Goal: Task Accomplishment & Management: Complete application form

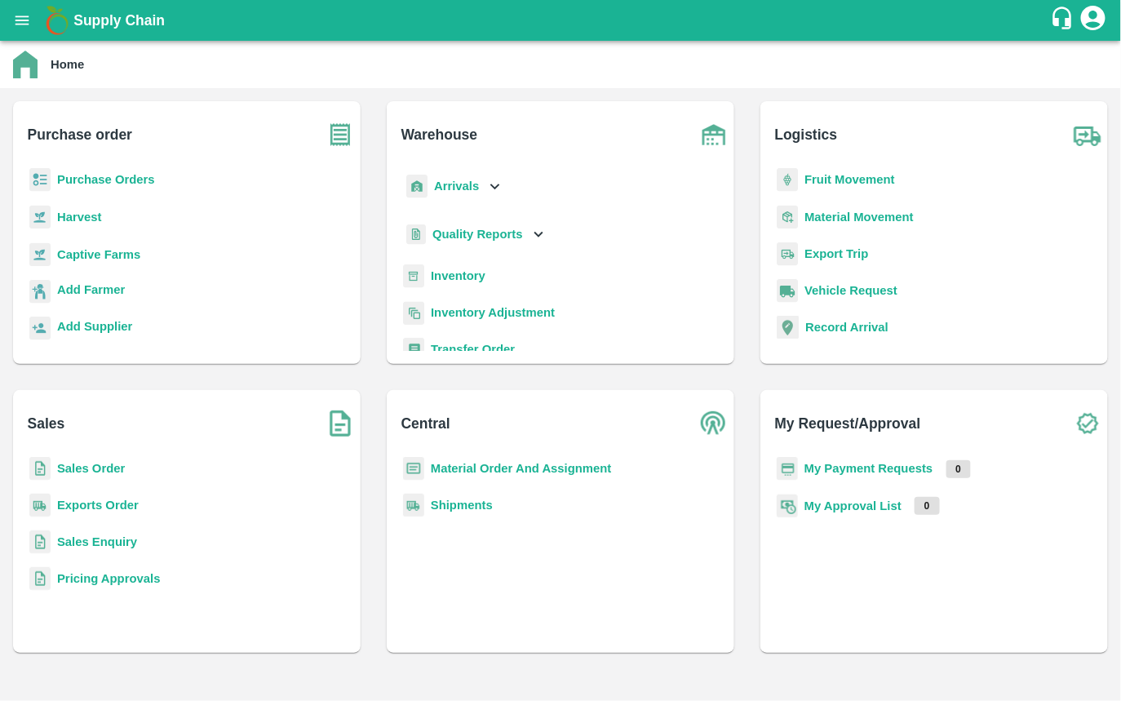
click at [135, 180] on b "Purchase Orders" at bounding box center [106, 179] width 98 height 13
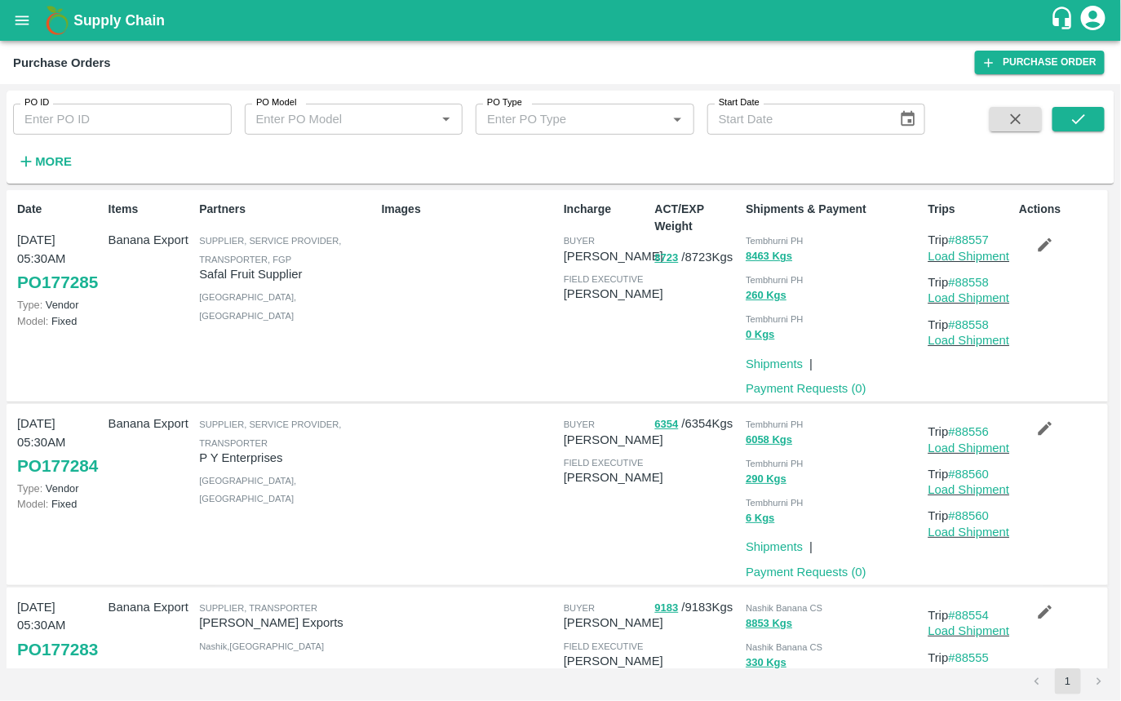
click at [60, 157] on strong "More" at bounding box center [53, 161] width 37 height 13
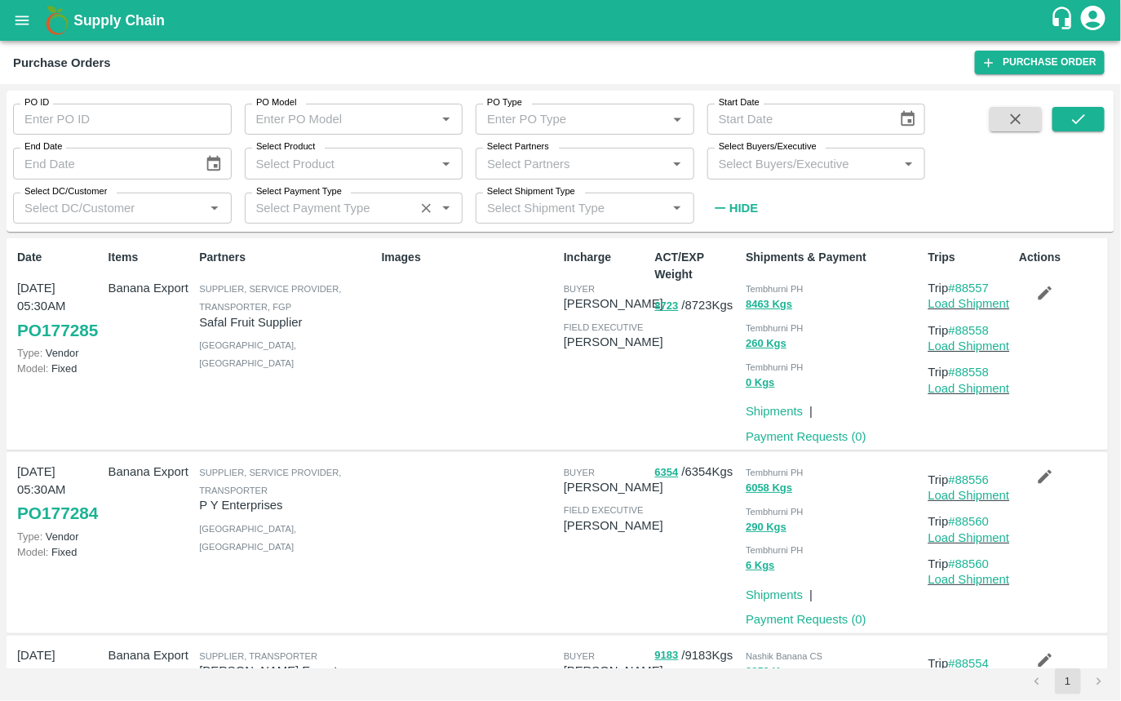
click at [333, 208] on input "Select Payment Type" at bounding box center [330, 207] width 161 height 21
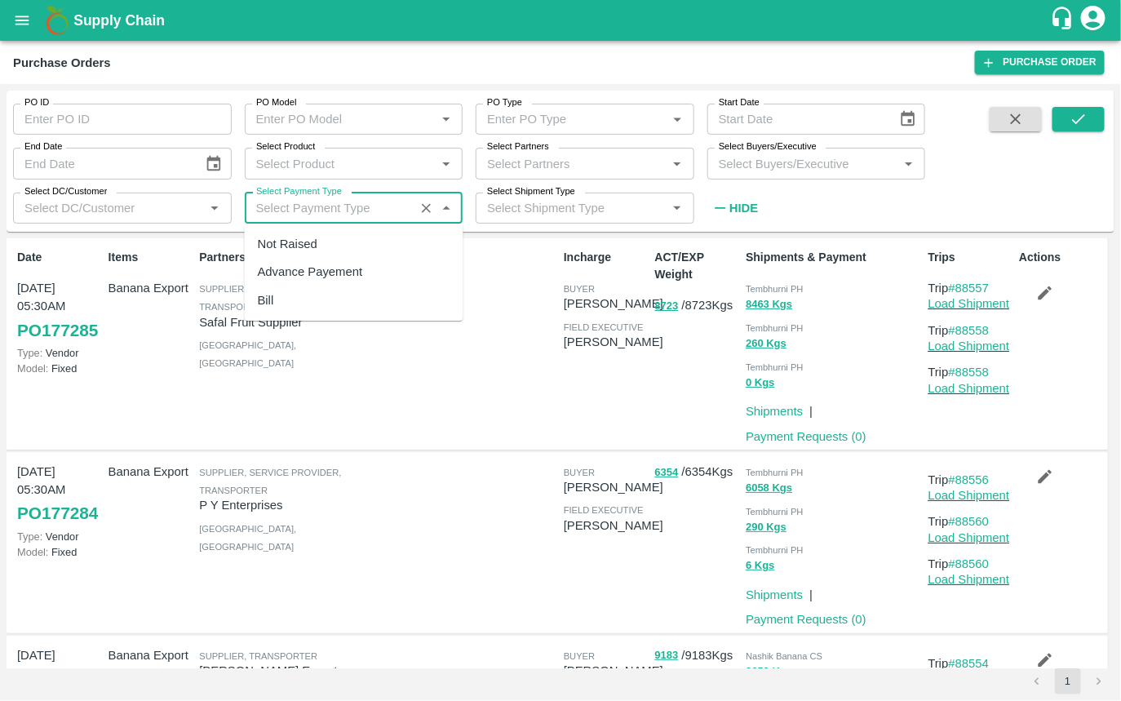
click at [289, 307] on div "Bill" at bounding box center [354, 300] width 219 height 28
type input "Bill"
click at [1078, 110] on icon "submit" at bounding box center [1079, 119] width 18 height 18
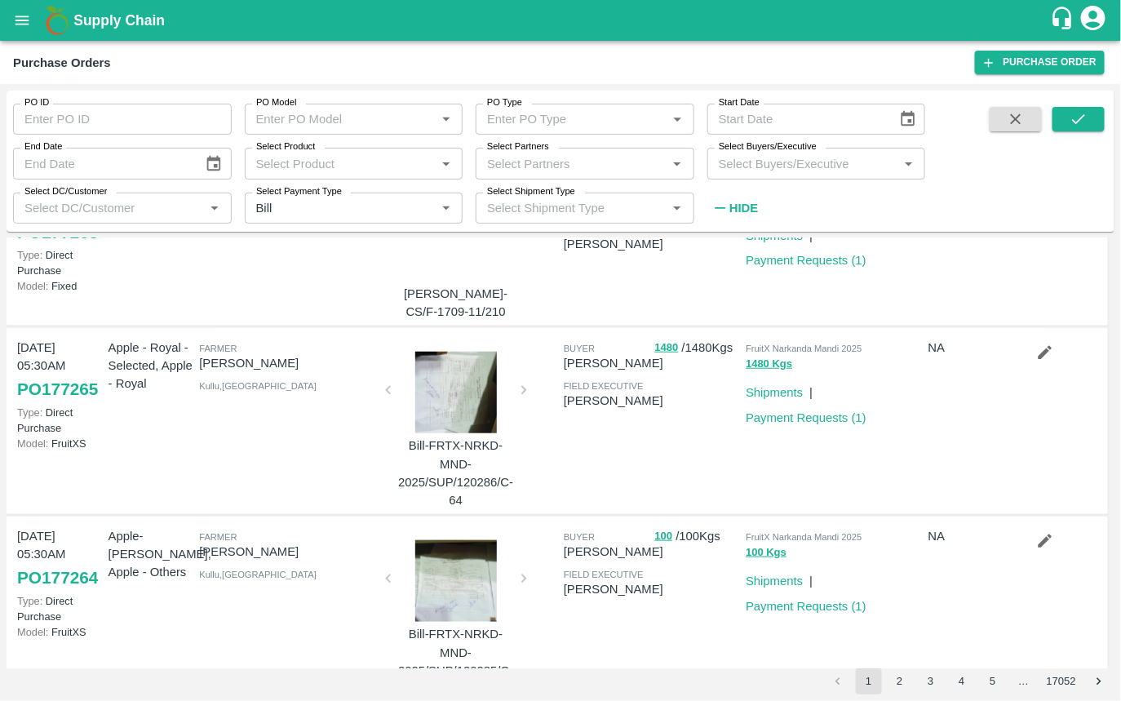
scroll to position [477, 0]
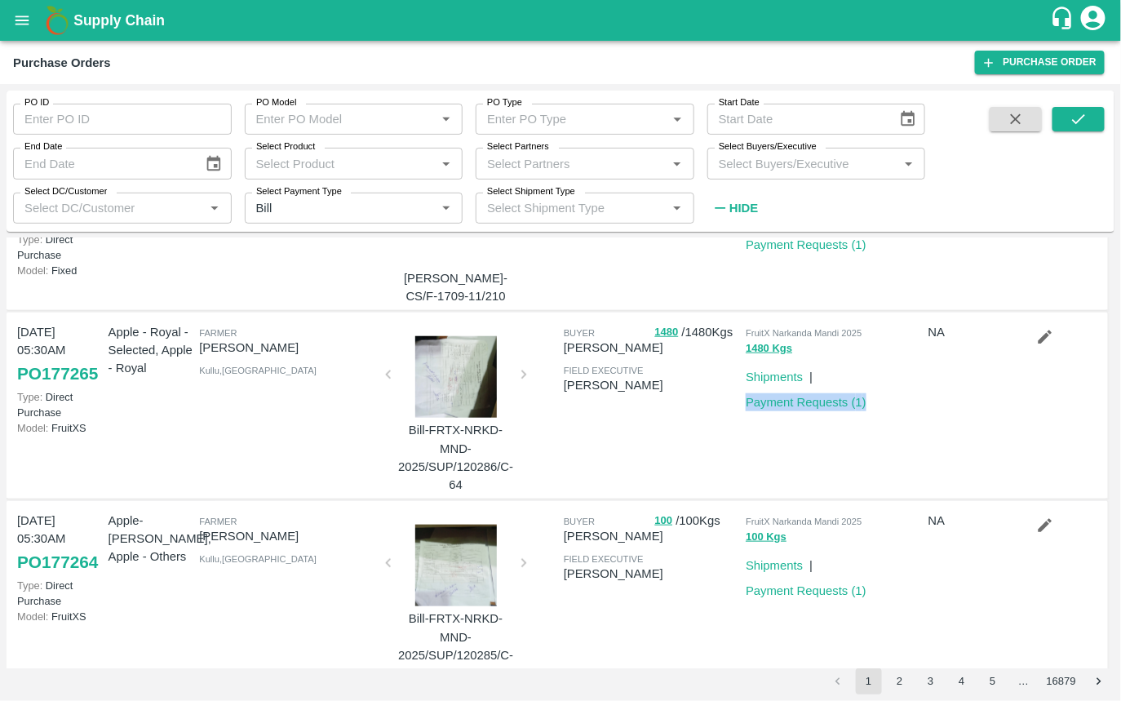
click at [933, 403] on div "NA" at bounding box center [967, 406] width 91 height 178
click at [1045, 344] on icon "button" at bounding box center [1045, 337] width 18 height 18
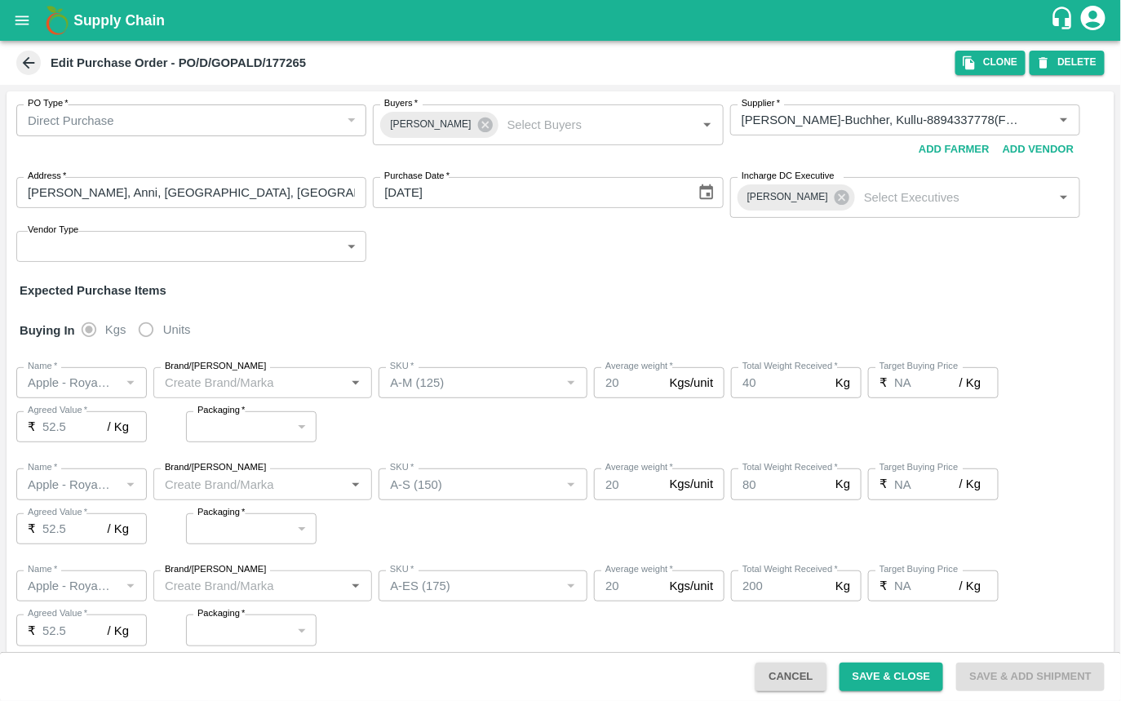
click at [758, 667] on button "Cancel" at bounding box center [791, 677] width 70 height 29
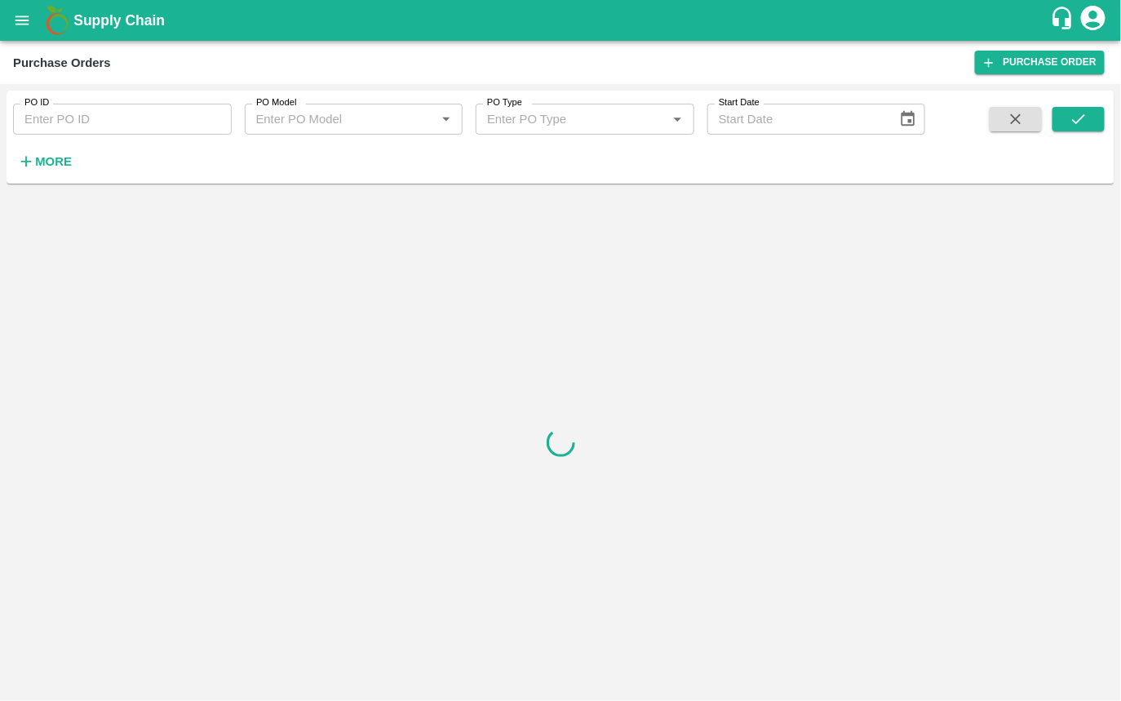
click at [26, 177] on div "PO ID PO ID PO Model PO Model   * PO Type PO Type   * Start Date Start Date More" at bounding box center [561, 137] width 1108 height 80
click at [51, 171] on h6 "More" at bounding box center [53, 161] width 37 height 21
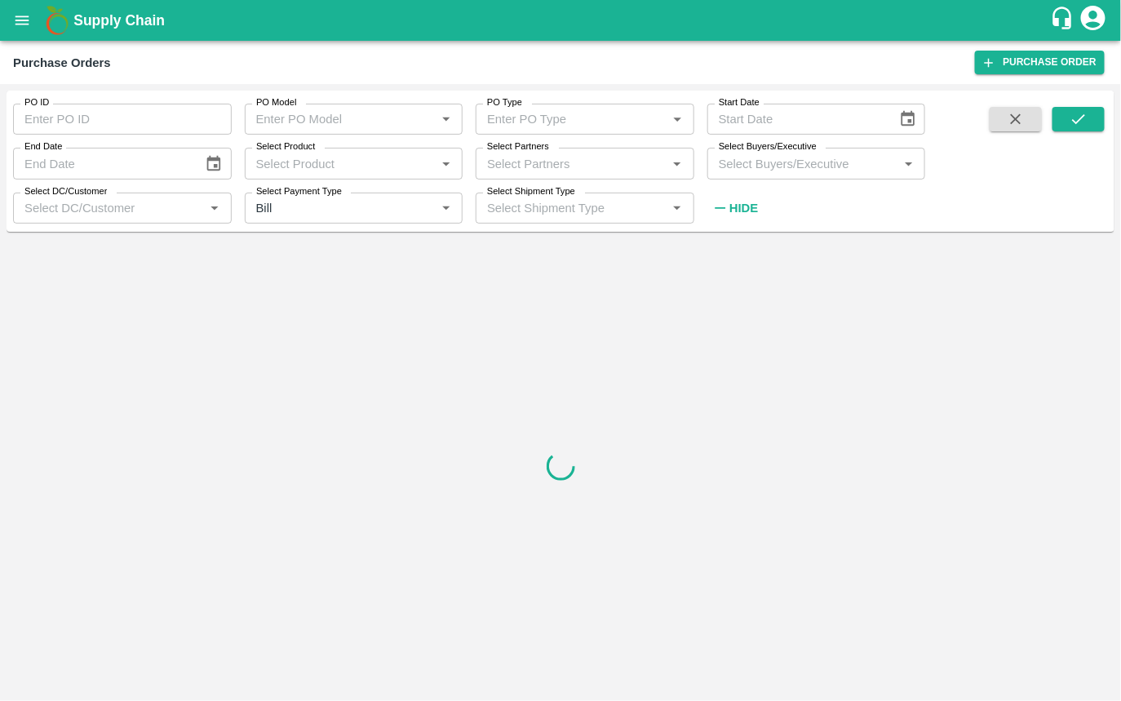
click at [349, 162] on input "Select Product" at bounding box center [341, 163] width 182 height 21
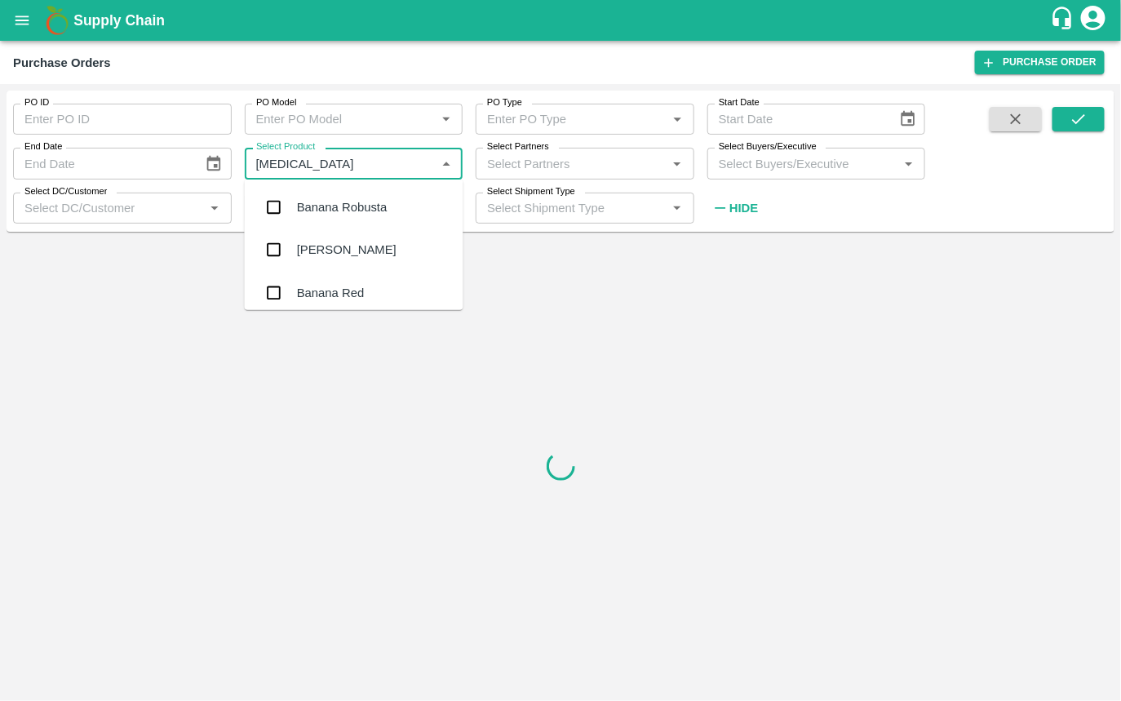
type input "banana"
click at [333, 252] on div "Banana Export" at bounding box center [337, 255] width 80 height 18
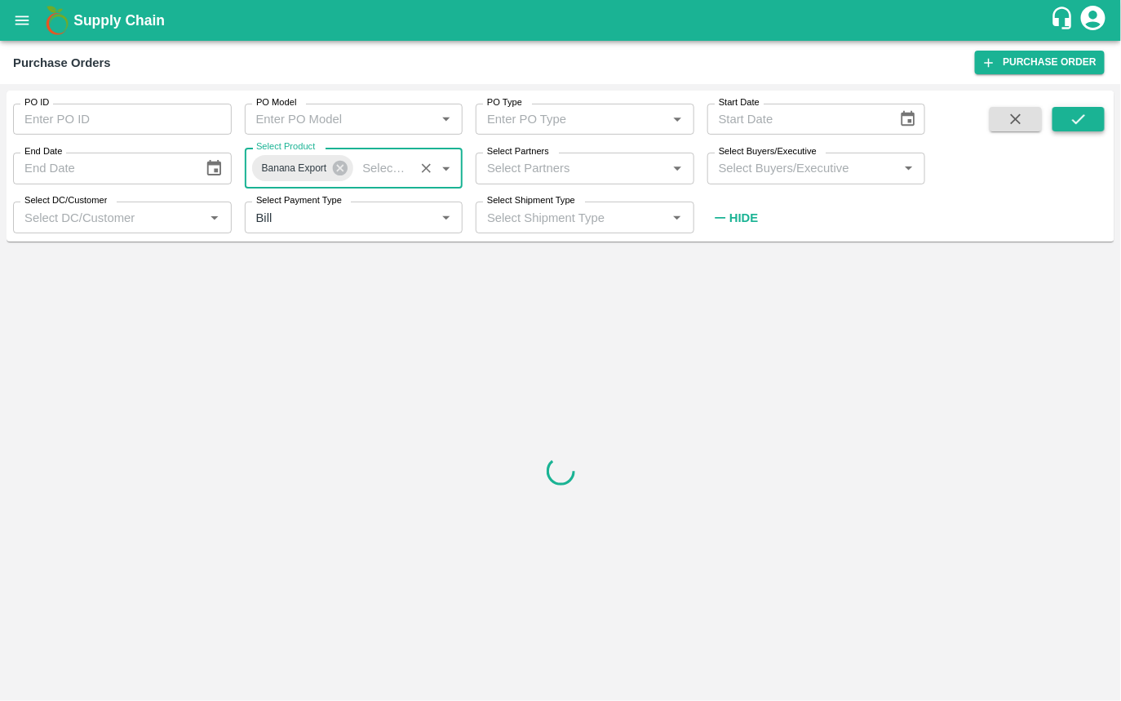
click at [1082, 120] on icon "submit" at bounding box center [1079, 119] width 18 height 18
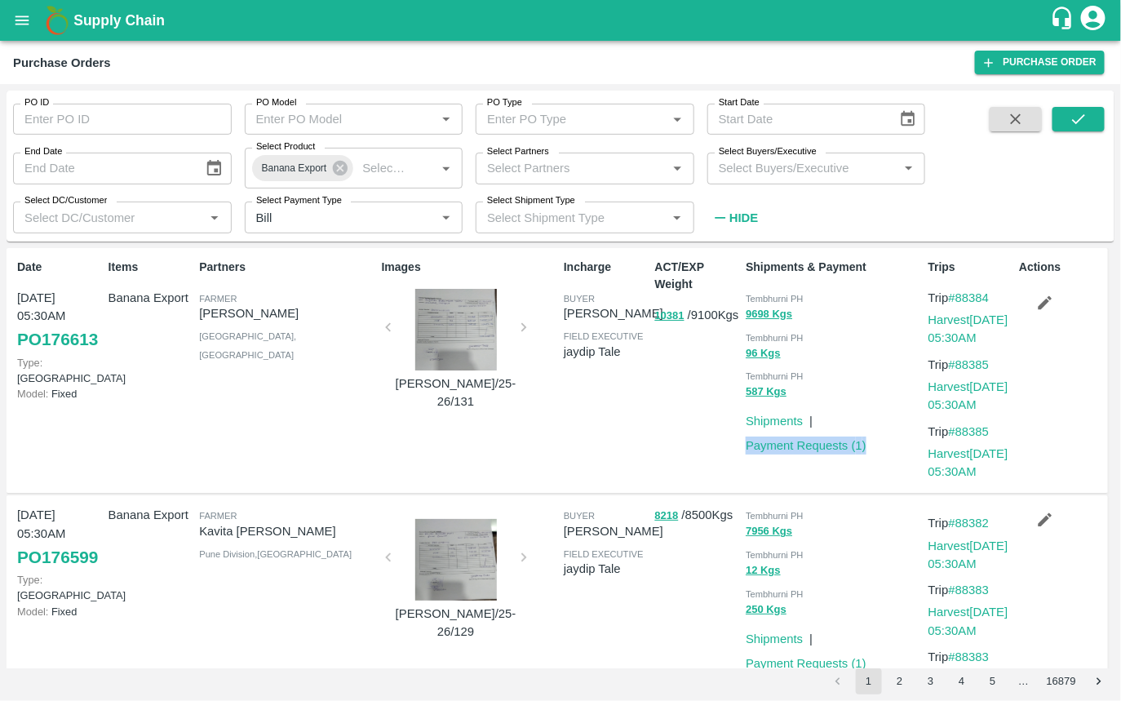
click at [698, 373] on div "ACT/EXP Weight 10381 / 9100 Kgs" at bounding box center [694, 370] width 91 height 237
click at [1042, 301] on icon "button" at bounding box center [1046, 303] width 14 height 14
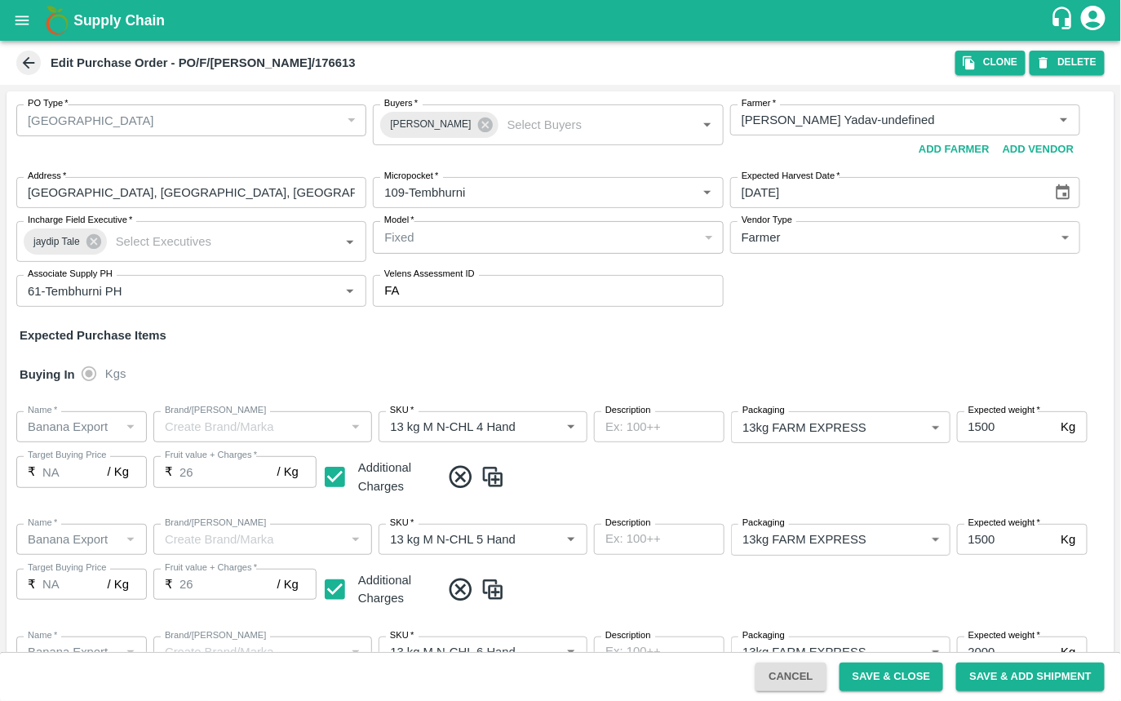
click at [617, 355] on div "Buying In Kgs" at bounding box center [561, 374] width 1108 height 47
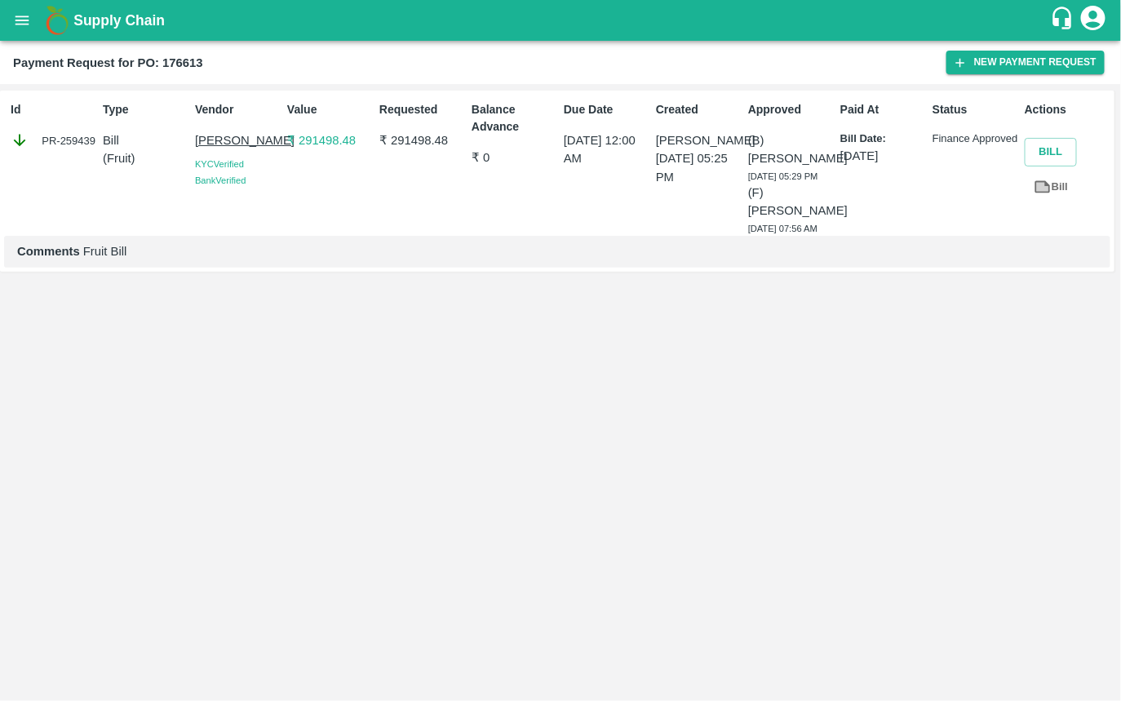
click at [510, 144] on div "Balance Advance ₹ 0" at bounding box center [511, 165] width 92 height 141
click at [482, 160] on p "₹ 0" at bounding box center [515, 158] width 86 height 18
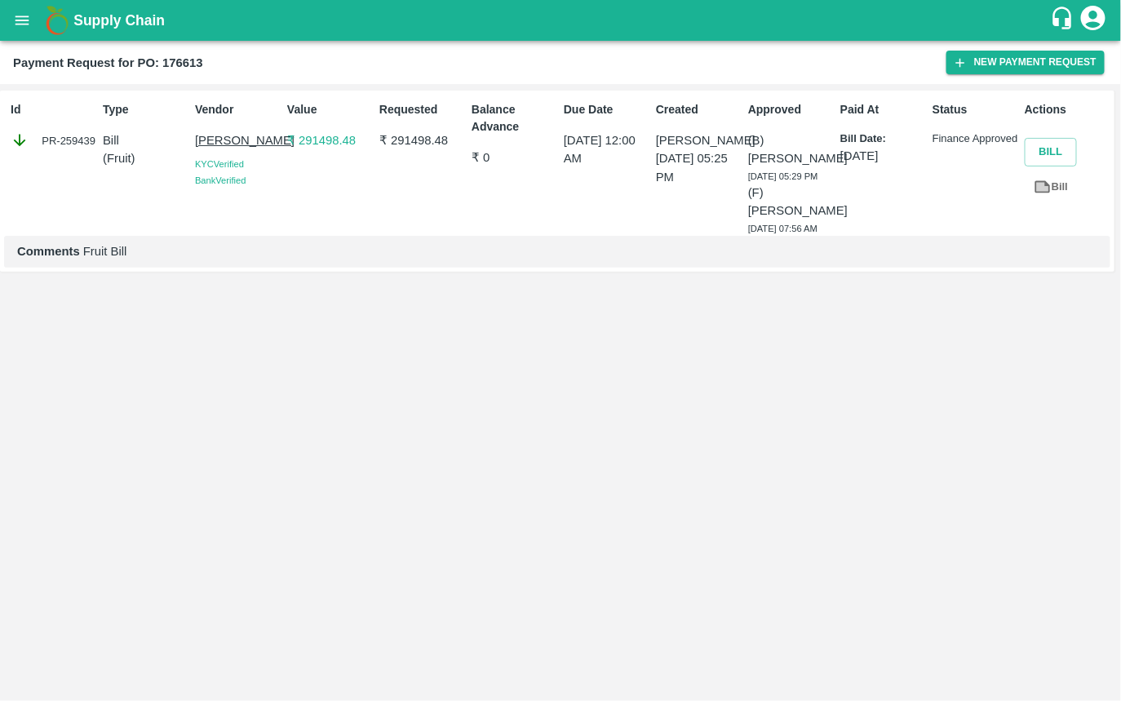
click at [482, 160] on p "₹ 0" at bounding box center [515, 158] width 86 height 18
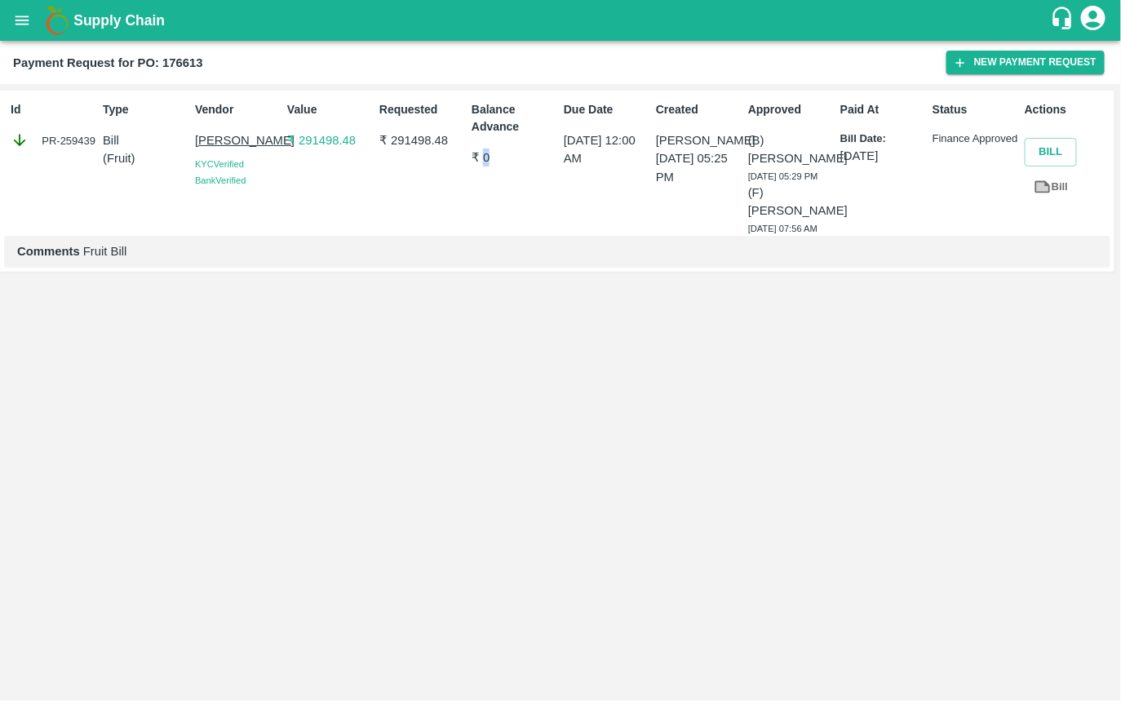
click at [482, 160] on p "₹ 0" at bounding box center [515, 158] width 86 height 18
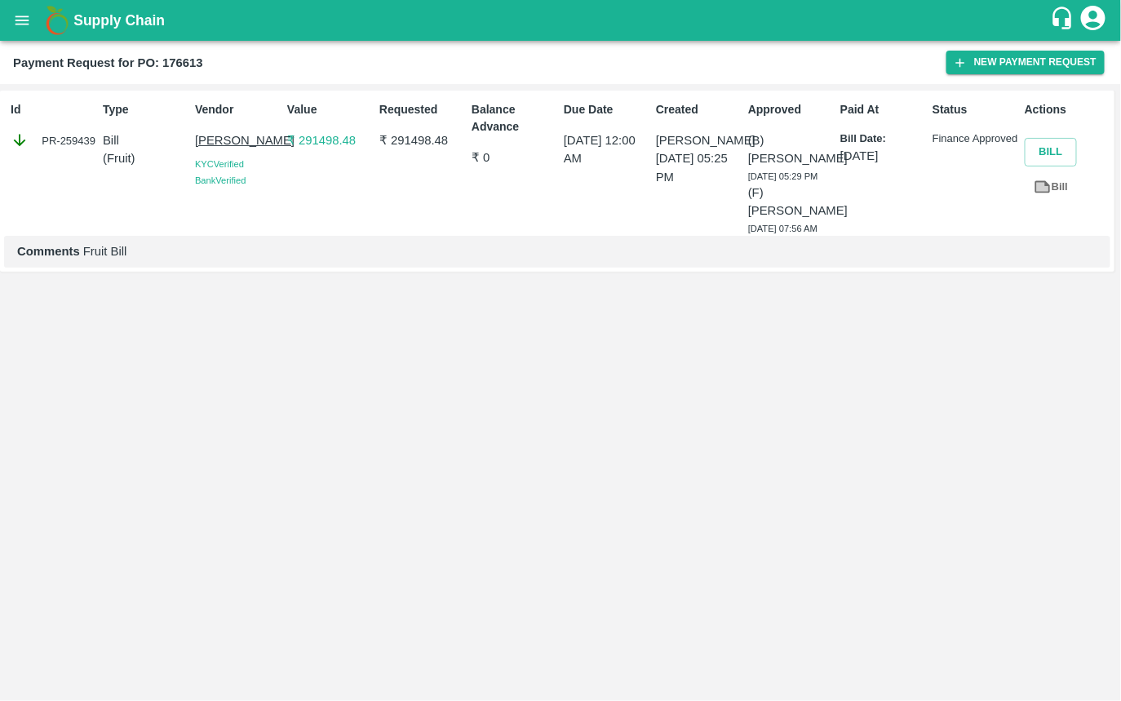
click at [482, 160] on p "₹ 0" at bounding box center [515, 158] width 86 height 18
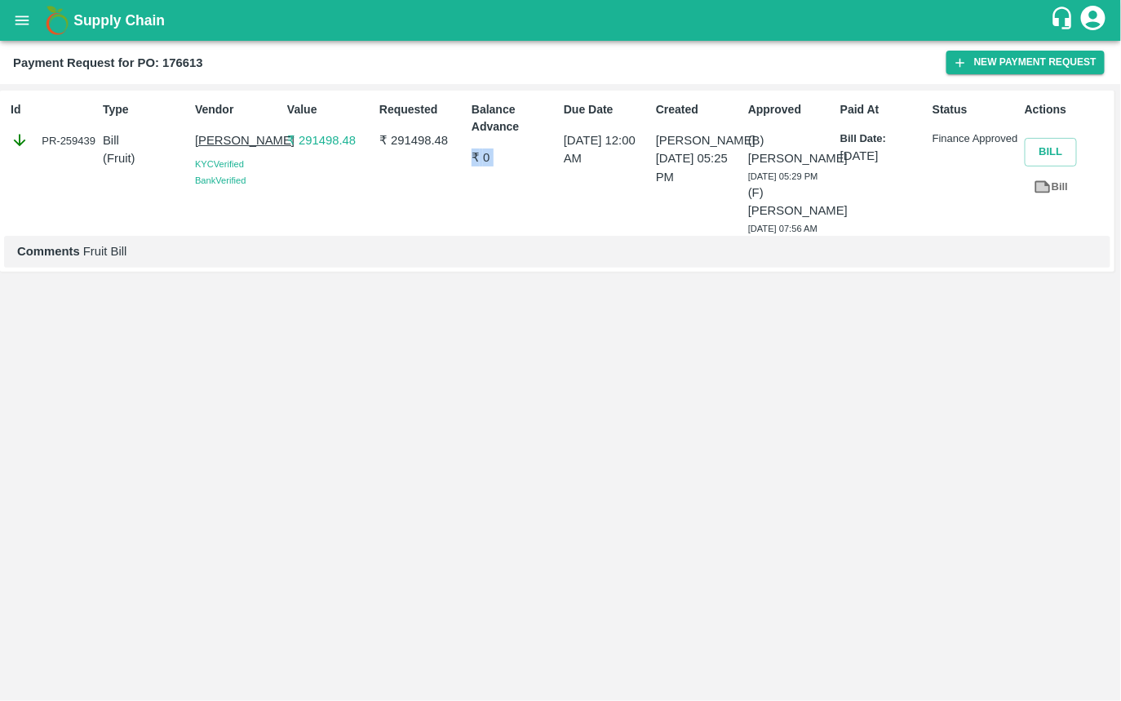
click at [482, 160] on p "₹ 0" at bounding box center [515, 158] width 86 height 18
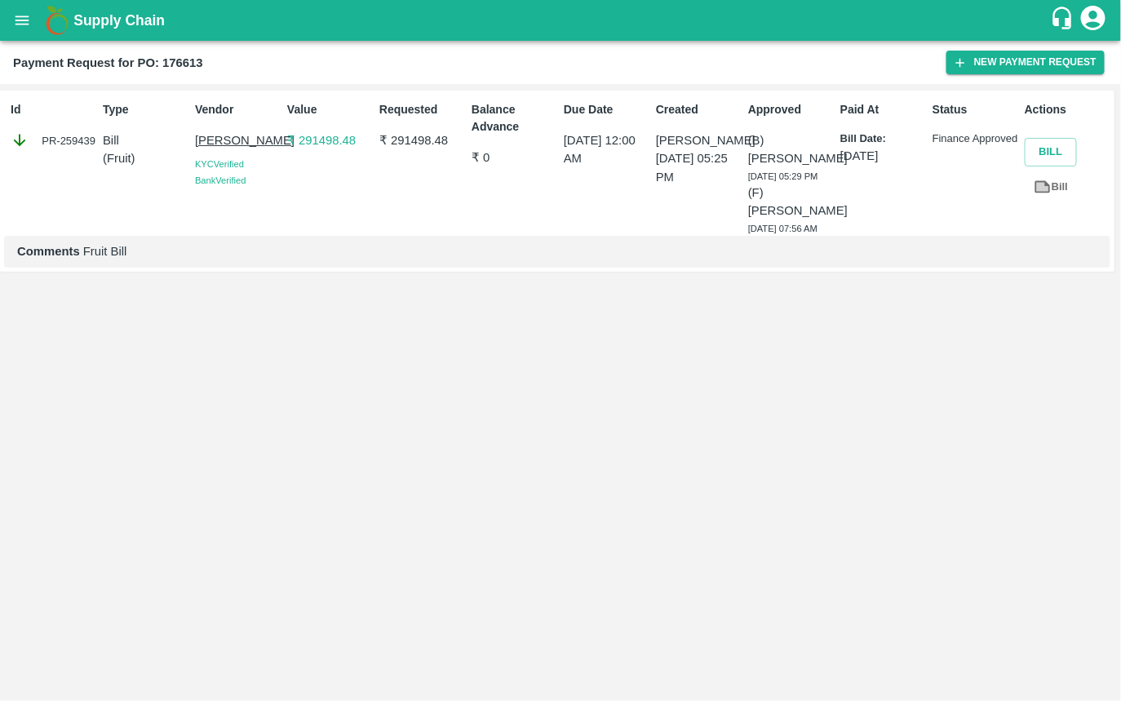
click at [482, 160] on p "₹ 0" at bounding box center [515, 158] width 86 height 18
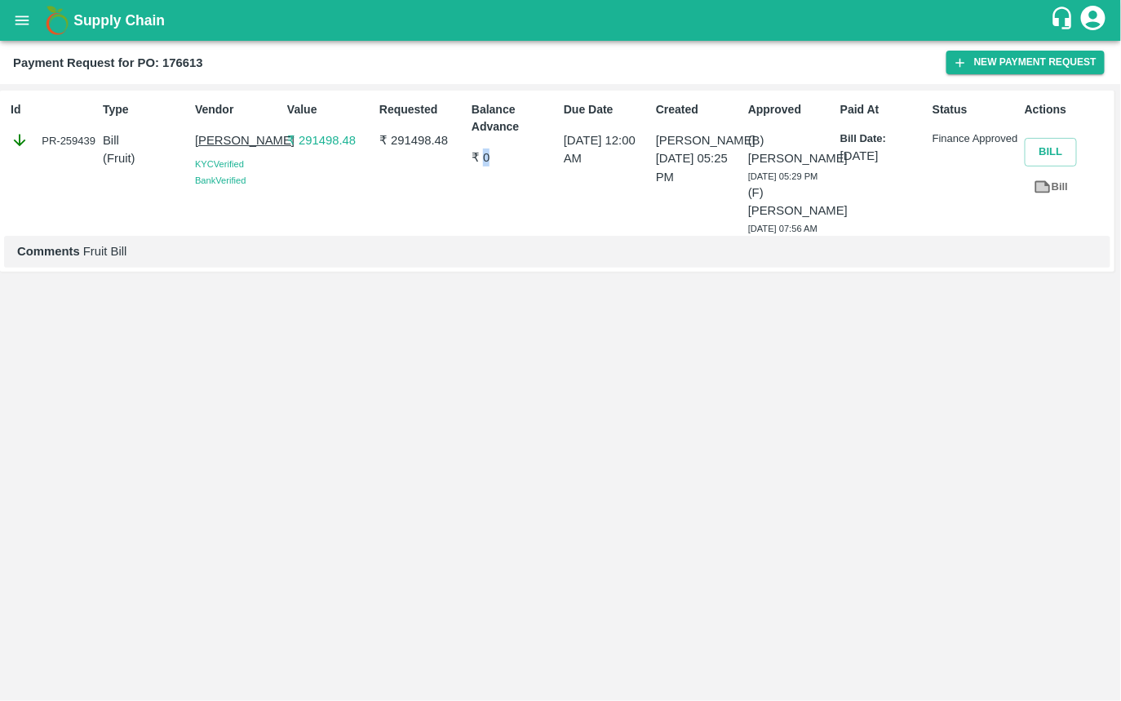
click at [482, 160] on p "₹ 0" at bounding box center [515, 158] width 86 height 18
click at [574, 176] on div "Due Date 17 Sep 2025, 12:00 AM" at bounding box center [603, 165] width 92 height 141
click at [484, 158] on p "₹ 0" at bounding box center [515, 158] width 86 height 18
click at [540, 142] on div "Balance Advance ₹ 0" at bounding box center [511, 165] width 92 height 141
click at [61, 133] on div "PR-259439" at bounding box center [54, 140] width 86 height 18
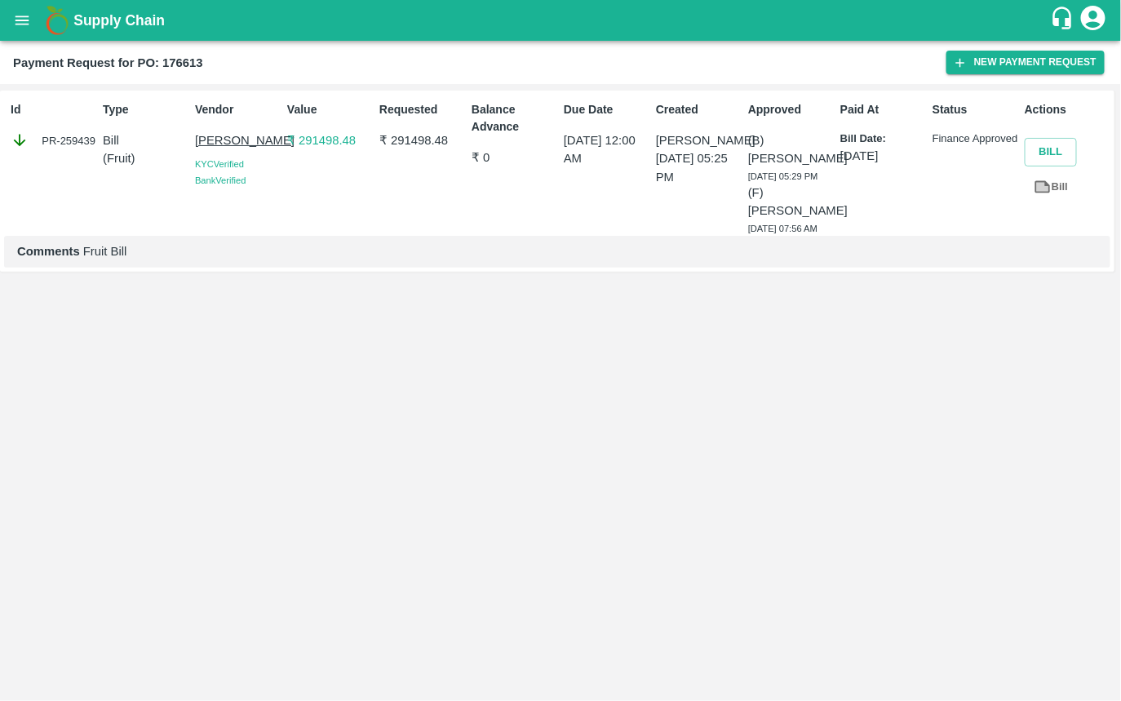
click at [84, 152] on div "Id PR-259439" at bounding box center [50, 165] width 92 height 141
click at [997, 60] on button "New Payment Request" at bounding box center [1026, 63] width 158 height 24
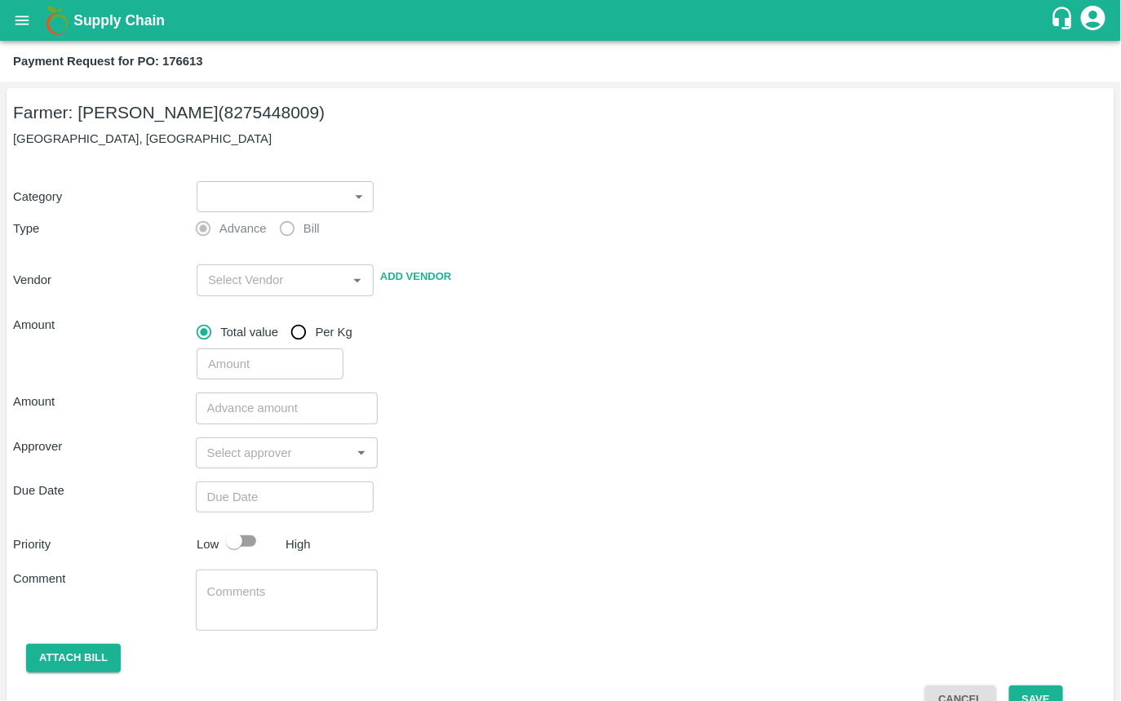
click at [285, 197] on body "Supply Chain Payment Request for PO: 176613 Farmer: Rajendr Audumbar Yadav (827…" at bounding box center [560, 350] width 1121 height 701
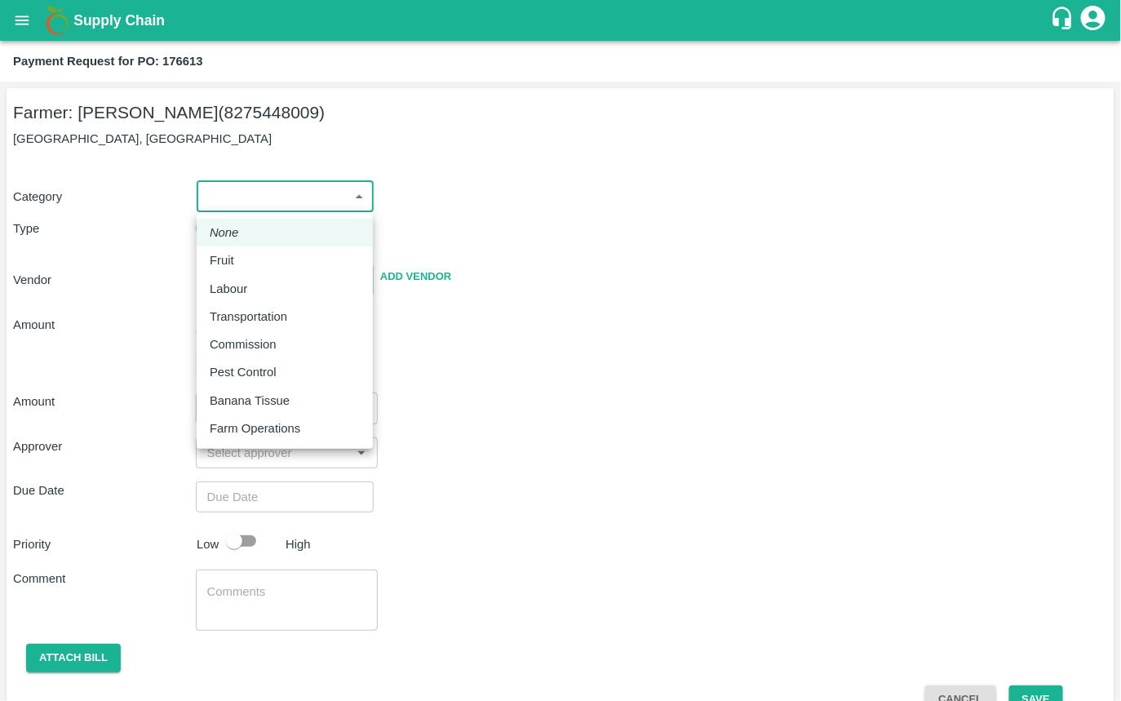
click at [441, 220] on div at bounding box center [560, 350] width 1121 height 701
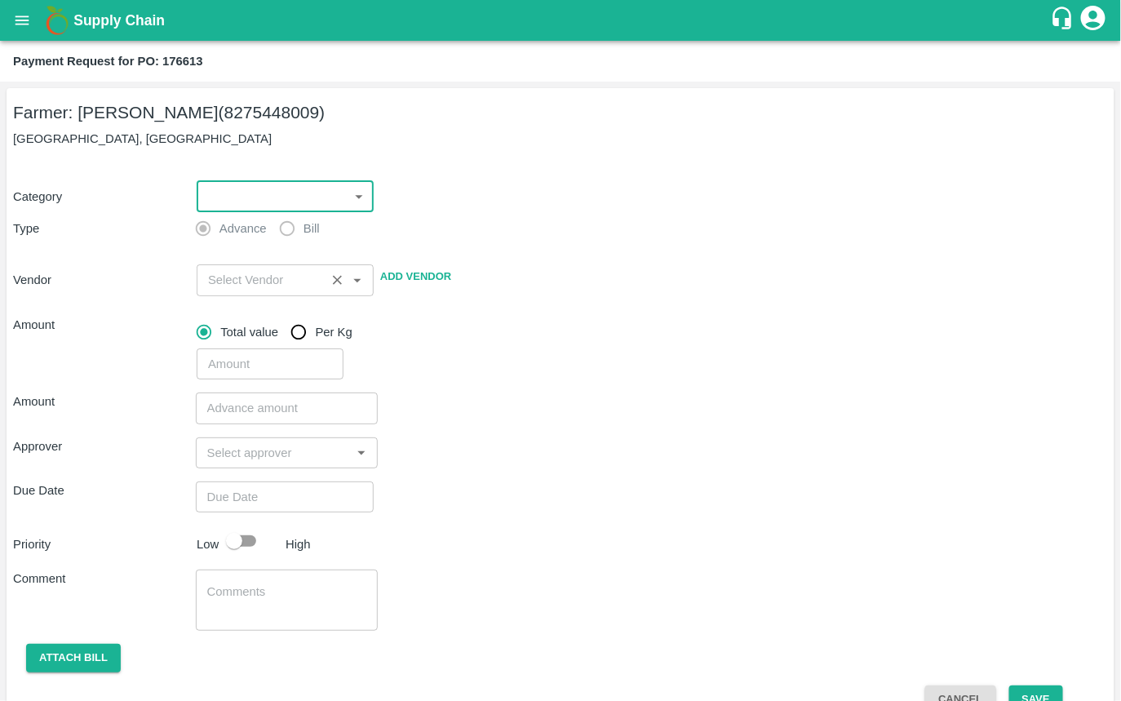
click at [286, 286] on input "input" at bounding box center [261, 279] width 119 height 21
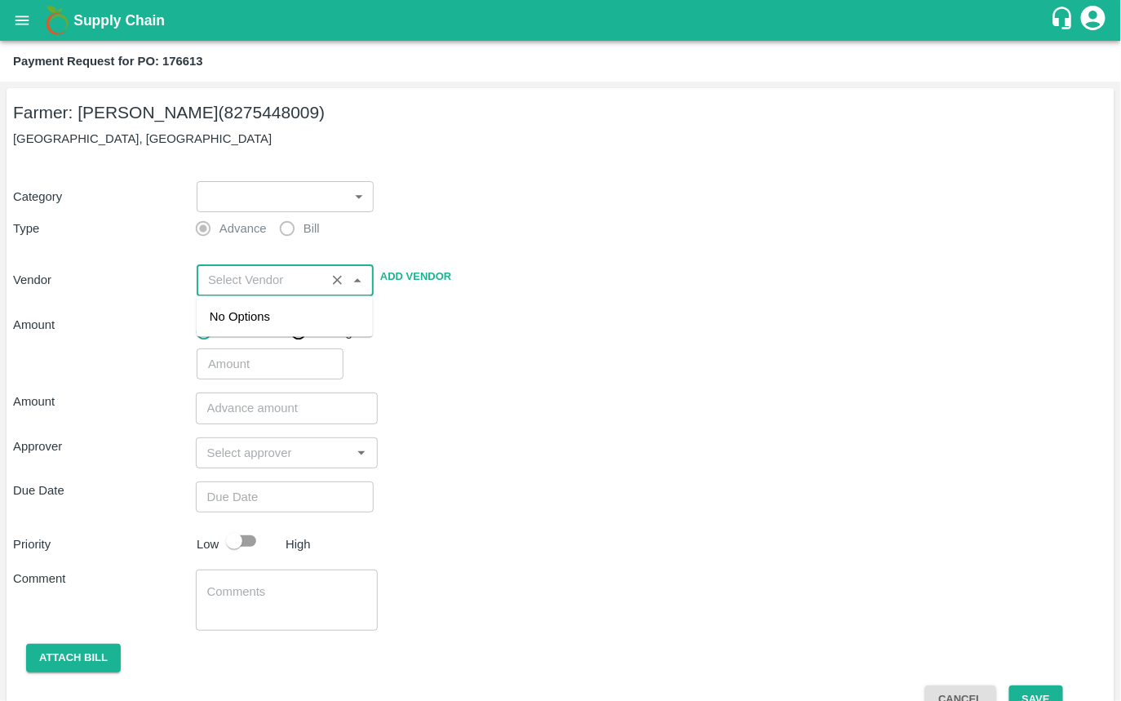
click at [513, 348] on div "​" at bounding box center [649, 361] width 918 height 38
click at [443, 372] on div "​" at bounding box center [649, 361] width 918 height 38
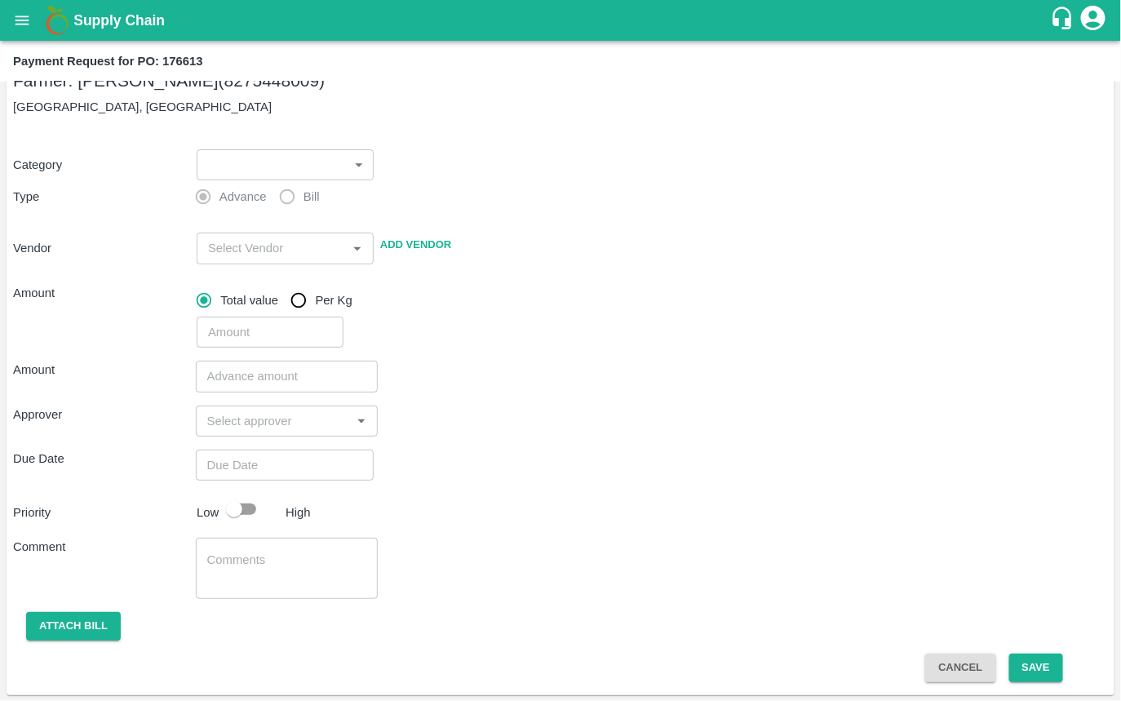
click at [264, 169] on body "Supply Chain Payment Request for PO: 176613 Farmer: Rajendr Audumbar Yadav (827…" at bounding box center [560, 350] width 1121 height 701
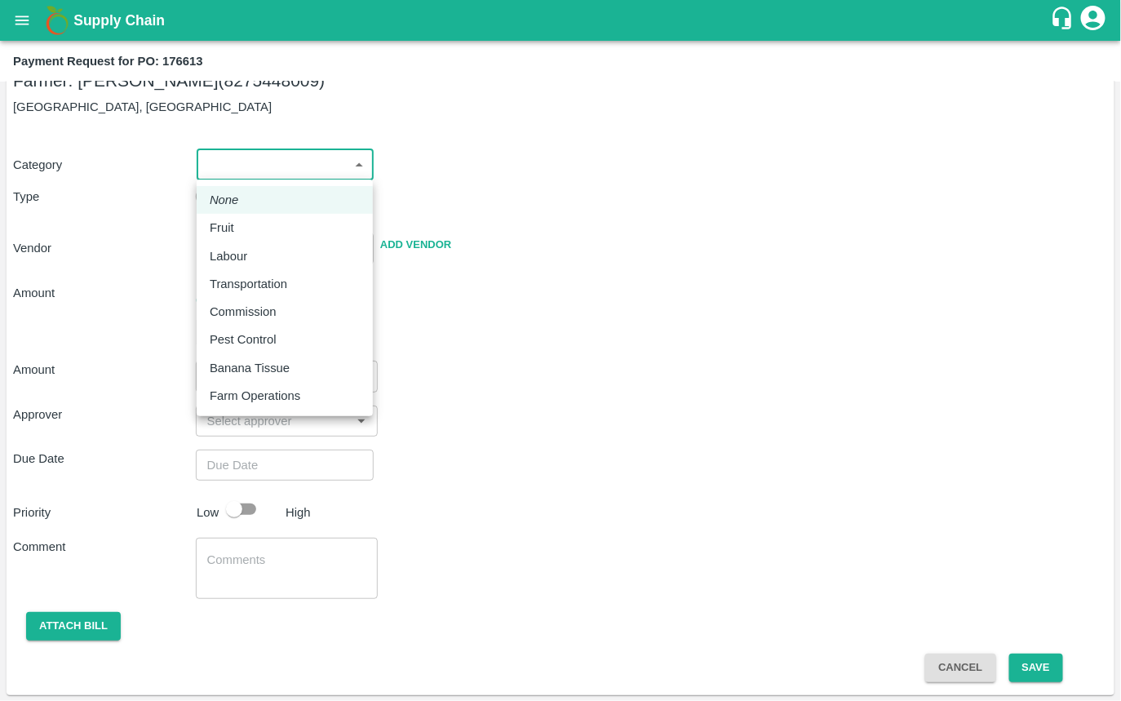
click at [262, 221] on div "Fruit" at bounding box center [285, 228] width 150 height 18
type input "1"
type input "Rajendr Audumbar Yadav - 8275448009(Farmer)"
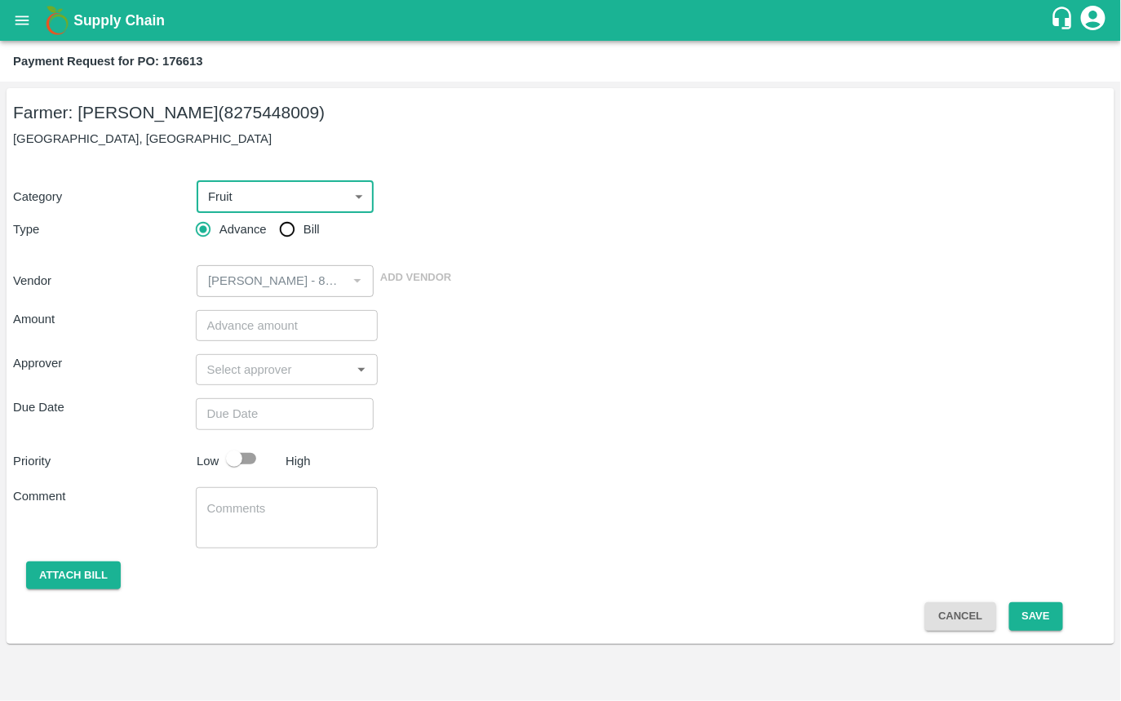
scroll to position [0, 0]
click at [286, 232] on input "Bill" at bounding box center [287, 229] width 33 height 33
radio input "true"
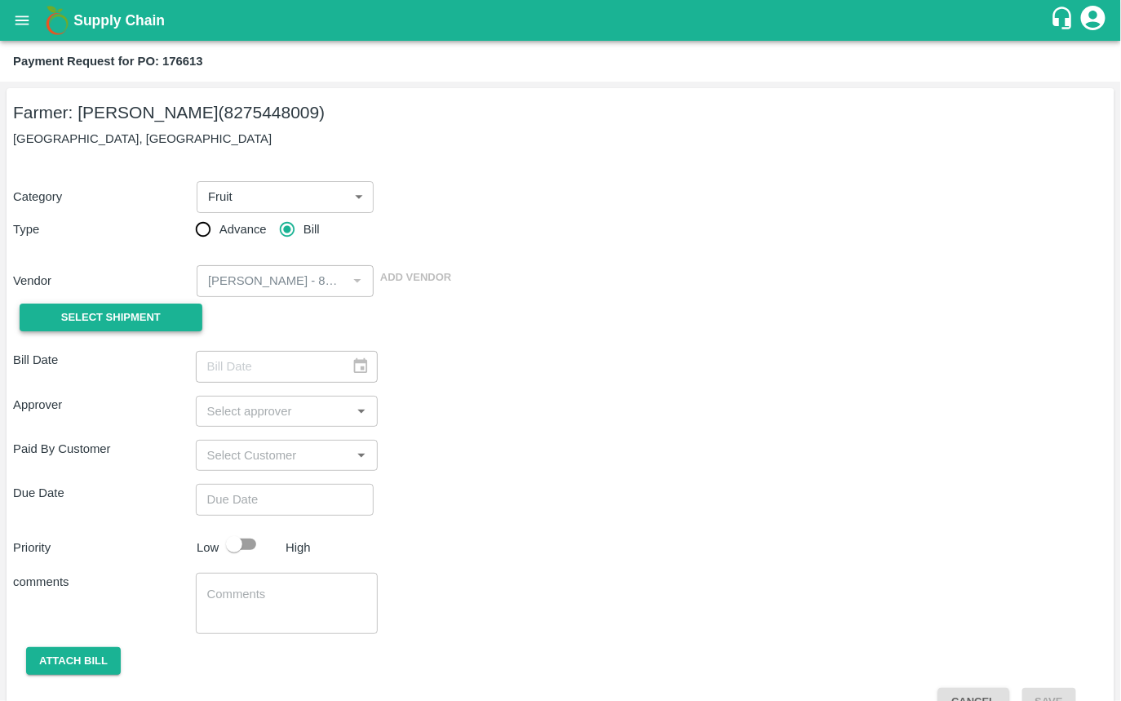
click at [91, 316] on span "Select Shipment" at bounding box center [111, 317] width 100 height 19
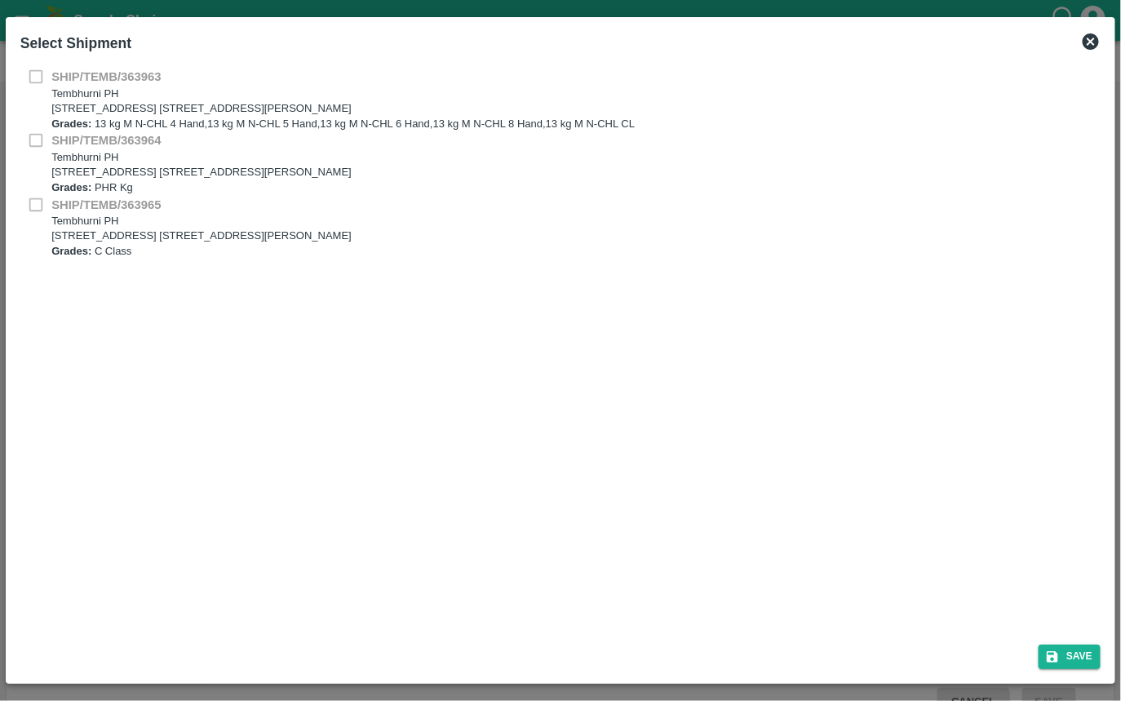
click at [31, 202] on div "SHIP/TEMB/363965 Tembhurni PH Tembhurni PH 205, PLOT NO. E-5, YASHSHREE INDUSTR…" at bounding box center [560, 228] width 1080 height 64
click at [1094, 41] on icon at bounding box center [1091, 41] width 16 height 16
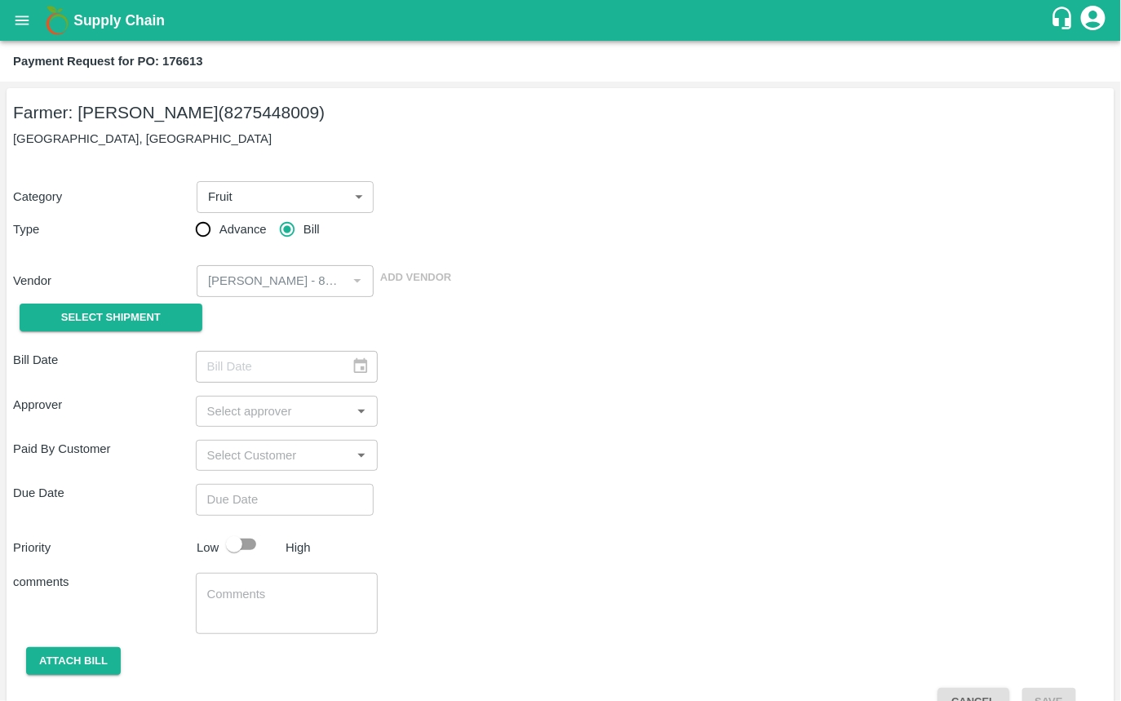
scroll to position [34, 0]
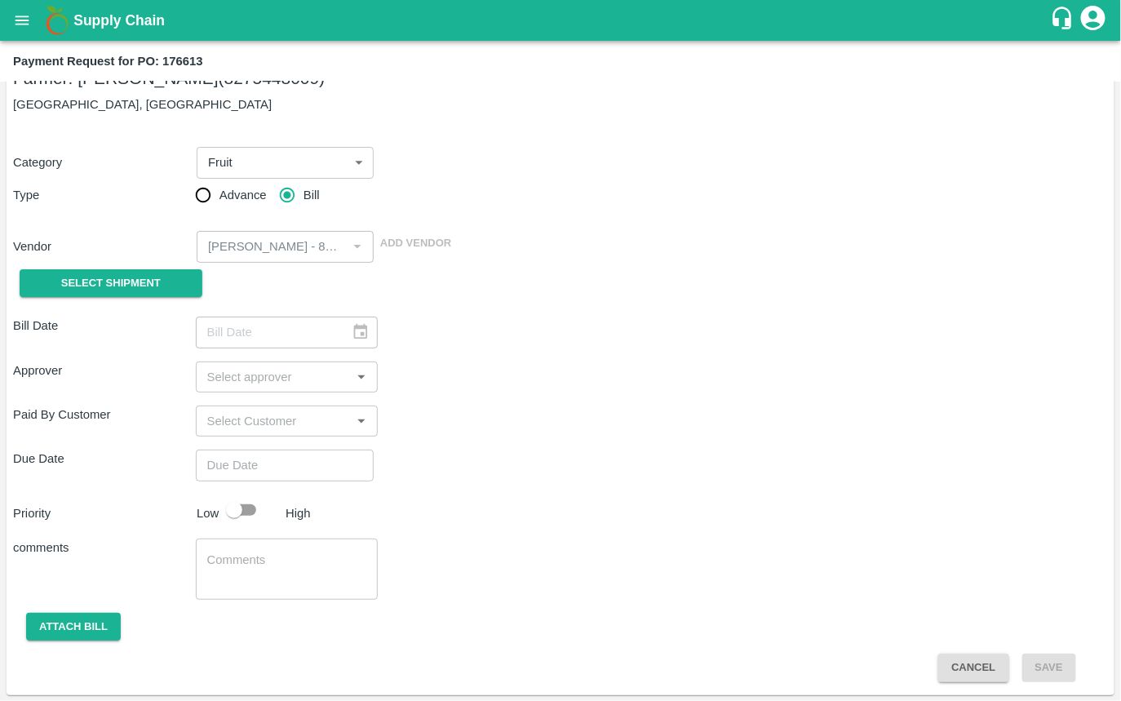
click at [968, 663] on button "Cancel" at bounding box center [973, 668] width 70 height 29
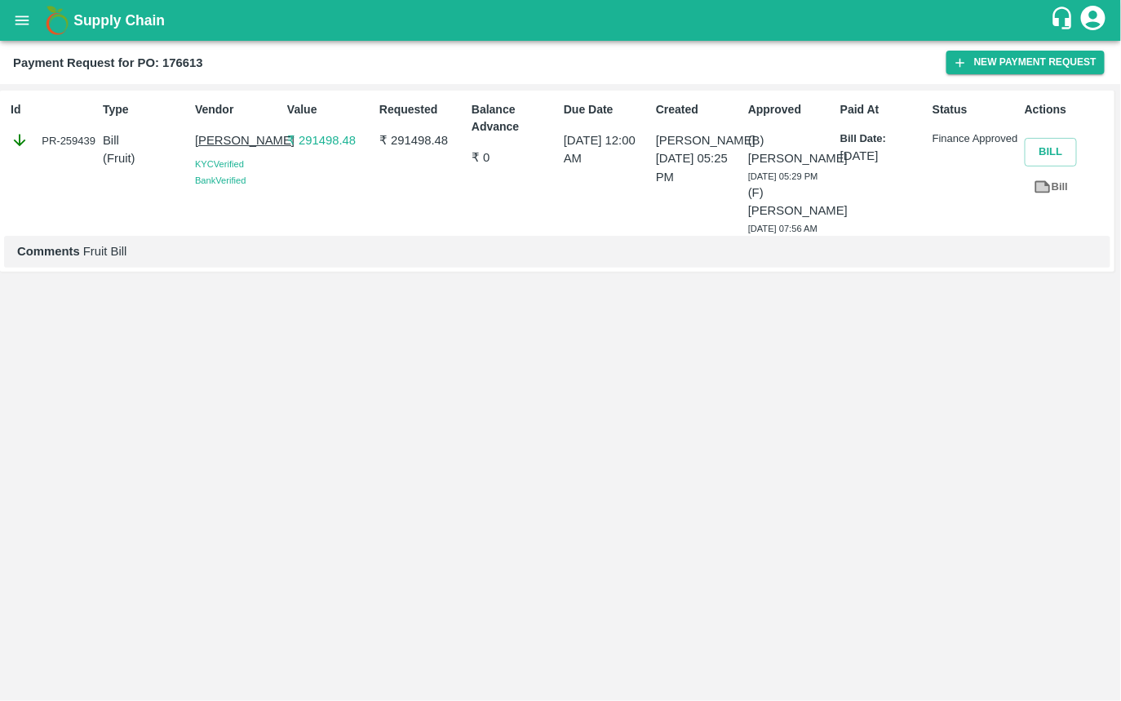
click at [519, 148] on div "Balance Advance ₹ 0" at bounding box center [511, 165] width 92 height 141
click at [549, 145] on div "Balance Advance ₹ 0" at bounding box center [511, 165] width 92 height 141
click at [593, 138] on p "17 Sep 2025, 12:00 AM" at bounding box center [607, 149] width 86 height 37
click at [641, 140] on p "17 Sep 2025, 12:00 AM" at bounding box center [607, 149] width 86 height 37
click at [686, 141] on p "Vijaykumar Fartade" at bounding box center [699, 140] width 86 height 18
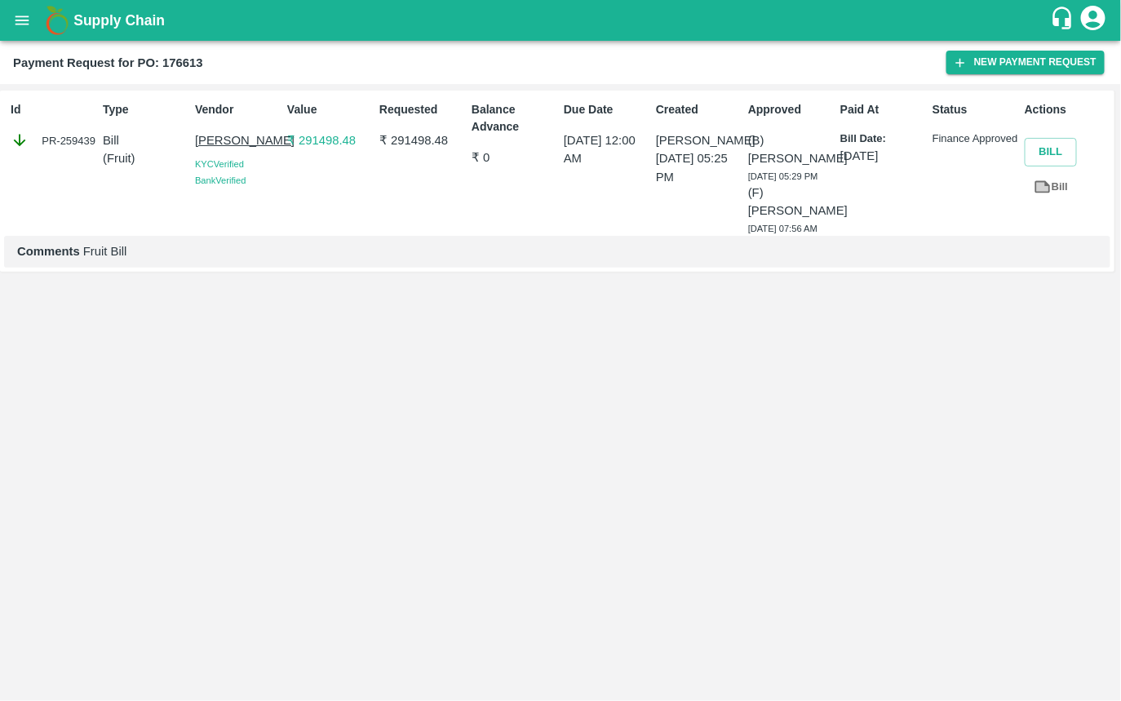
click at [787, 130] on div "Approved (B) Ajit Otari 16 Sep 2025, 05:29 PM (F) Avula Dwaraka 17 Sep 2025, 07…" at bounding box center [788, 165] width 92 height 141
click at [819, 138] on p "(B) Ajit Otari" at bounding box center [791, 149] width 86 height 37
click at [882, 137] on p "Bill Date:" at bounding box center [883, 139] width 86 height 16
click at [959, 140] on p "Finance Approved" at bounding box center [976, 139] width 86 height 16
click at [1000, 137] on p "Finance Approved" at bounding box center [976, 139] width 86 height 16
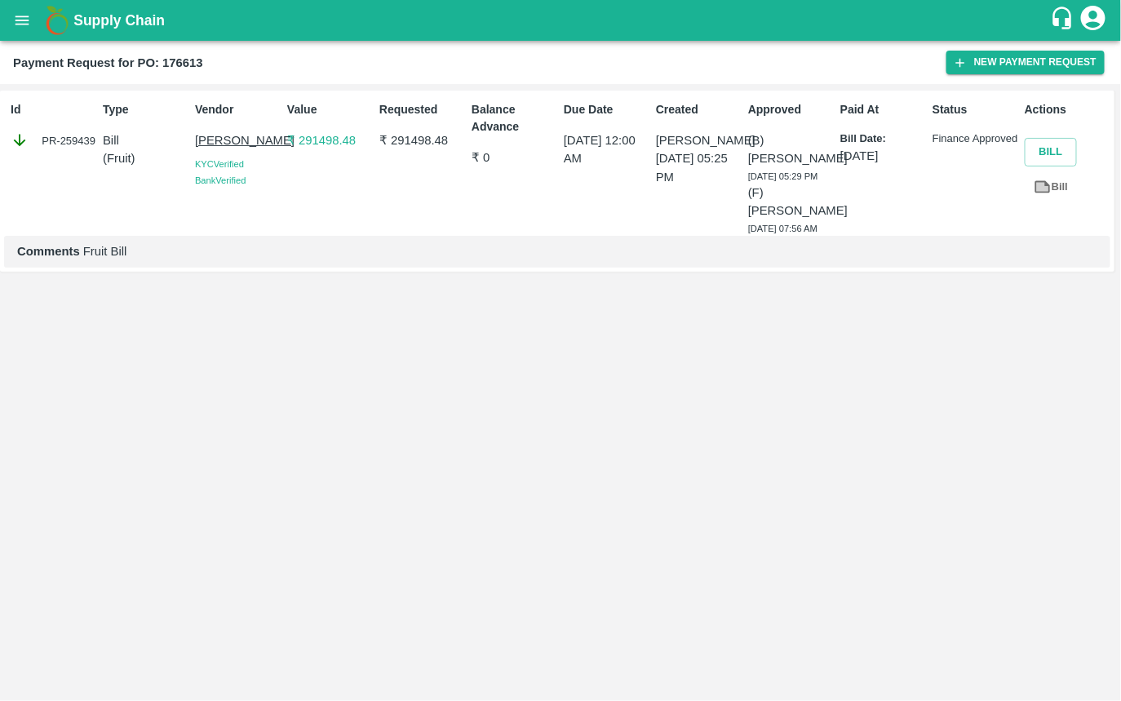
click at [951, 140] on p "Finance Approved" at bounding box center [976, 139] width 86 height 16
click at [877, 149] on p "[DATE]" at bounding box center [883, 156] width 86 height 18
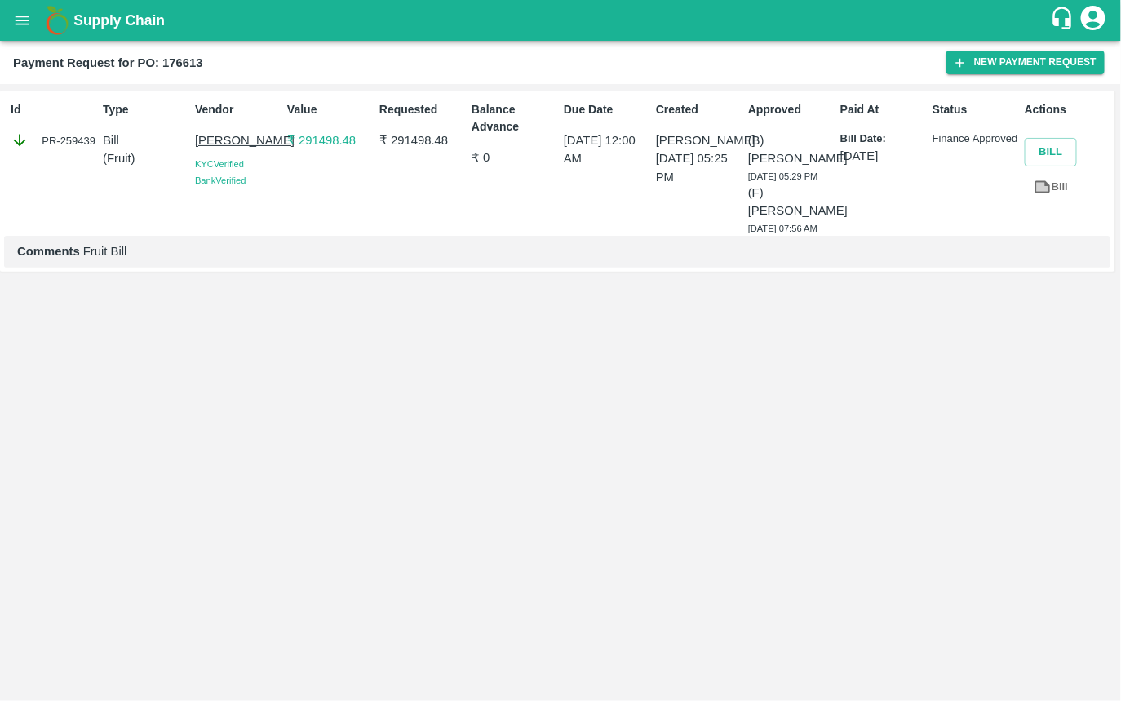
click at [866, 151] on p "[DATE]" at bounding box center [883, 156] width 86 height 18
click at [841, 152] on p "[DATE]" at bounding box center [883, 156] width 86 height 18
click at [850, 153] on p "[DATE]" at bounding box center [883, 156] width 86 height 18
click at [849, 142] on p "Bill Date:" at bounding box center [883, 139] width 86 height 16
click at [854, 138] on p "Bill Date:" at bounding box center [883, 139] width 86 height 16
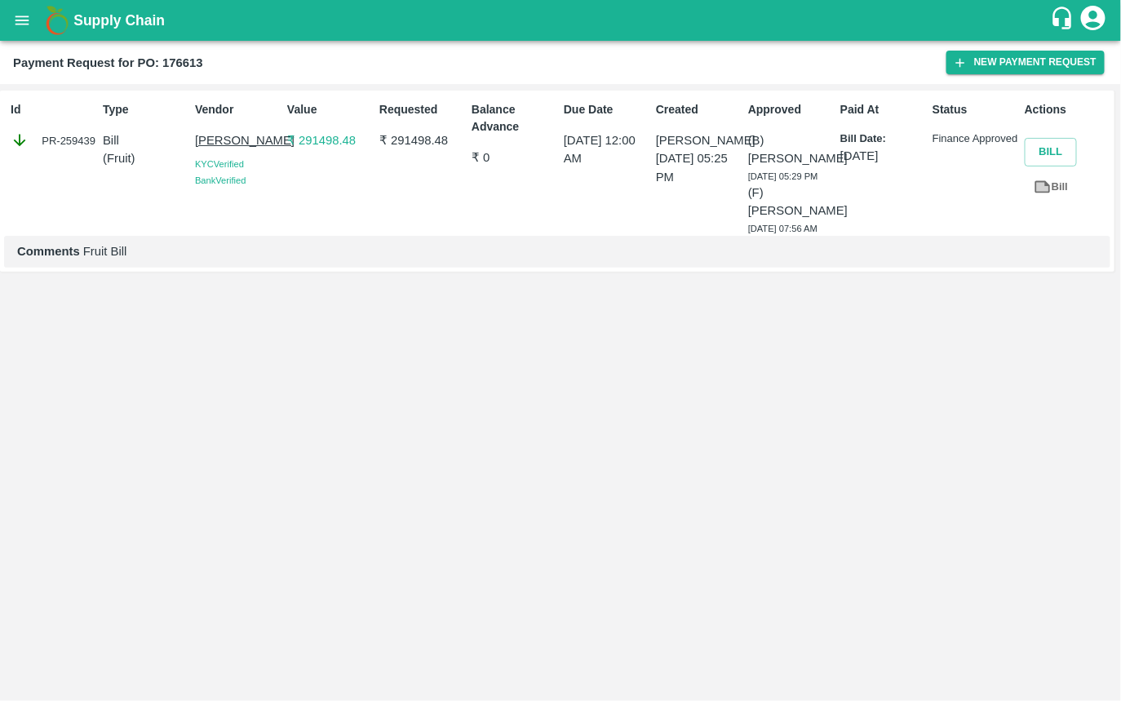
click at [856, 138] on p "Bill Date:" at bounding box center [883, 139] width 86 height 16
click at [880, 133] on p "Bill Date:" at bounding box center [883, 139] width 86 height 16
click at [869, 133] on p "Bill Date:" at bounding box center [883, 139] width 86 height 16
click at [872, 135] on p "Bill Date:" at bounding box center [883, 139] width 86 height 16
click at [877, 137] on p "Bill Date:" at bounding box center [883, 139] width 86 height 16
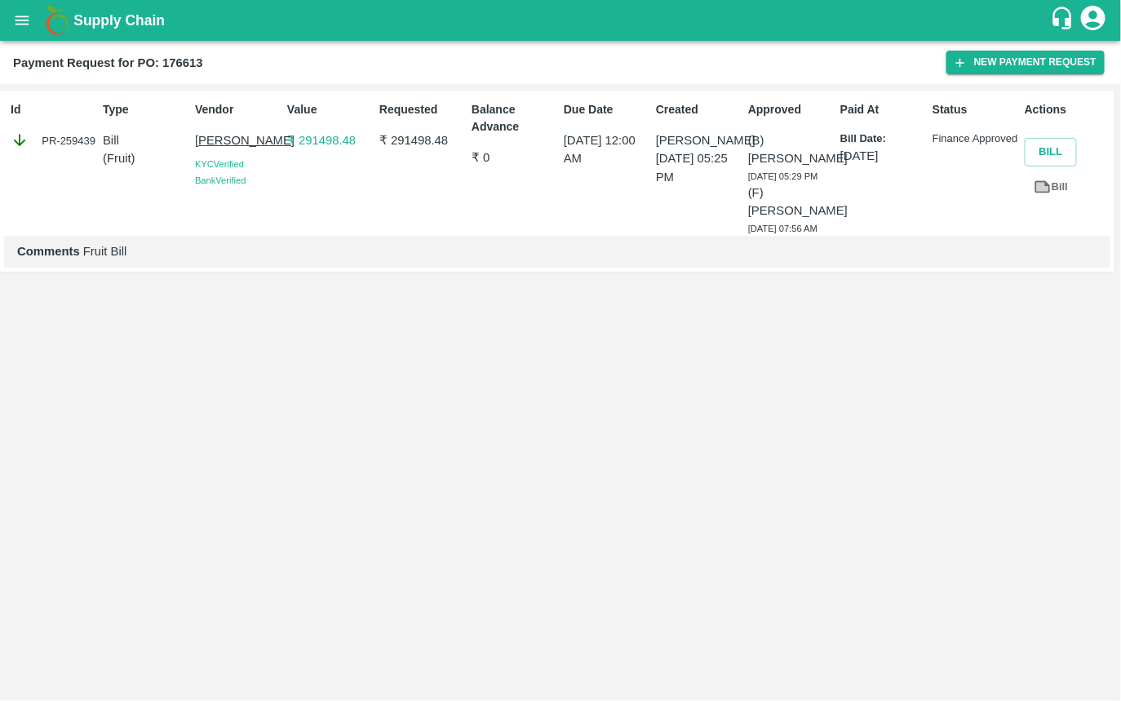
click at [418, 111] on p "Requested" at bounding box center [422, 109] width 86 height 17
click at [397, 109] on p "Requested" at bounding box center [422, 109] width 86 height 17
click at [308, 102] on p "Value" at bounding box center [330, 109] width 86 height 17
click at [296, 104] on p "Value" at bounding box center [330, 109] width 86 height 17
click at [231, 109] on p "Vendor" at bounding box center [238, 109] width 86 height 17
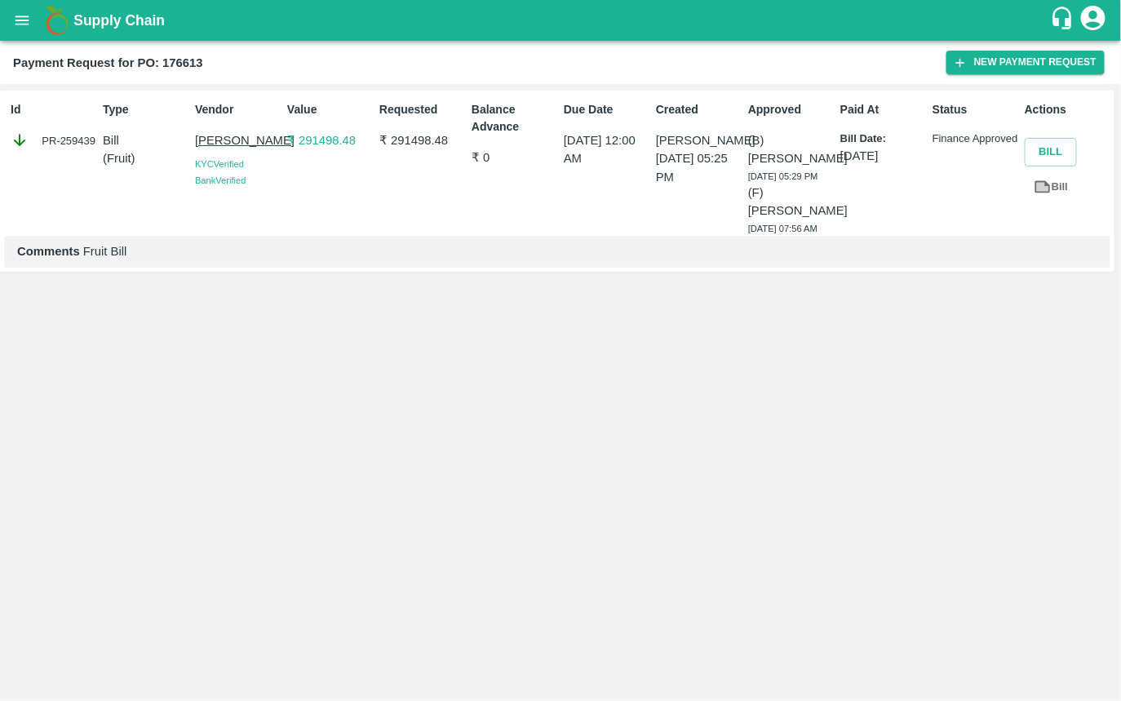
click at [206, 109] on p "Vendor" at bounding box center [238, 109] width 86 height 17
click at [113, 107] on p "Type" at bounding box center [146, 109] width 86 height 17
click at [122, 108] on p "Type" at bounding box center [146, 109] width 86 height 17
click at [106, 108] on p "Type" at bounding box center [146, 109] width 86 height 17
click at [77, 137] on div "PR-259439" at bounding box center [54, 140] width 86 height 18
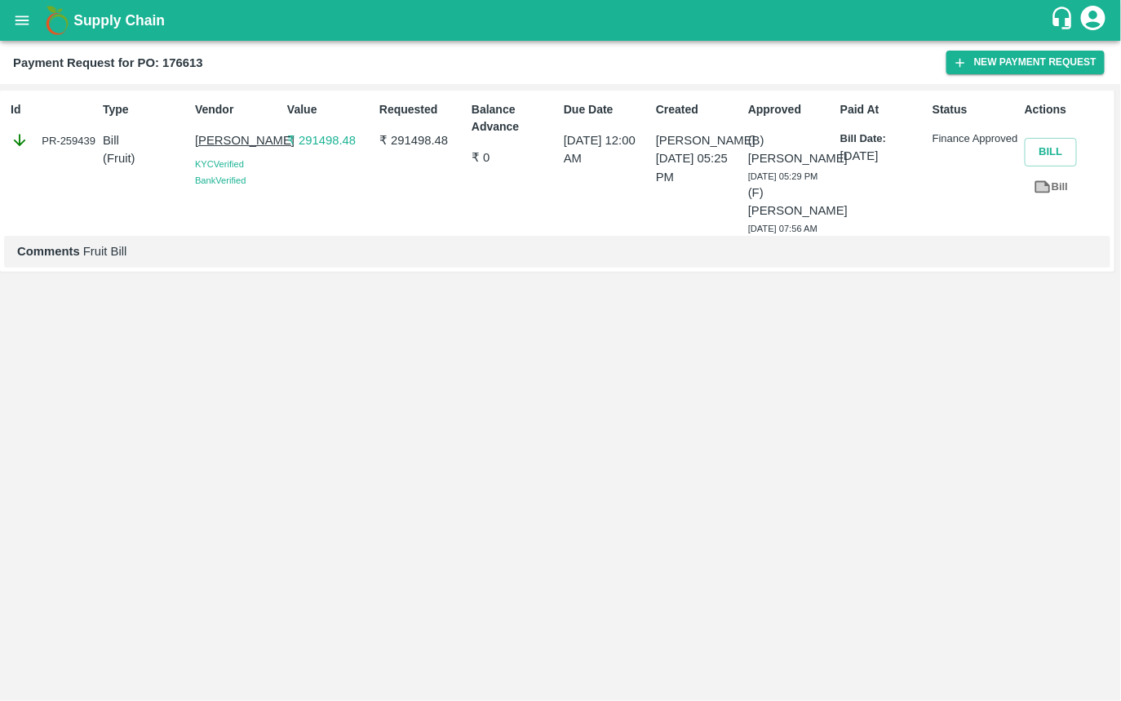
click at [16, 18] on icon "open drawer" at bounding box center [22, 20] width 18 height 18
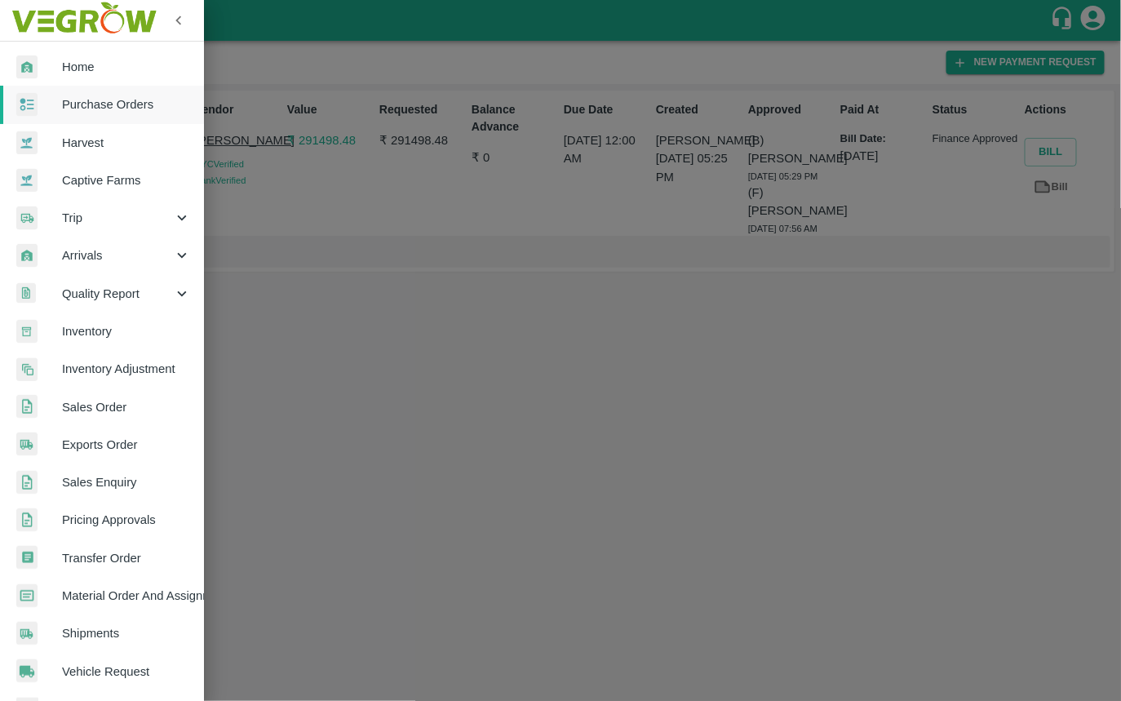
click at [424, 378] on div at bounding box center [560, 350] width 1121 height 701
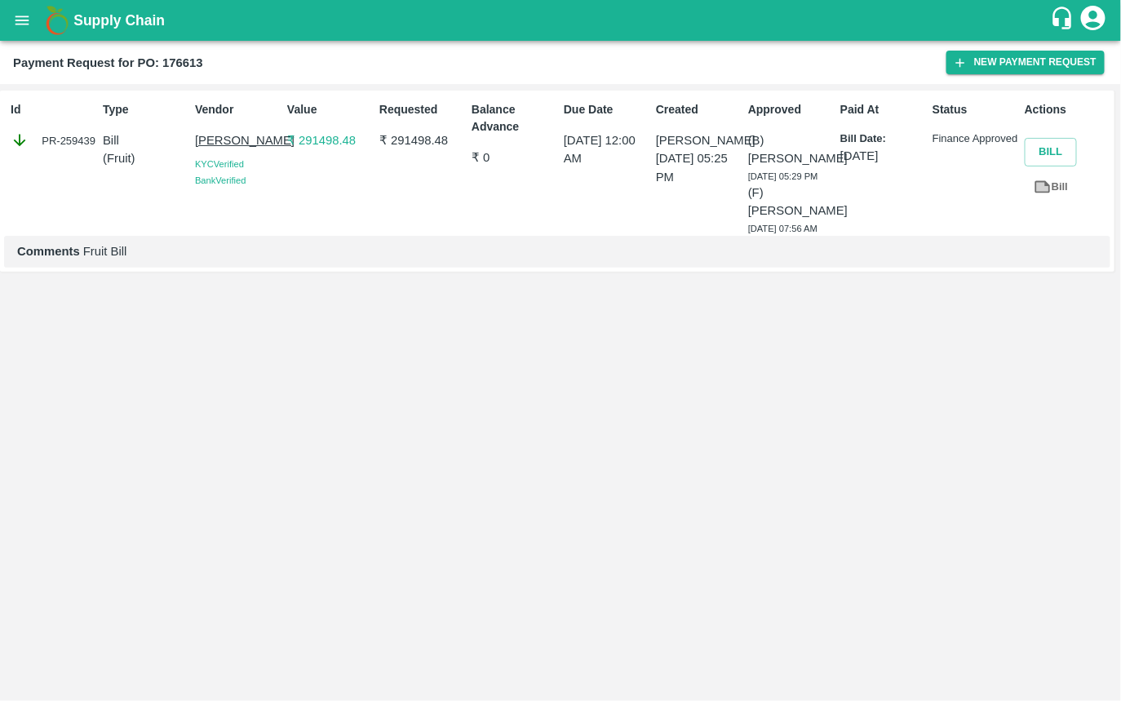
click at [560, 233] on div "Due Date 17 Sep 2025, 12:00 AM" at bounding box center [603, 165] width 92 height 141
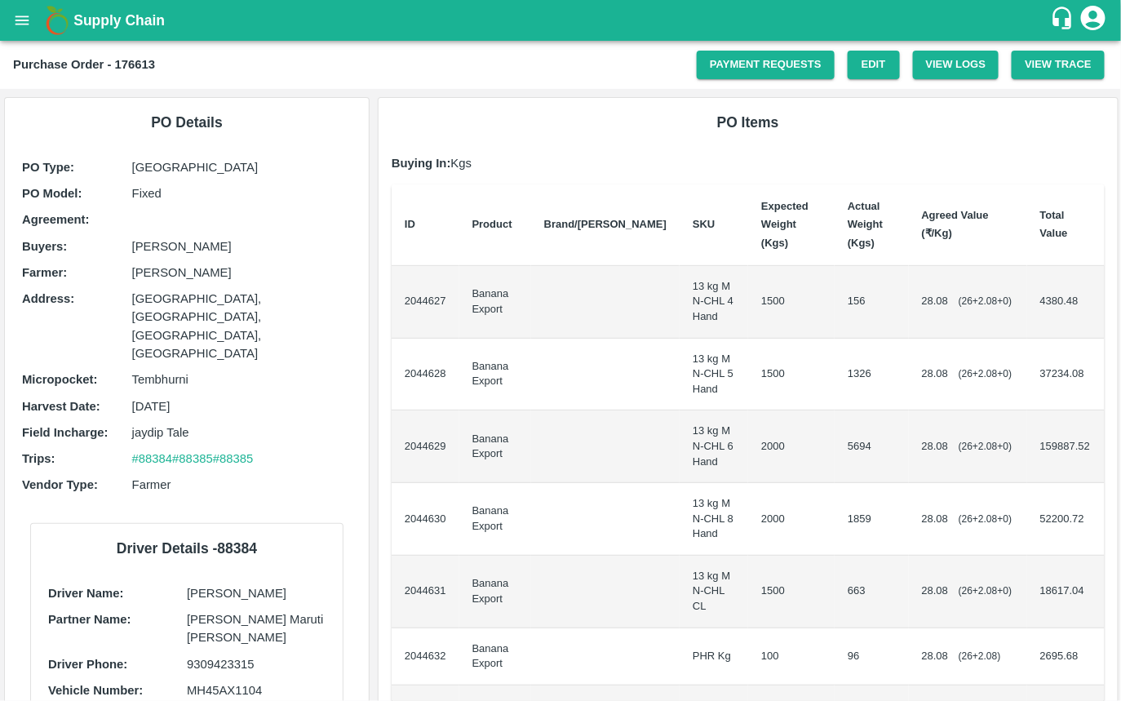
click at [480, 198] on th "Product" at bounding box center [495, 225] width 72 height 82
click at [622, 215] on th "Brand/[PERSON_NAME]" at bounding box center [605, 225] width 149 height 82
click at [592, 188] on th "Brand/[PERSON_NAME]" at bounding box center [605, 225] width 149 height 82
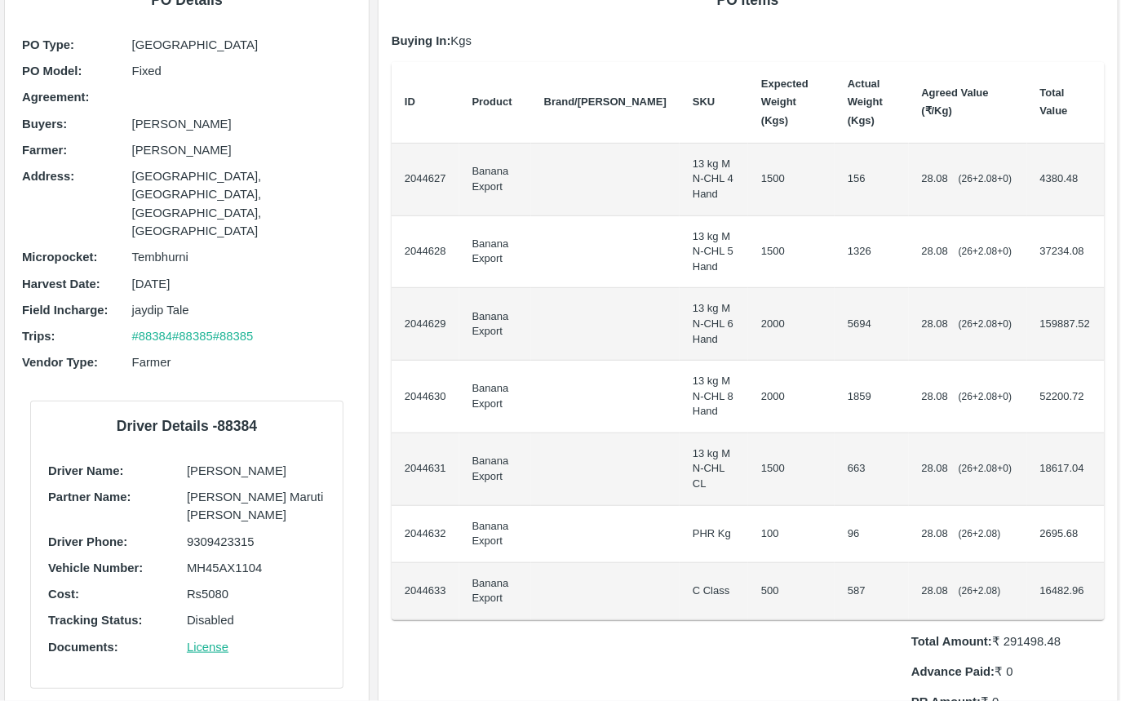
scroll to position [95, 0]
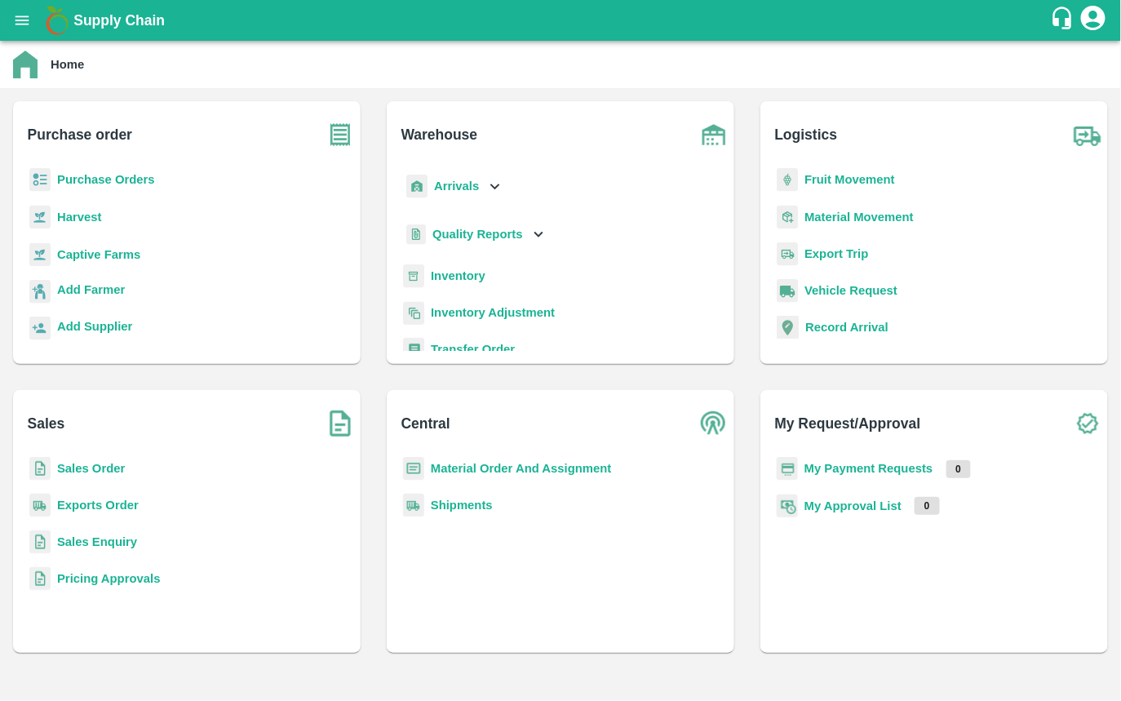
click at [100, 178] on b "Purchase Orders" at bounding box center [106, 179] width 98 height 13
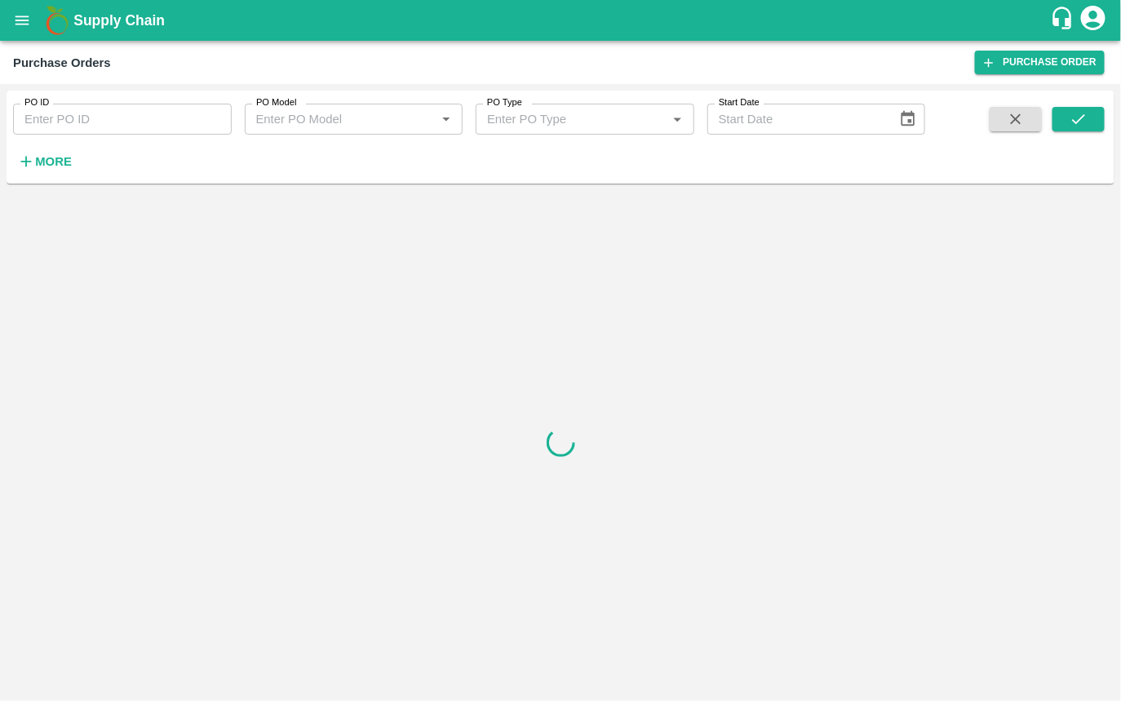
click at [34, 159] on icon "button" at bounding box center [26, 162] width 18 height 18
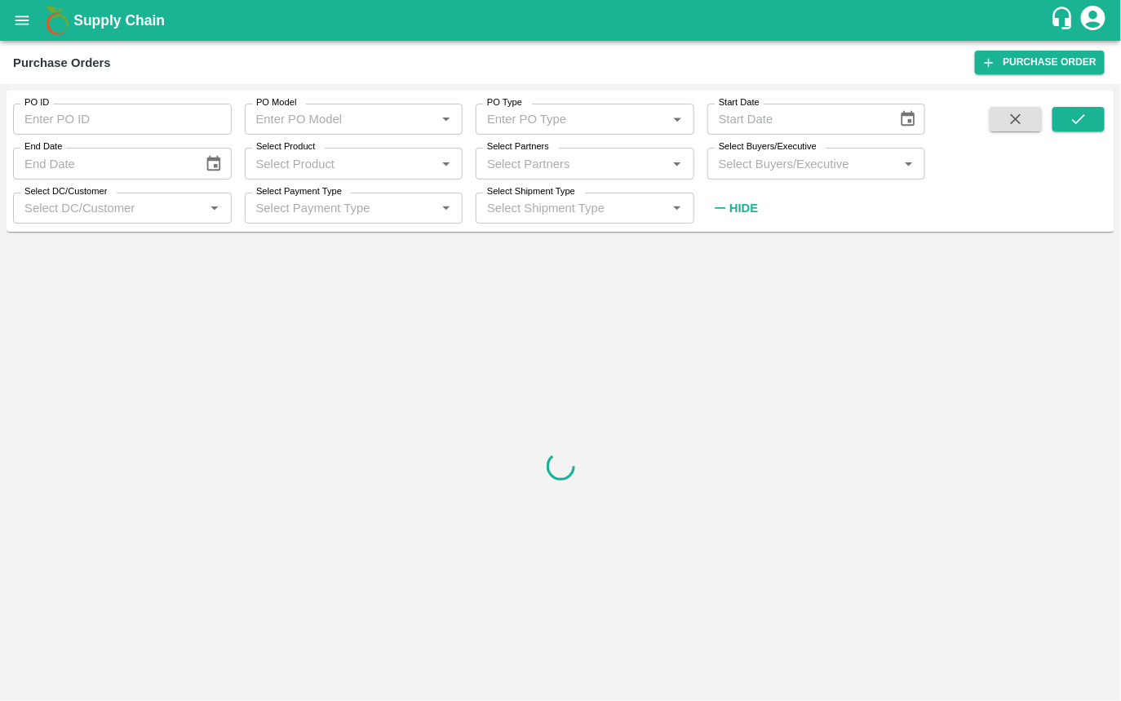
click at [552, 164] on input "Select Partners" at bounding box center [572, 163] width 182 height 21
click at [784, 169] on input "Select Buyers/Executive" at bounding box center [803, 163] width 182 height 21
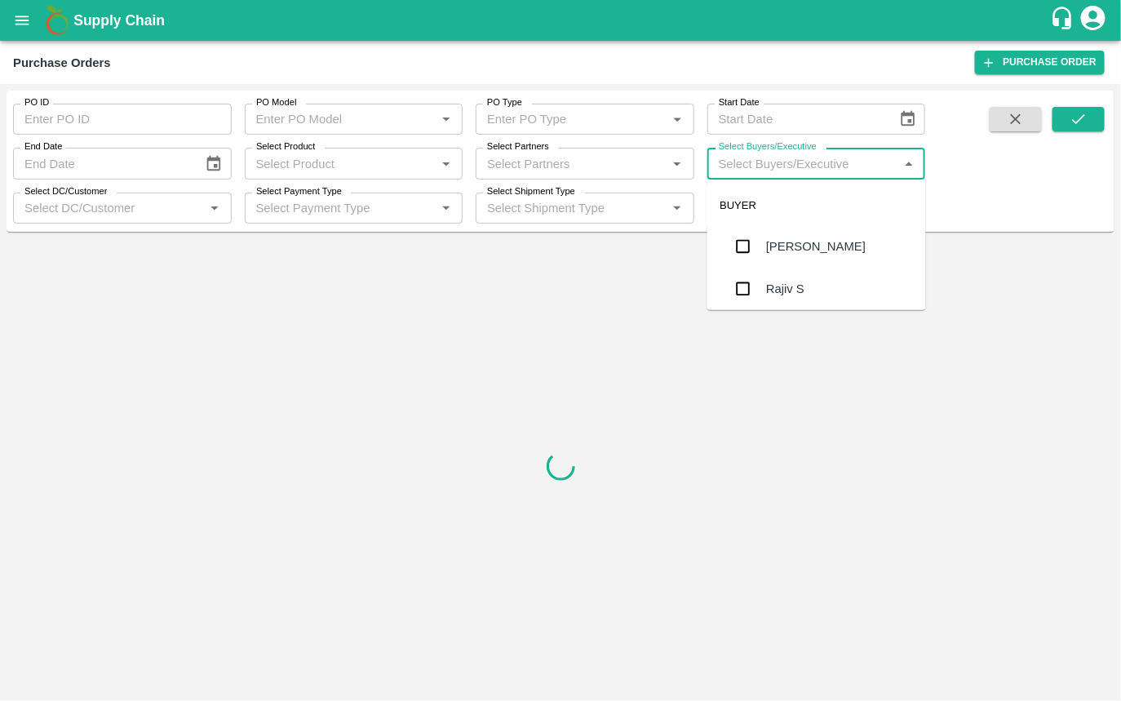
click at [784, 169] on input "Select Buyers/Executive" at bounding box center [803, 163] width 182 height 21
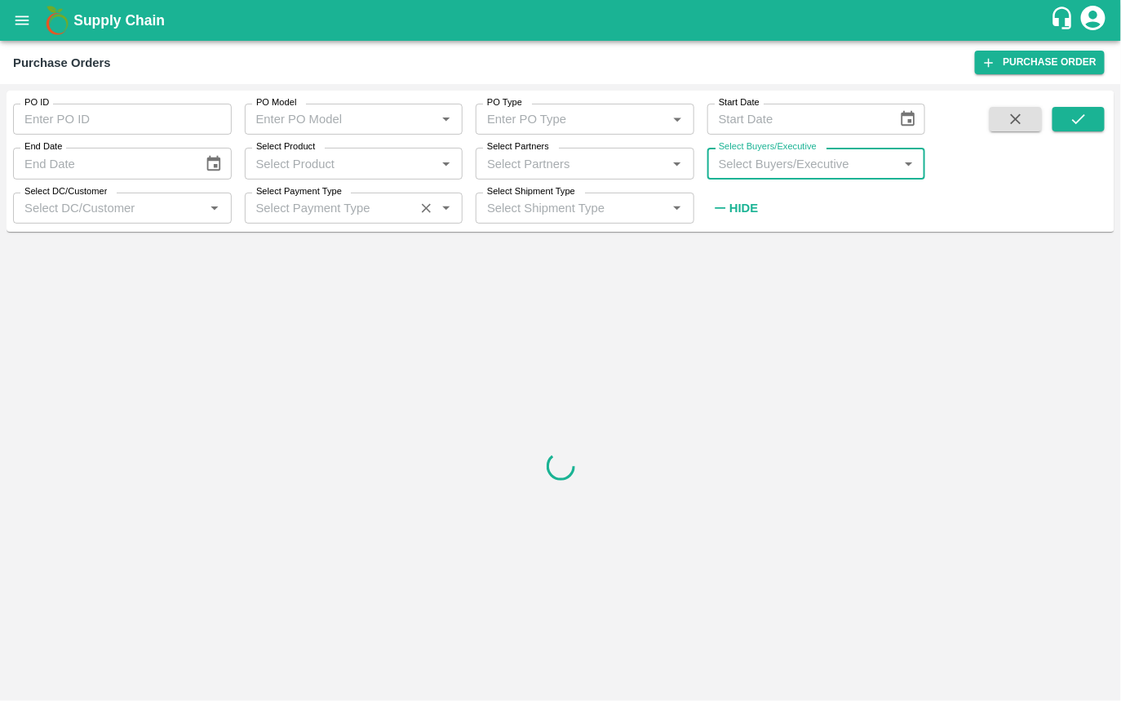
click at [361, 220] on div "Select Payment Type   *" at bounding box center [354, 208] width 219 height 31
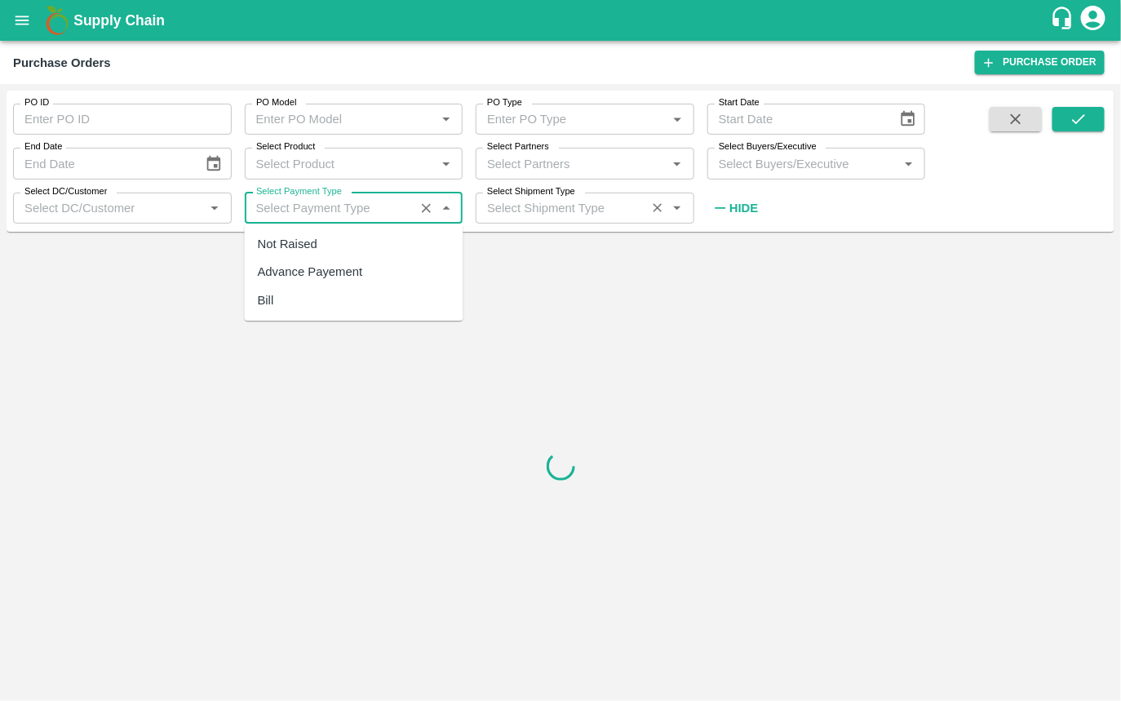
click at [528, 212] on input "Select Shipment Type" at bounding box center [561, 207] width 161 height 21
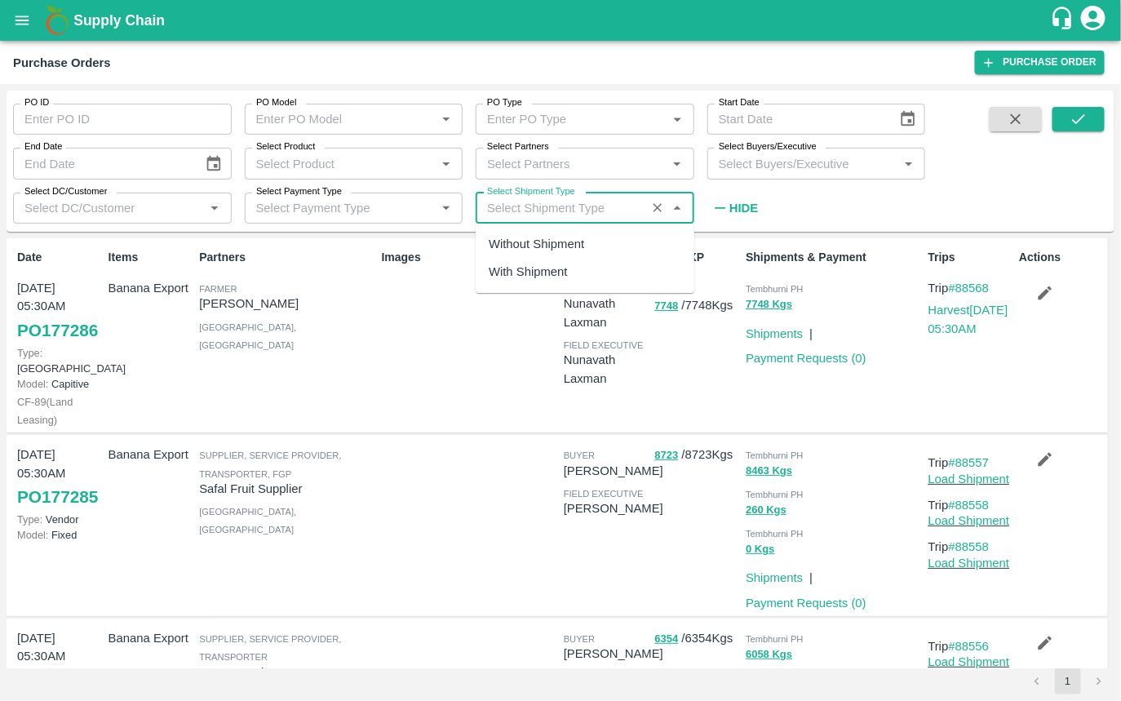
click at [163, 218] on input "Select DC/Customer" at bounding box center [109, 207] width 182 height 21
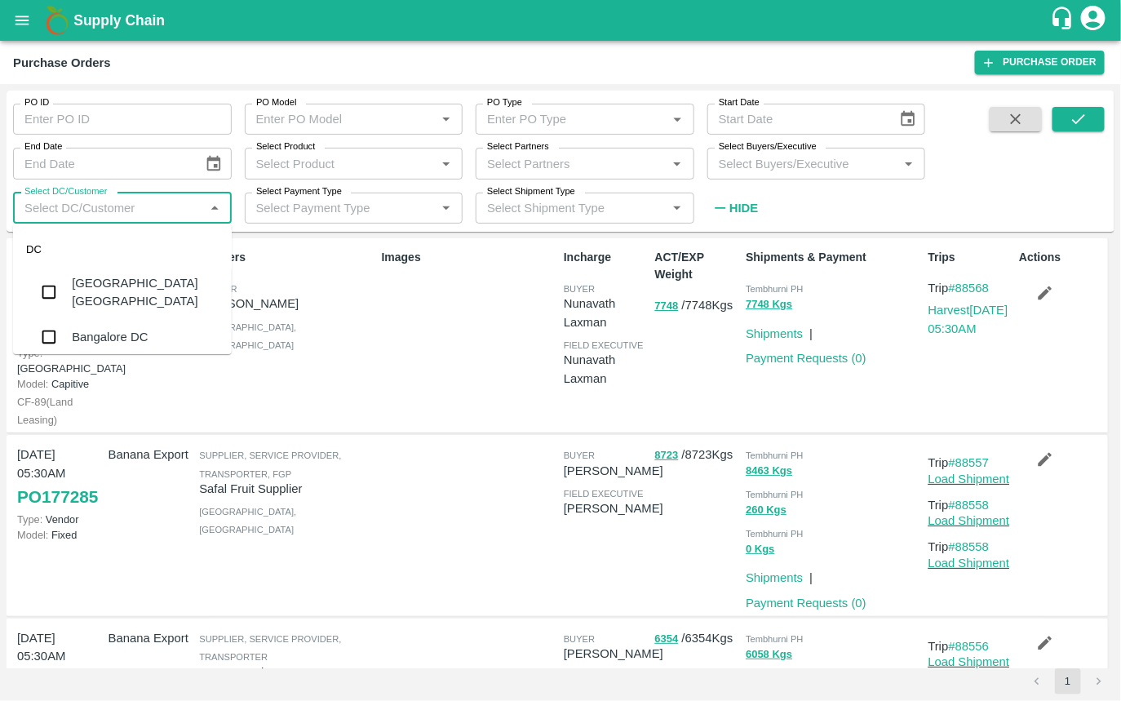
click at [124, 213] on input "Select DC/Customer" at bounding box center [109, 207] width 182 height 21
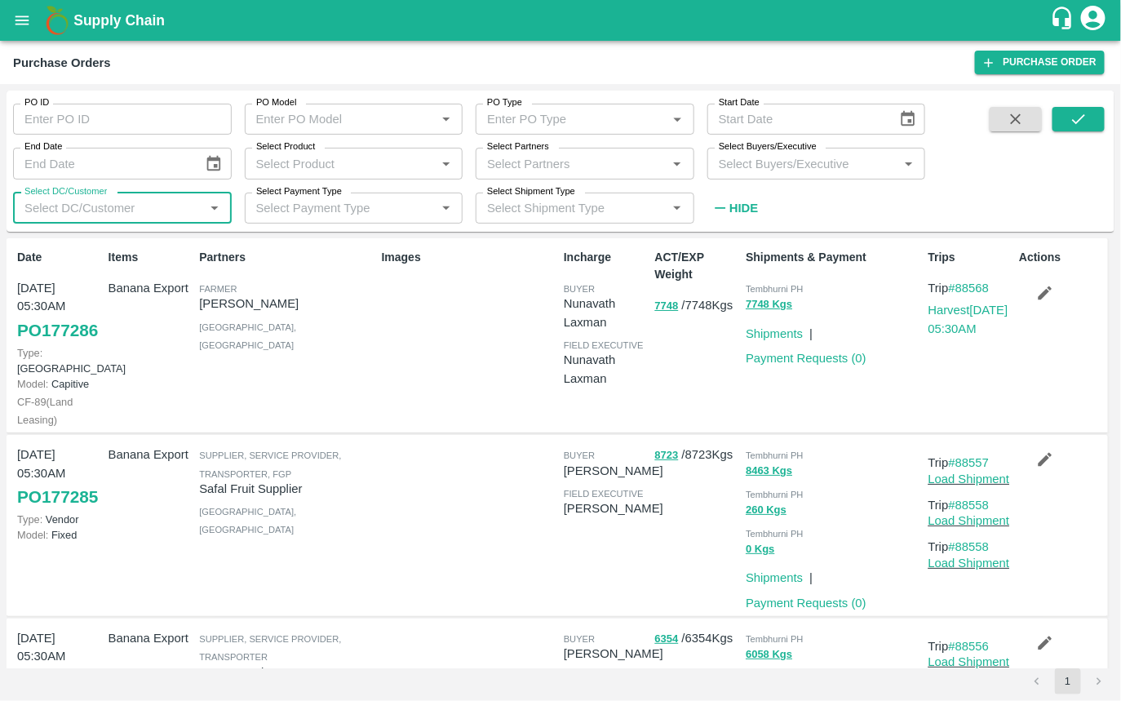
click at [56, 169] on input "End Date" at bounding box center [102, 163] width 179 height 31
type input "DD/MM/YYYY"
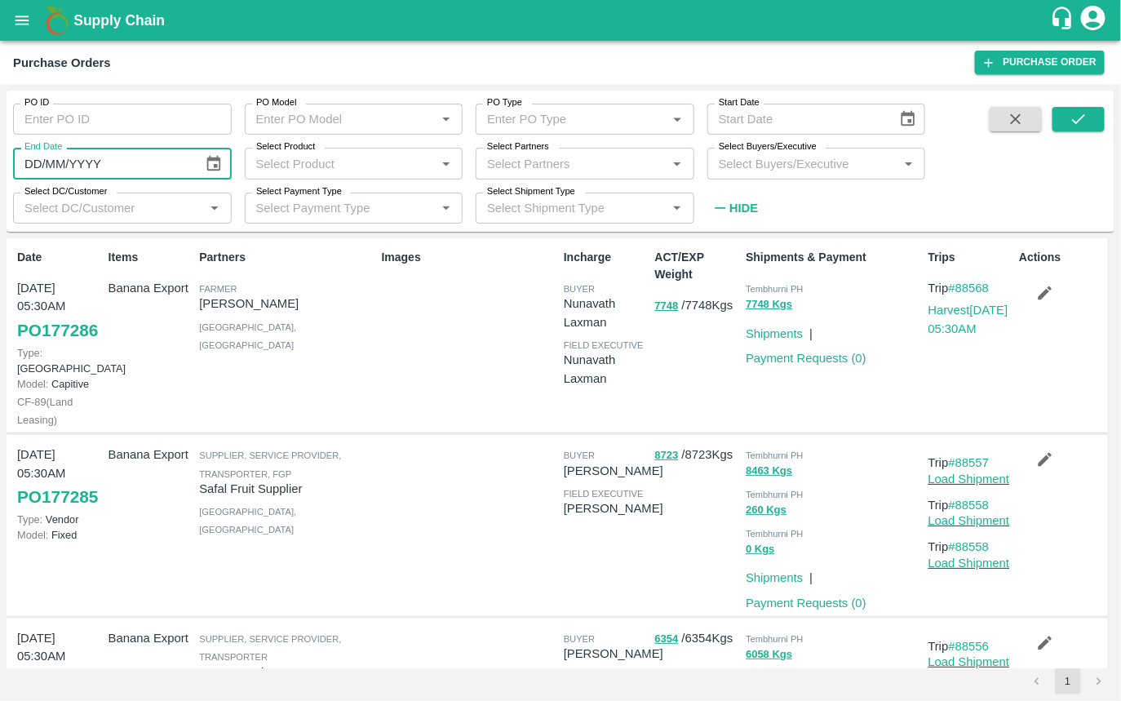
click at [56, 169] on input "DD/MM/YYYY" at bounding box center [102, 163] width 179 height 31
click at [218, 162] on icon "Choose date" at bounding box center [214, 164] width 18 height 18
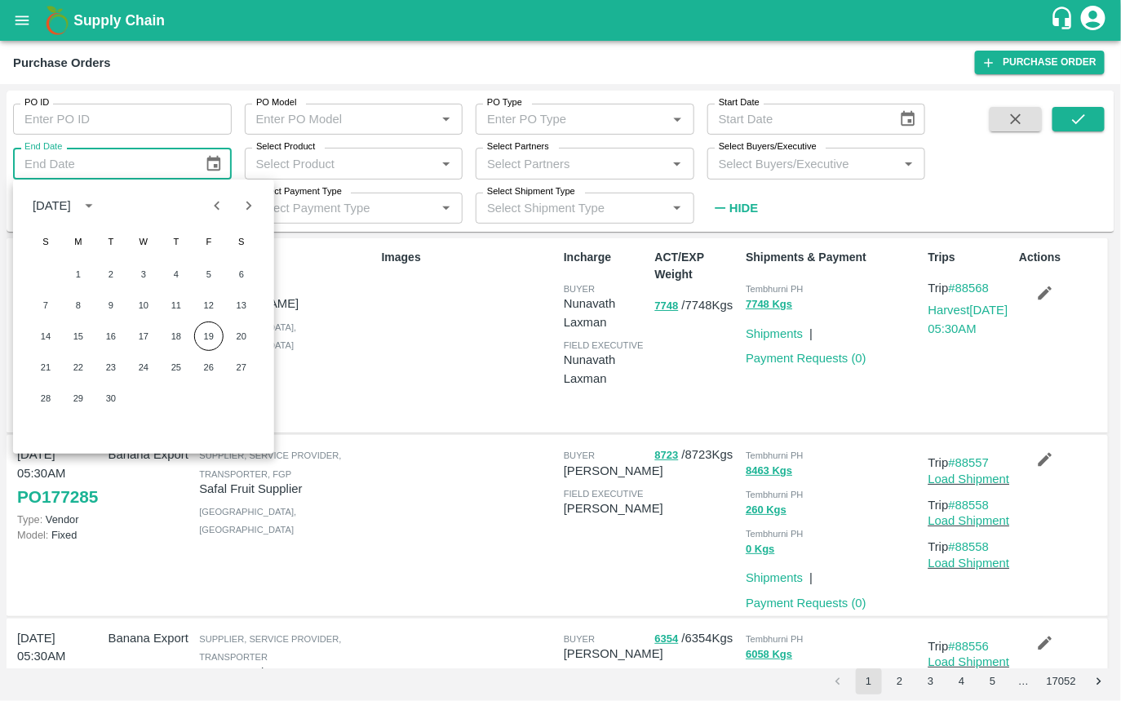
click at [218, 162] on icon "Choose date" at bounding box center [214, 164] width 18 height 18
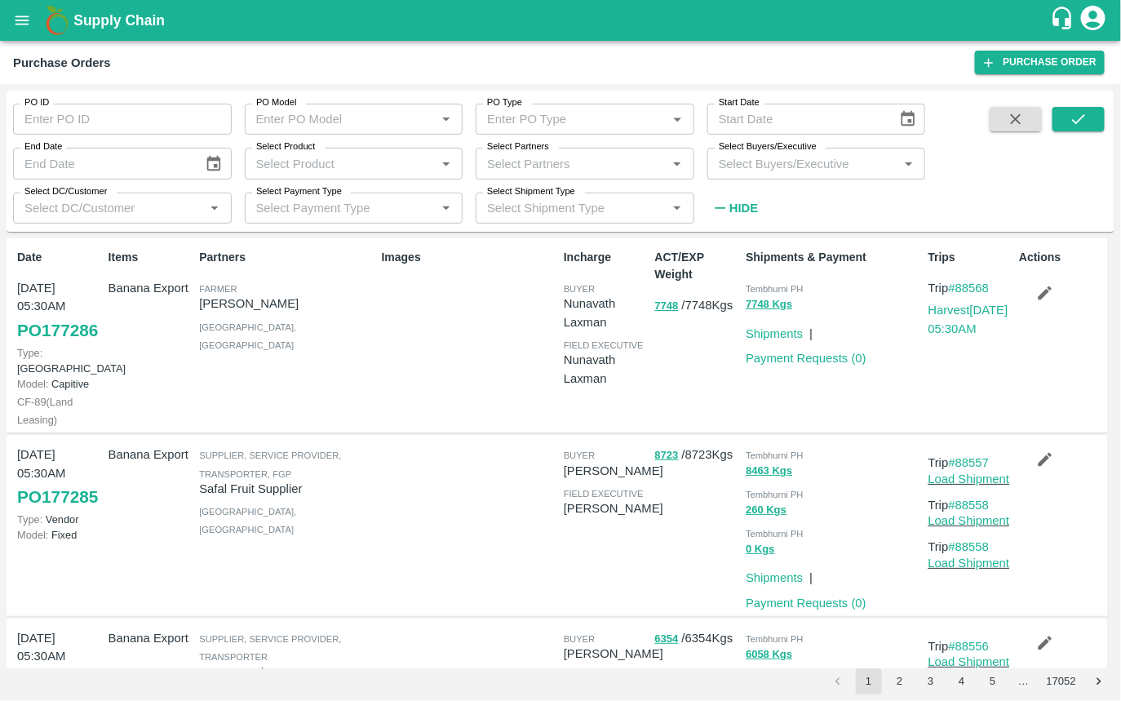
click at [292, 118] on input "PO Model" at bounding box center [341, 119] width 182 height 21
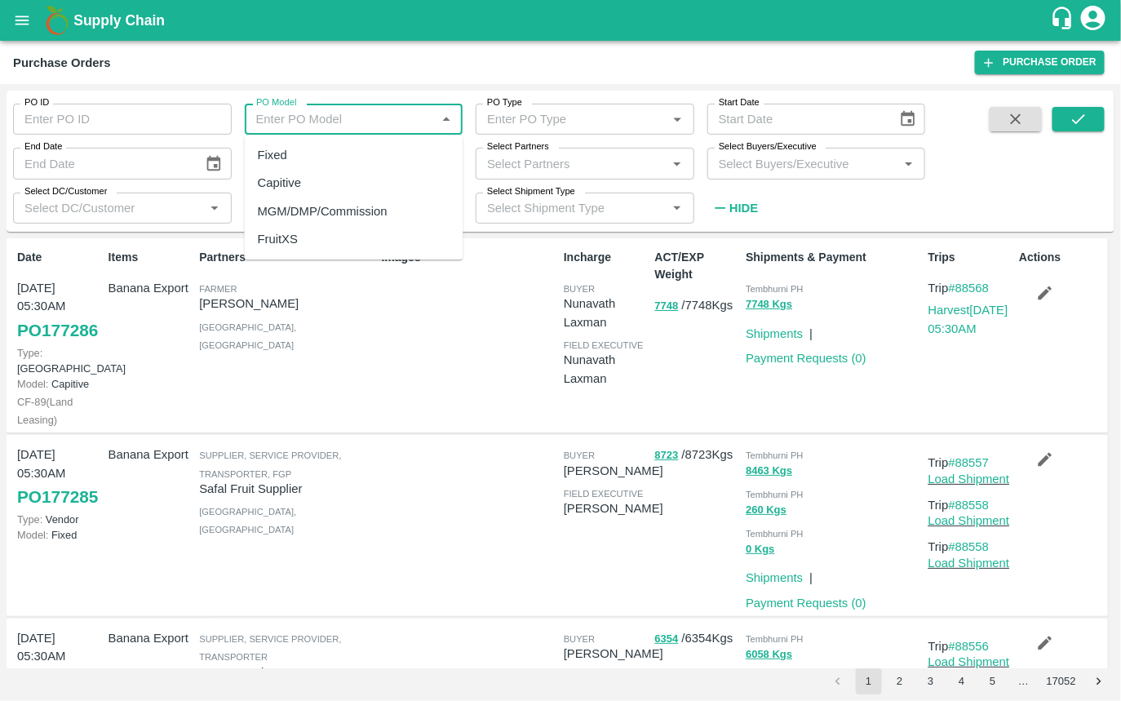
click at [292, 159] on div "Fixed" at bounding box center [354, 155] width 219 height 28
type input "Fixed"
click at [149, 107] on input "PO ID" at bounding box center [122, 119] width 219 height 31
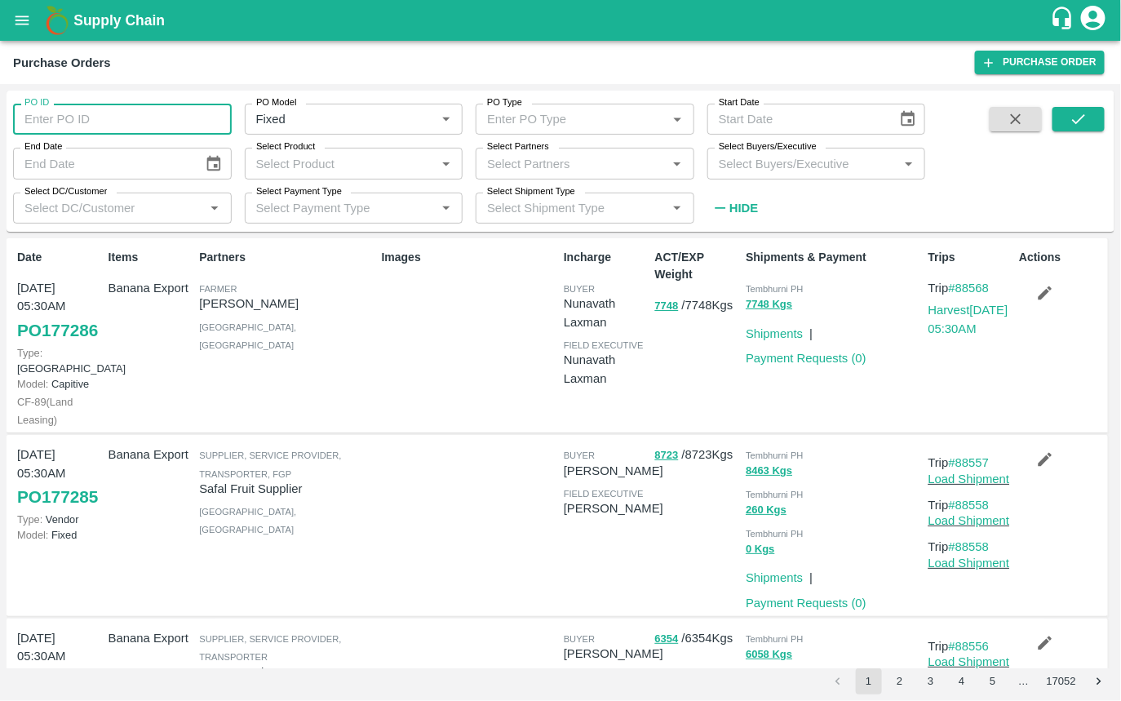
click at [569, 114] on input "PO Type" at bounding box center [572, 119] width 182 height 21
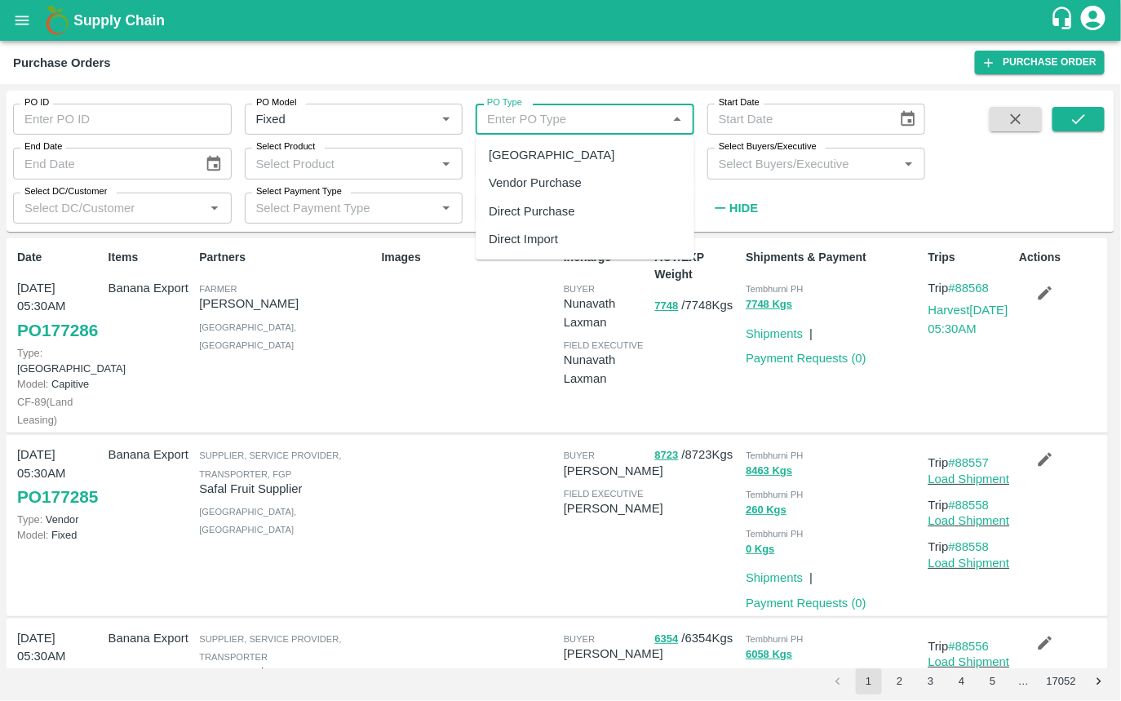
click at [542, 154] on div "[GEOGRAPHIC_DATA]" at bounding box center [552, 155] width 126 height 18
type input "[GEOGRAPHIC_DATA]"
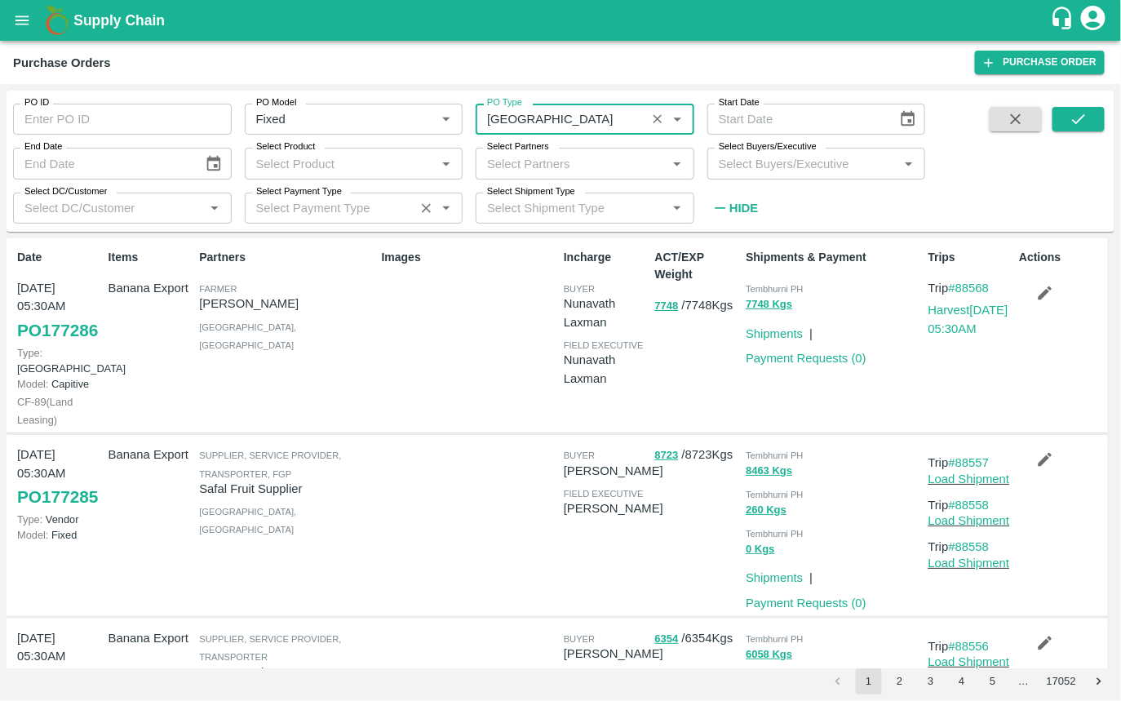
click at [342, 206] on input "Select Payment Type" at bounding box center [330, 207] width 161 height 21
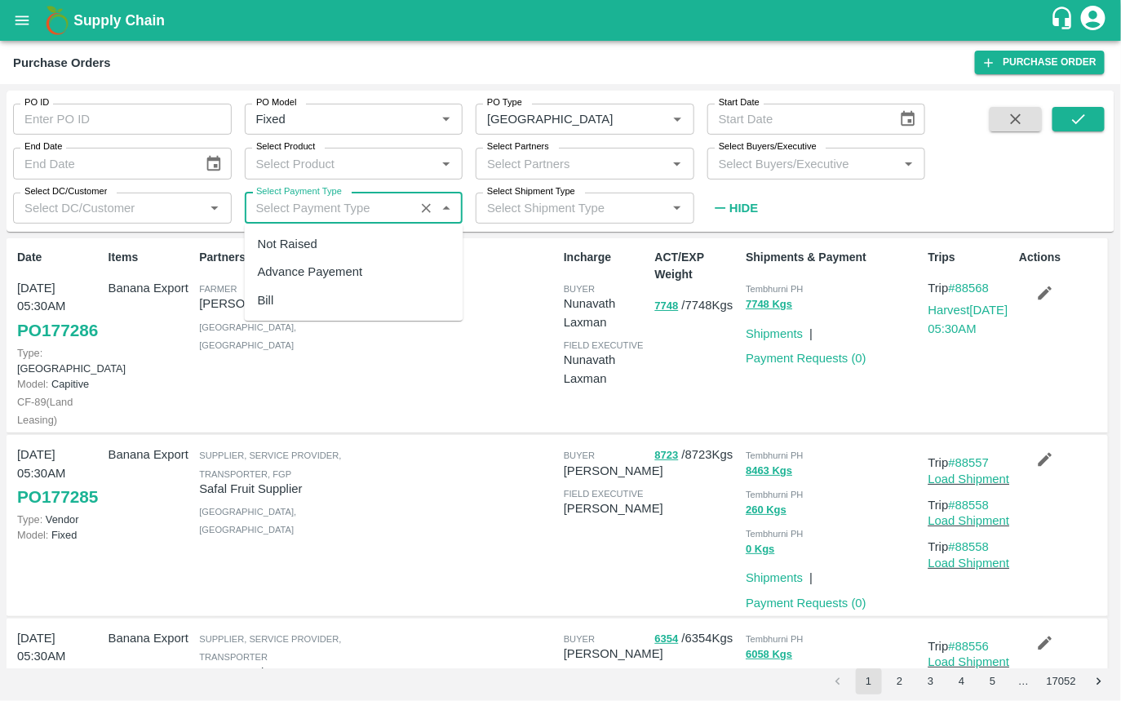
click at [308, 293] on div "Bill" at bounding box center [354, 300] width 219 height 28
type input "Bill"
click at [1096, 118] on button "submit" at bounding box center [1079, 119] width 52 height 24
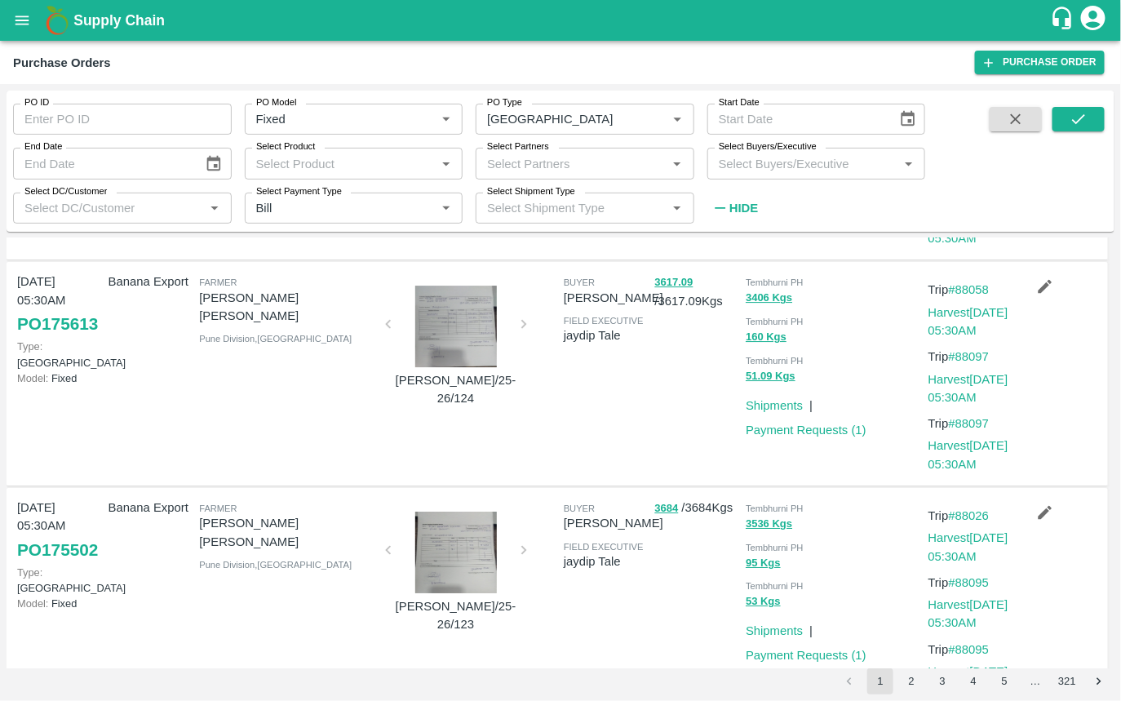
scroll to position [1860, 0]
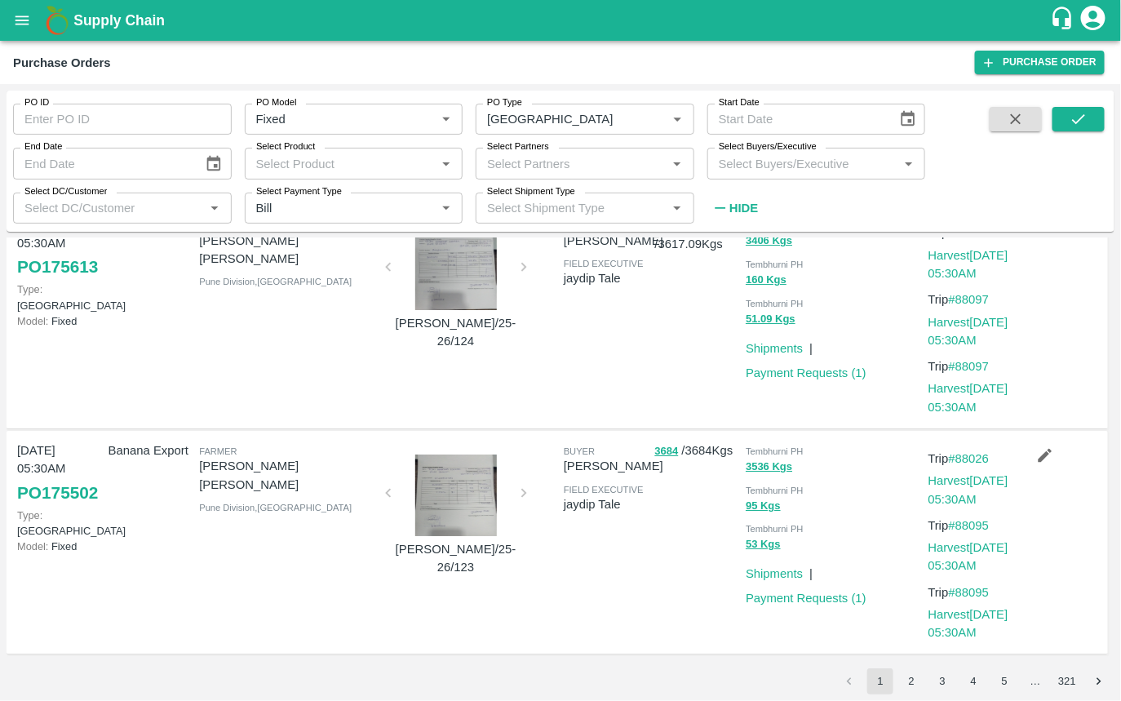
click at [978, 676] on button "4" at bounding box center [973, 681] width 26 height 26
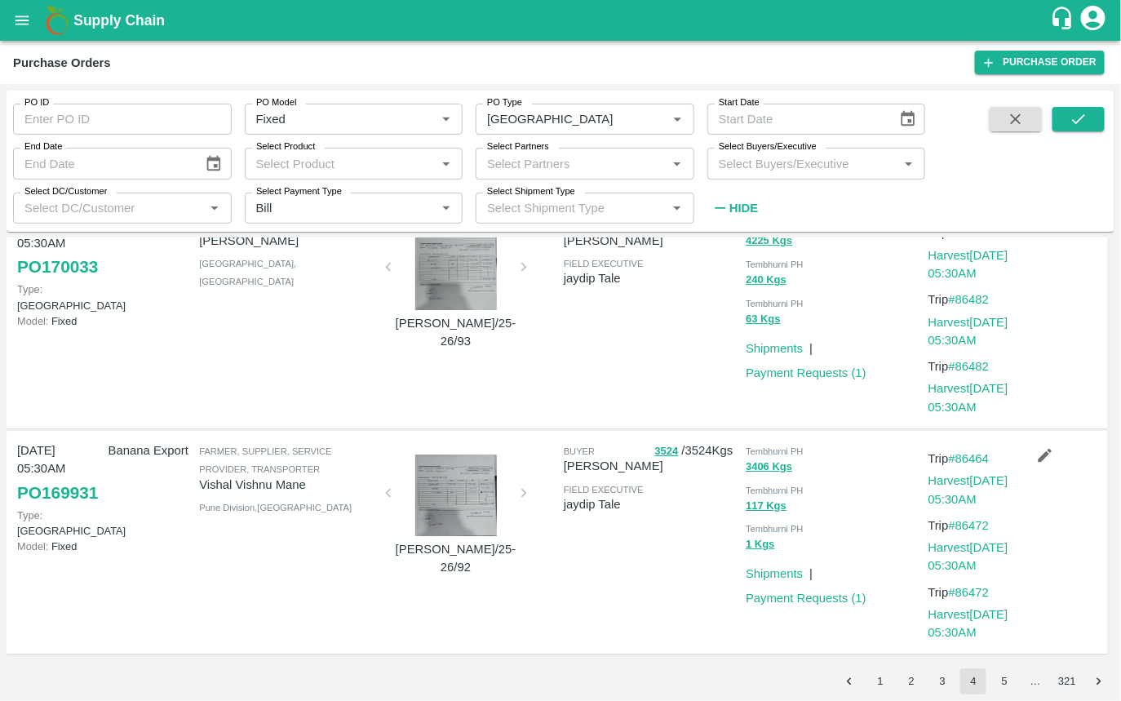
click at [1009, 685] on button "5" at bounding box center [1004, 681] width 26 height 26
click at [617, 124] on input "PO Type" at bounding box center [561, 119] width 161 height 21
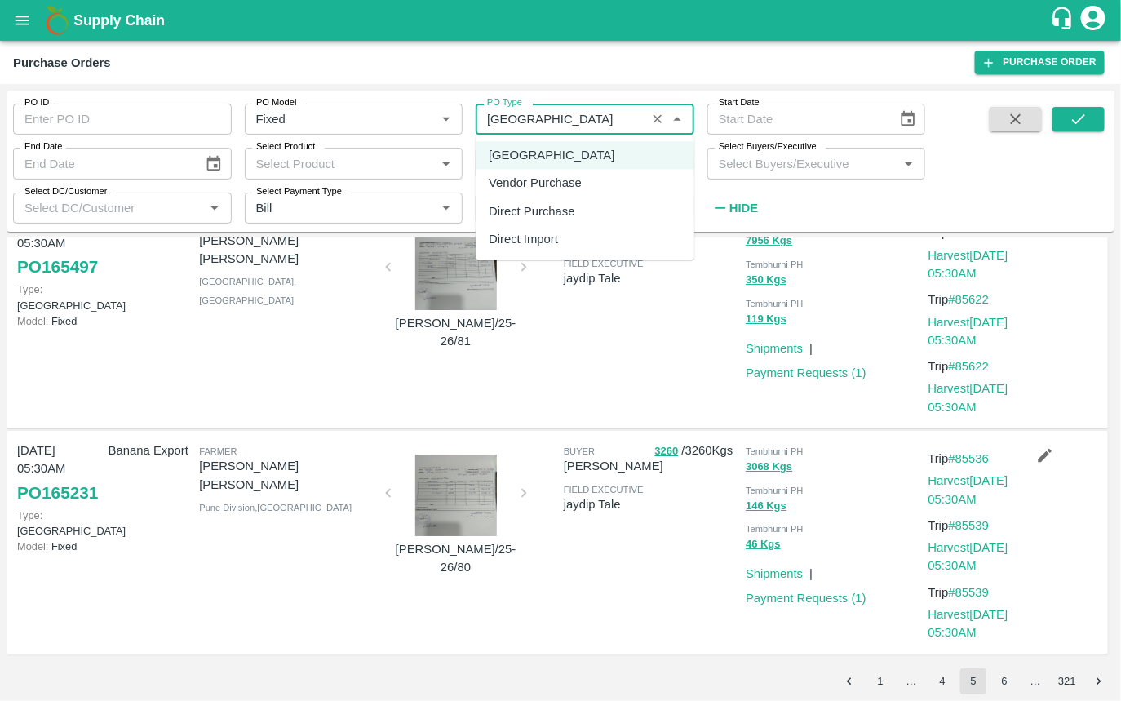
click at [552, 188] on div "Vendor Purchase" at bounding box center [535, 184] width 93 height 18
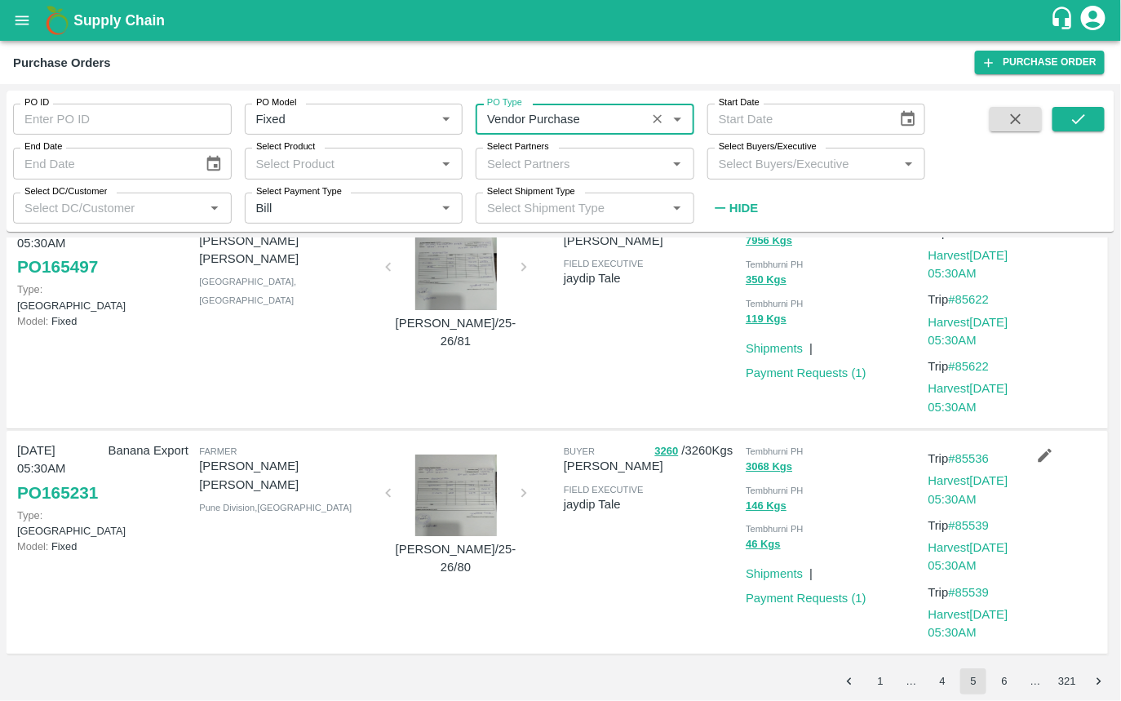
click at [630, 120] on input "PO Type" at bounding box center [561, 119] width 161 height 21
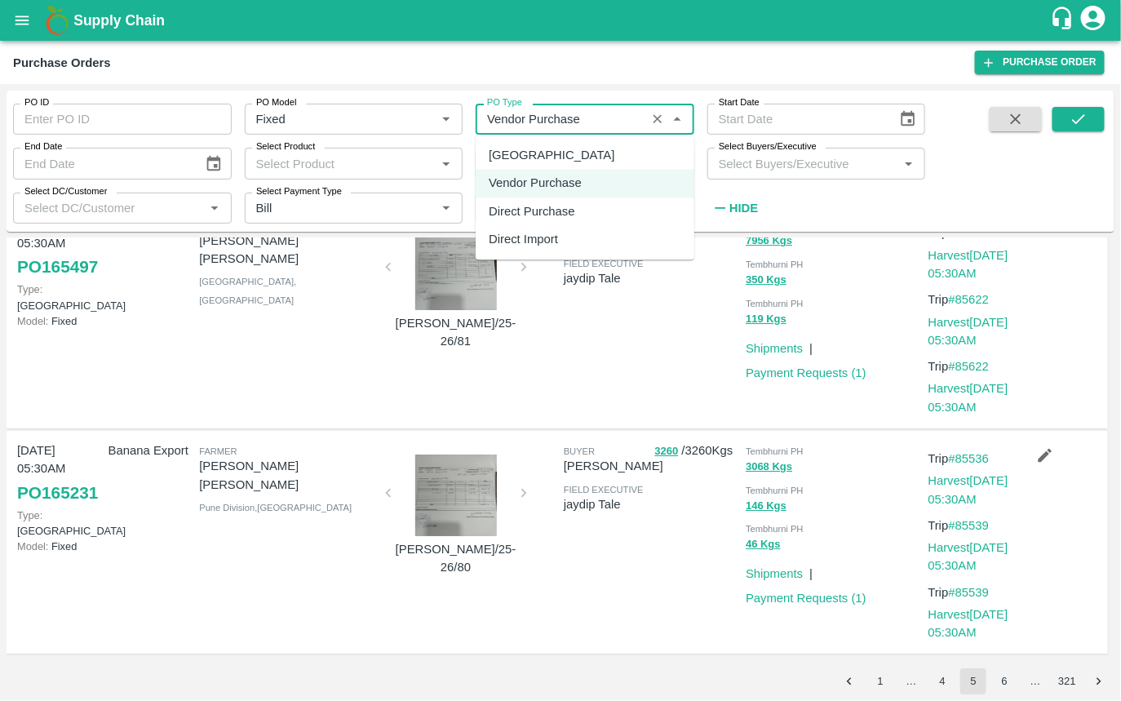
click at [548, 161] on div "Farm Gate" at bounding box center [585, 155] width 219 height 28
type input "Farm Gate"
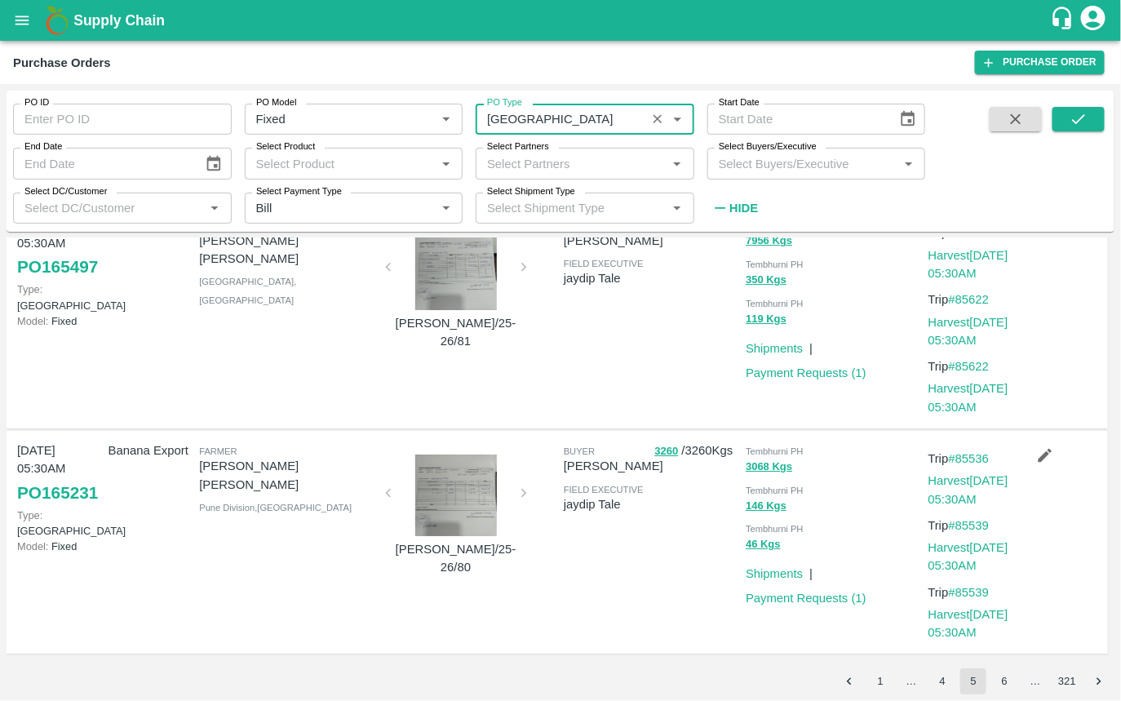
click at [550, 162] on input "Select Partners" at bounding box center [572, 163] width 182 height 21
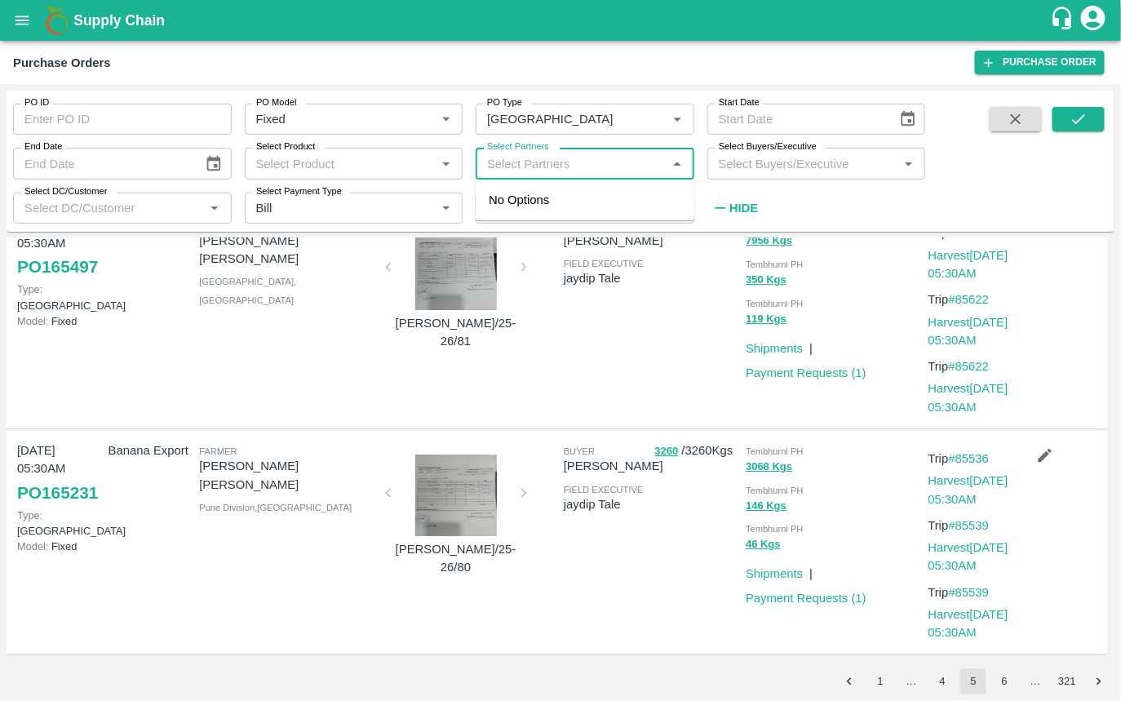
click at [550, 162] on input "Select Partners" at bounding box center [572, 163] width 182 height 21
click at [559, 209] on input "Select Shipment Type" at bounding box center [572, 207] width 182 height 21
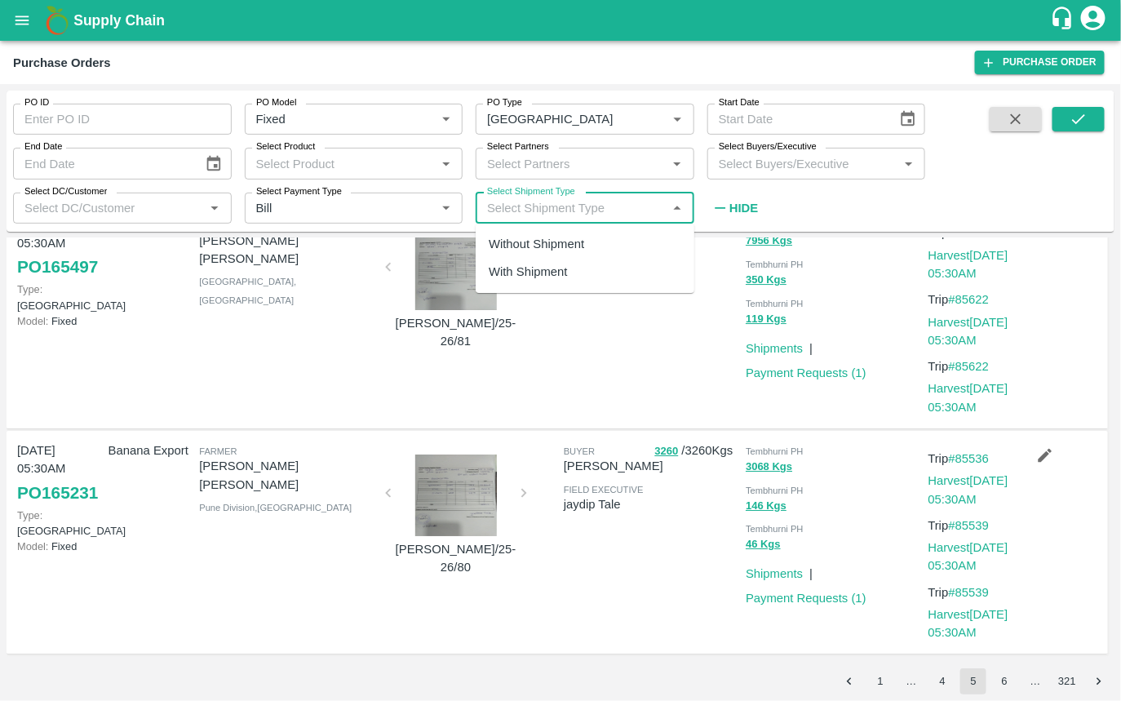
click at [559, 209] on input "Select Shipment Type" at bounding box center [572, 207] width 182 height 21
click at [295, 151] on label "Select Product" at bounding box center [285, 146] width 59 height 13
click at [295, 153] on input "Select Product" at bounding box center [341, 163] width 182 height 21
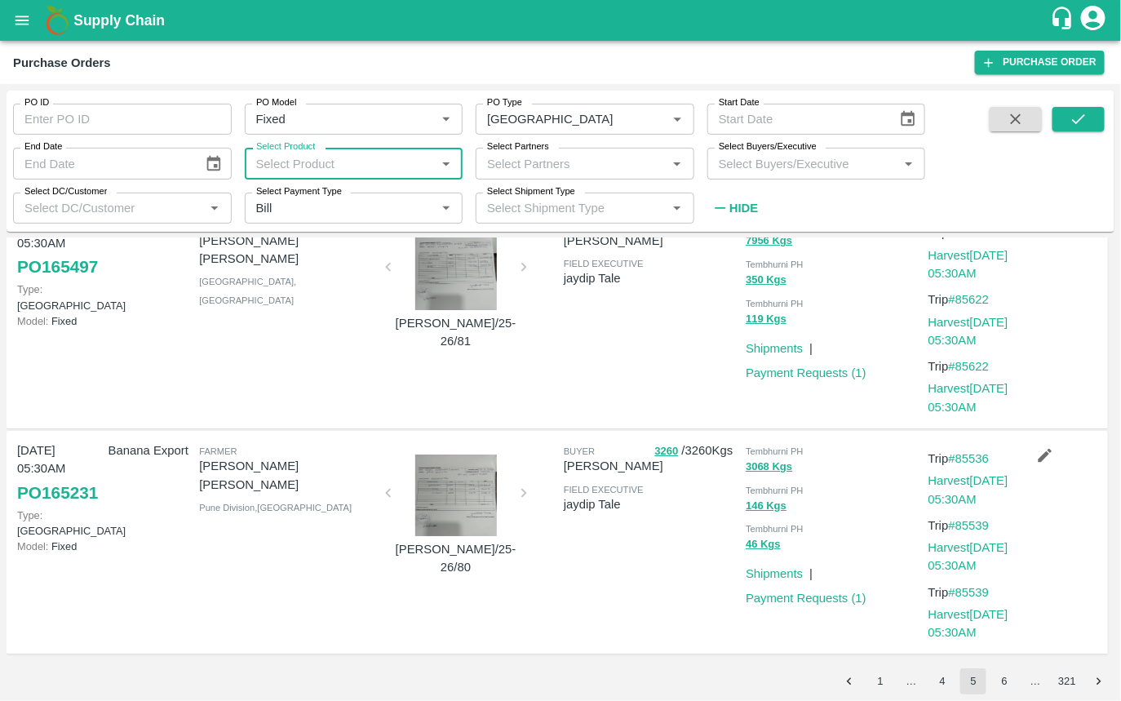
click at [295, 151] on label "Select Product" at bounding box center [285, 146] width 59 height 13
click at [295, 153] on input "Select Product" at bounding box center [341, 163] width 182 height 21
click at [291, 166] on input "Select Product" at bounding box center [341, 163] width 182 height 21
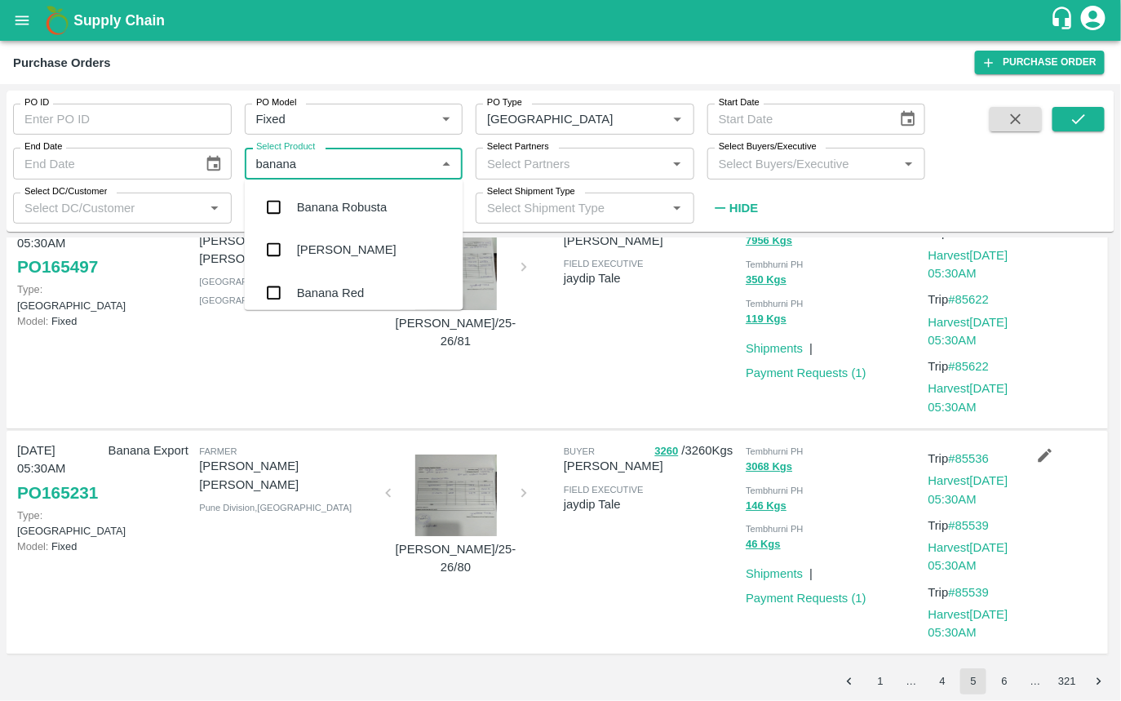
type input "banana e"
click at [384, 200] on div "Banana Export" at bounding box center [354, 207] width 219 height 42
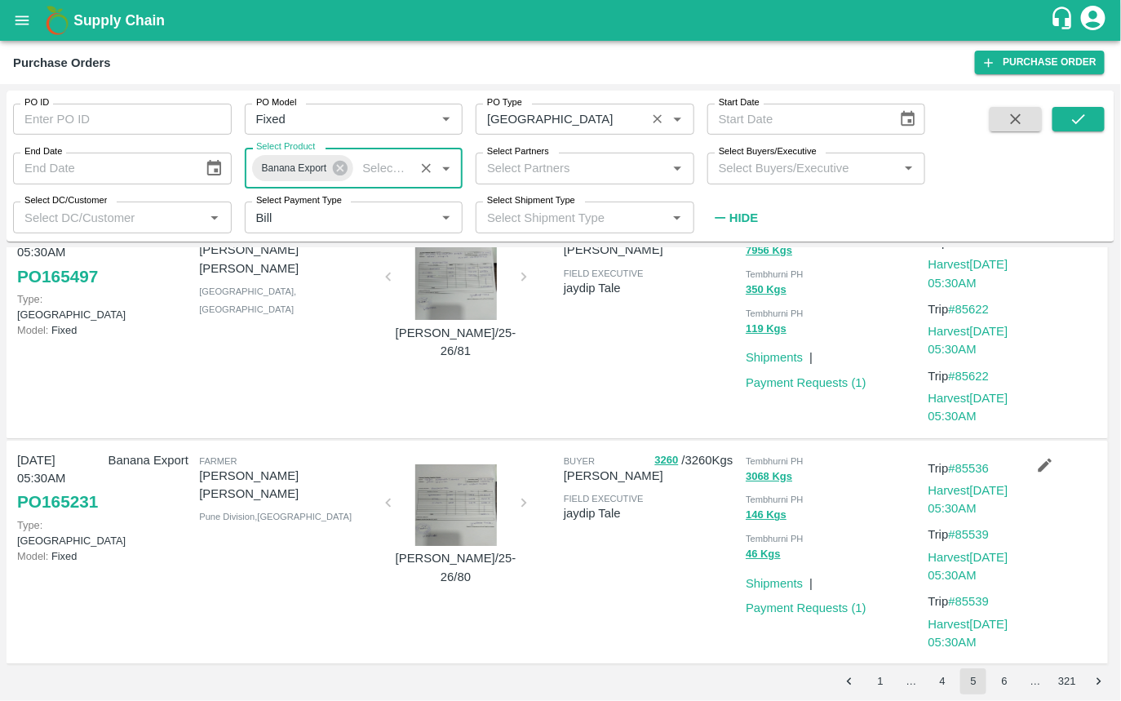
click at [557, 120] on input "PO Type" at bounding box center [561, 119] width 161 height 21
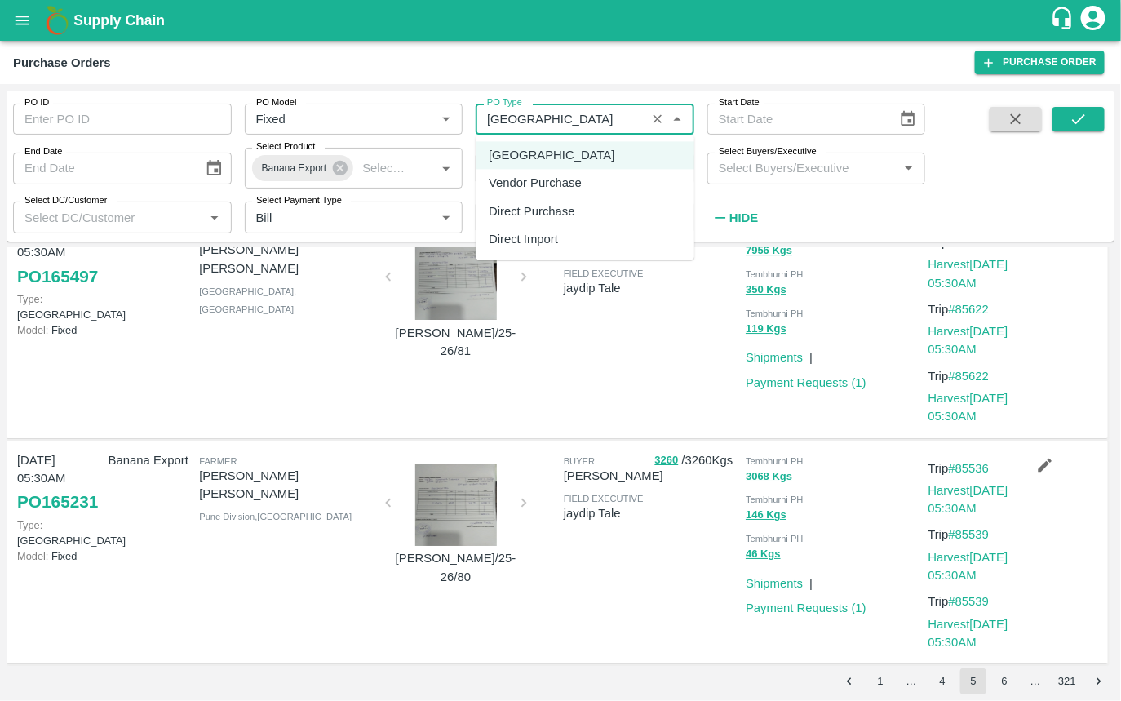
click at [577, 192] on div "Vendor Purchase" at bounding box center [535, 184] width 93 height 18
type input "Vendor Purchase"
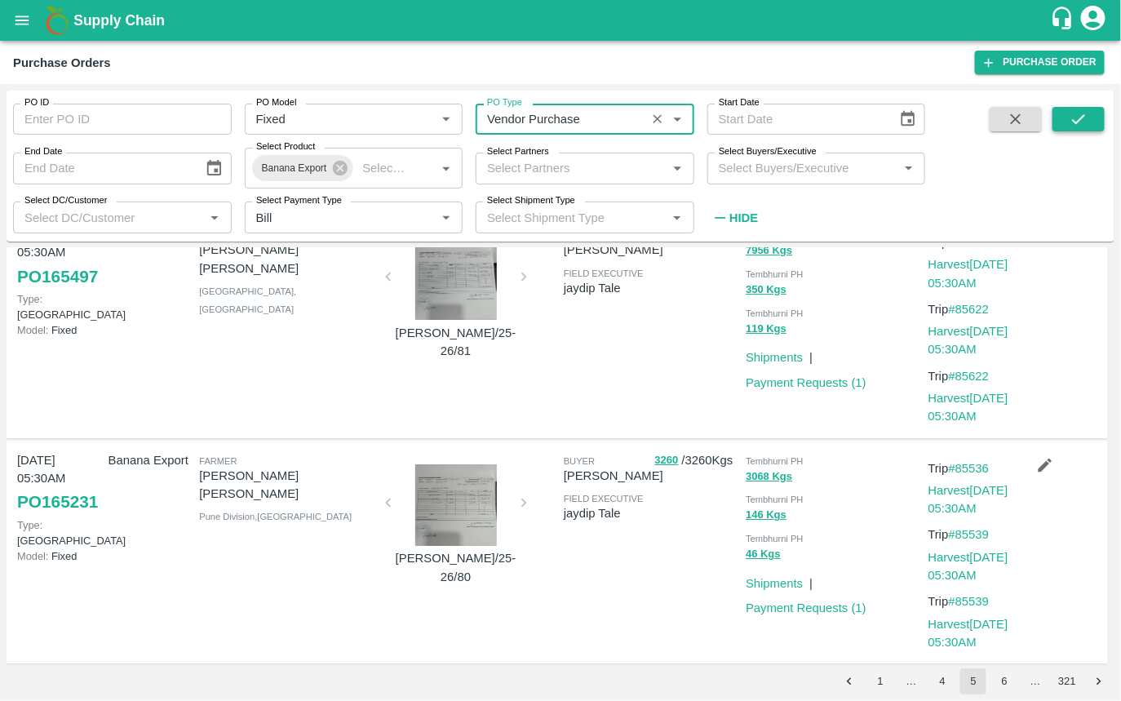
click at [1094, 111] on button "submit" at bounding box center [1079, 119] width 52 height 24
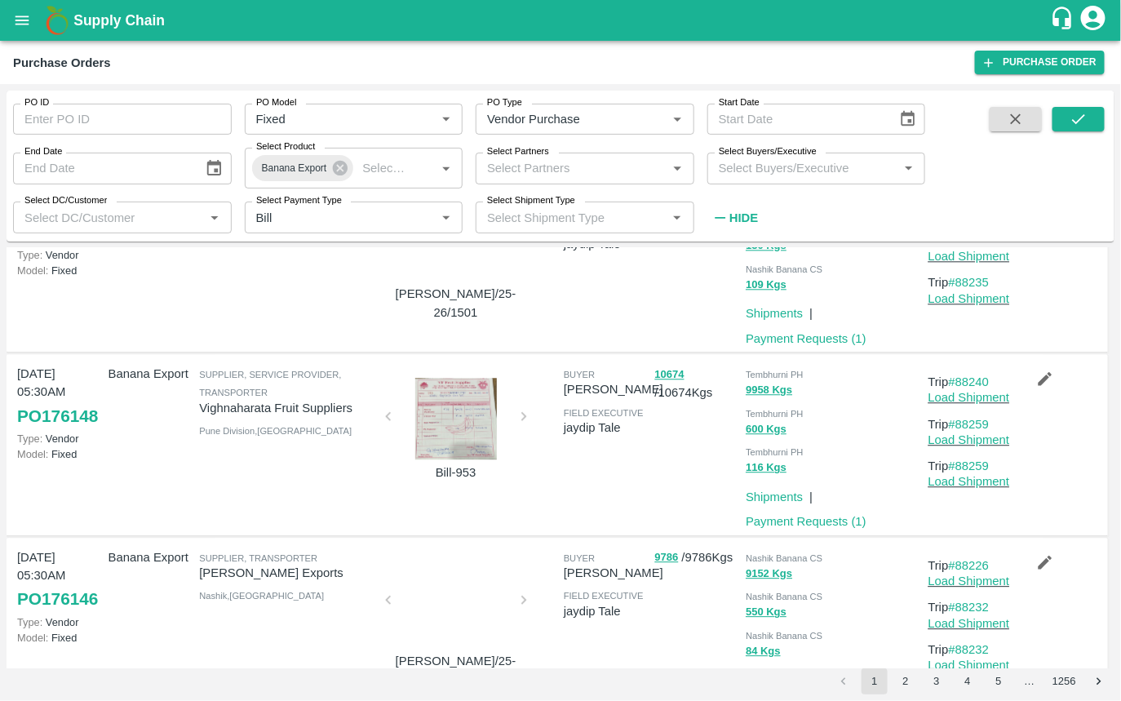
scroll to position [1454, 0]
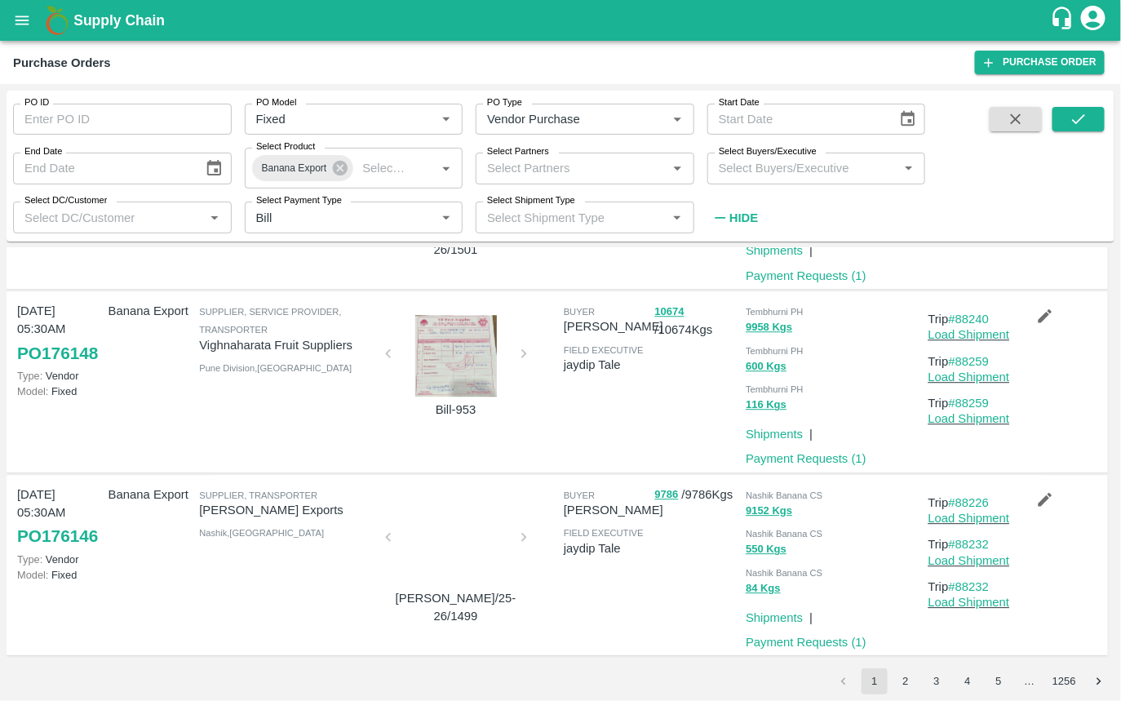
click at [981, 681] on button "4" at bounding box center [968, 681] width 26 height 26
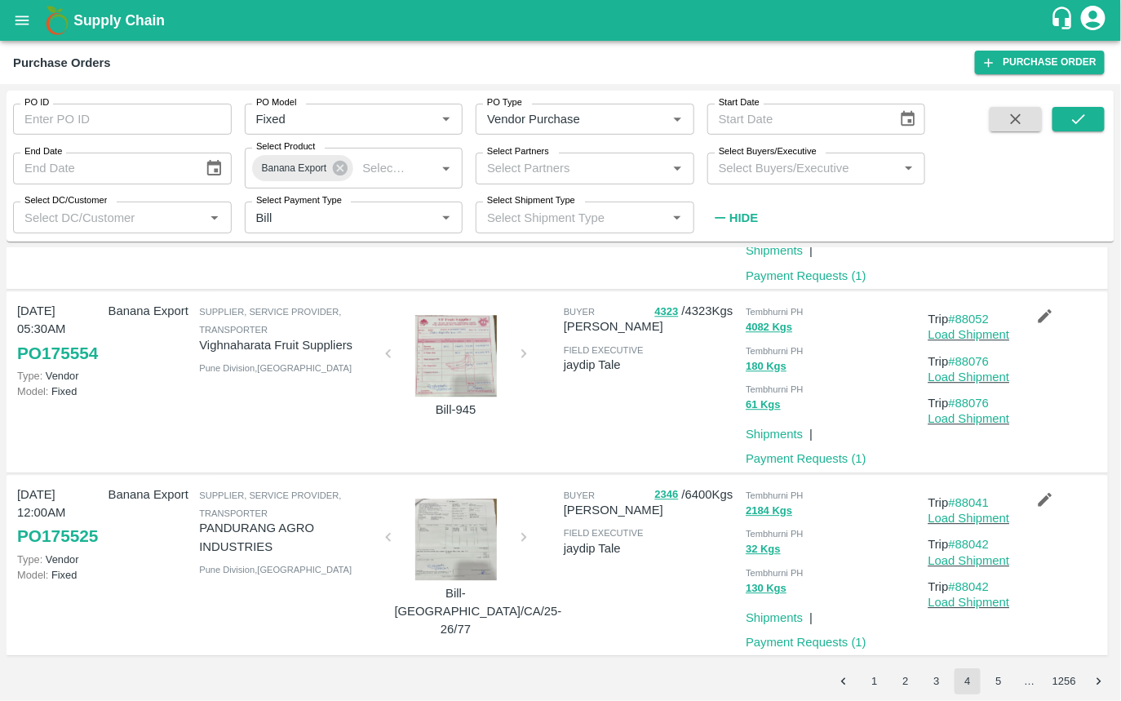
click at [994, 681] on button "5" at bounding box center [999, 681] width 26 height 26
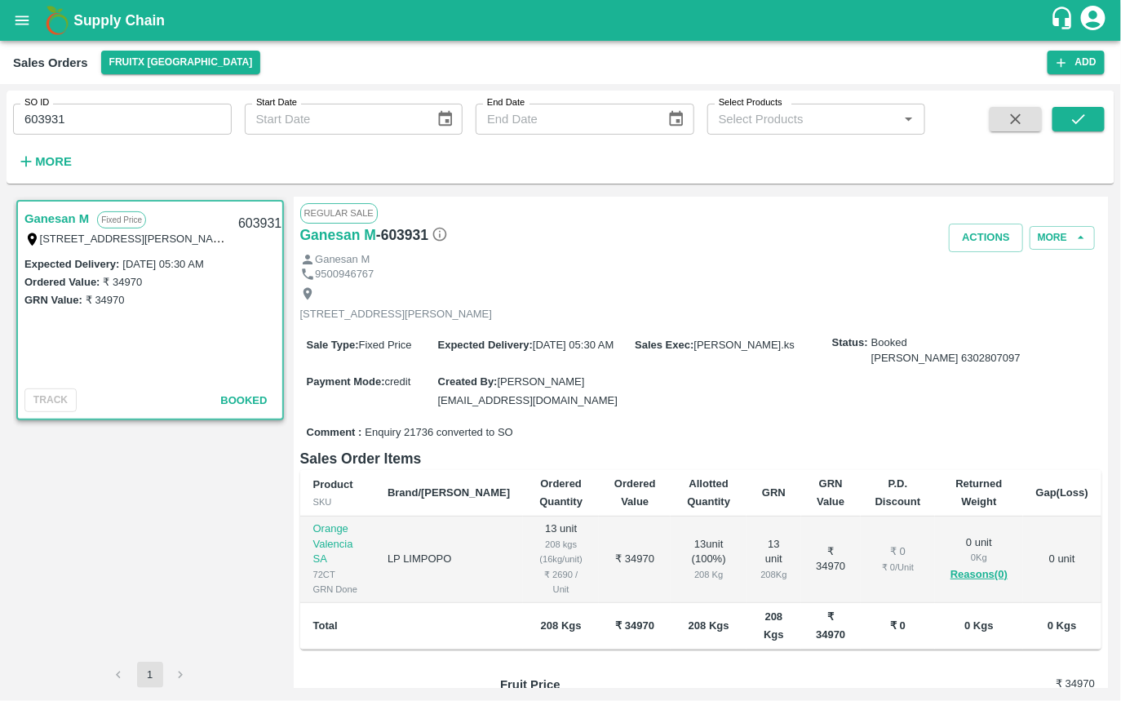
scroll to position [135, 0]
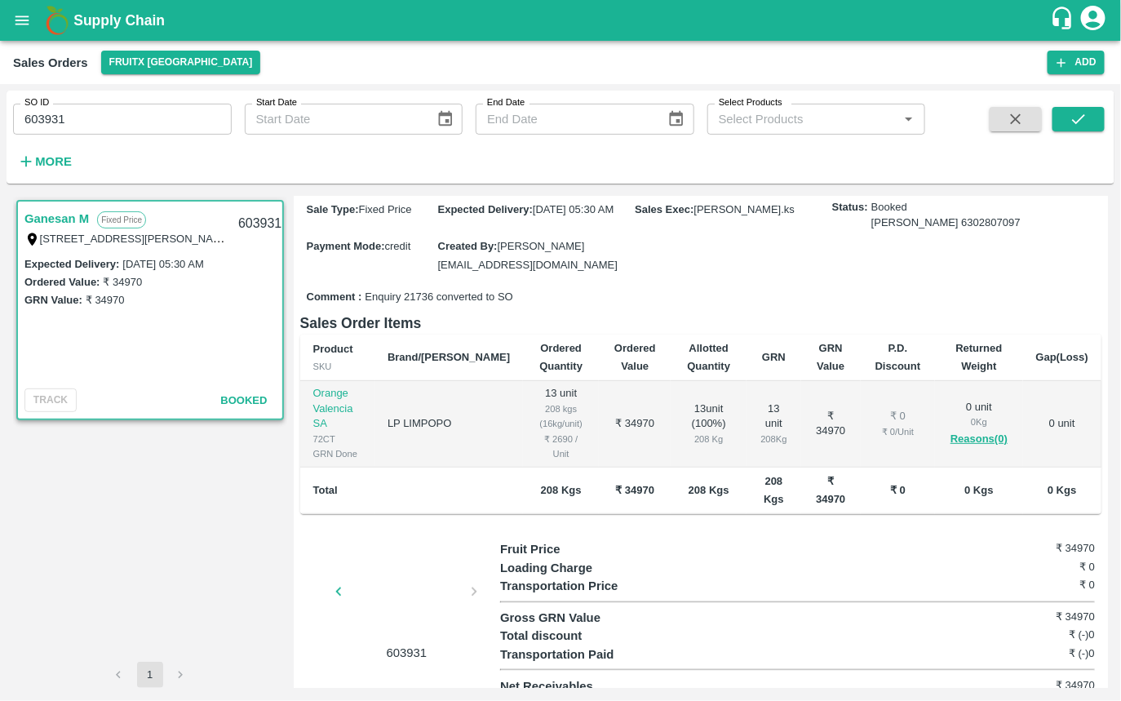
click at [472, 580] on div "603931" at bounding box center [400, 601] width 201 height 122
click at [335, 583] on icon "button" at bounding box center [339, 592] width 18 height 18
click at [335, 580] on div "603931" at bounding box center [400, 601] width 201 height 122
click at [395, 581] on div at bounding box center [406, 596] width 122 height 86
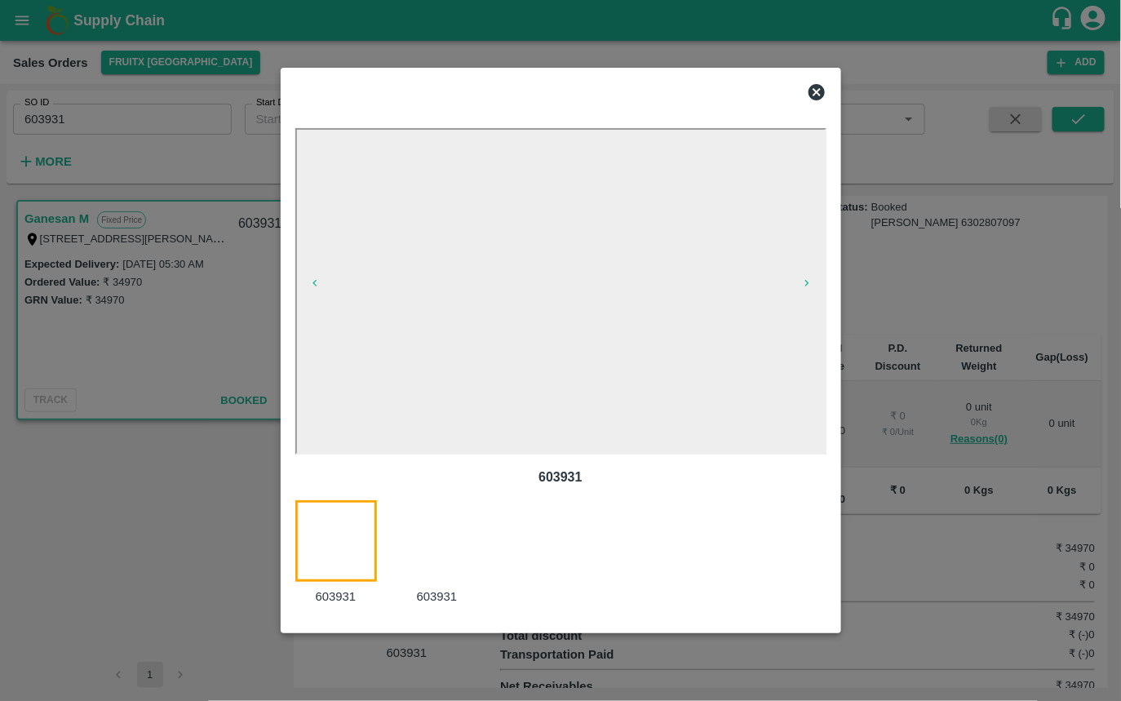
click at [414, 561] on div at bounding box center [447, 552] width 101 height 105
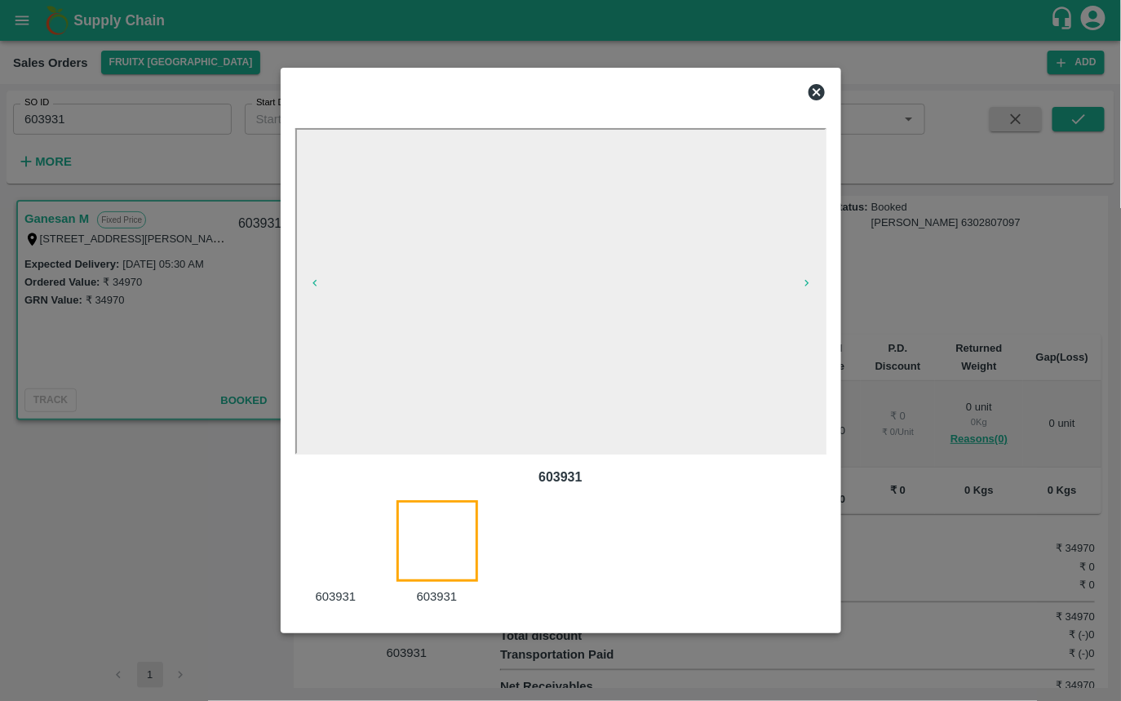
click at [353, 549] on div at bounding box center [345, 552] width 101 height 105
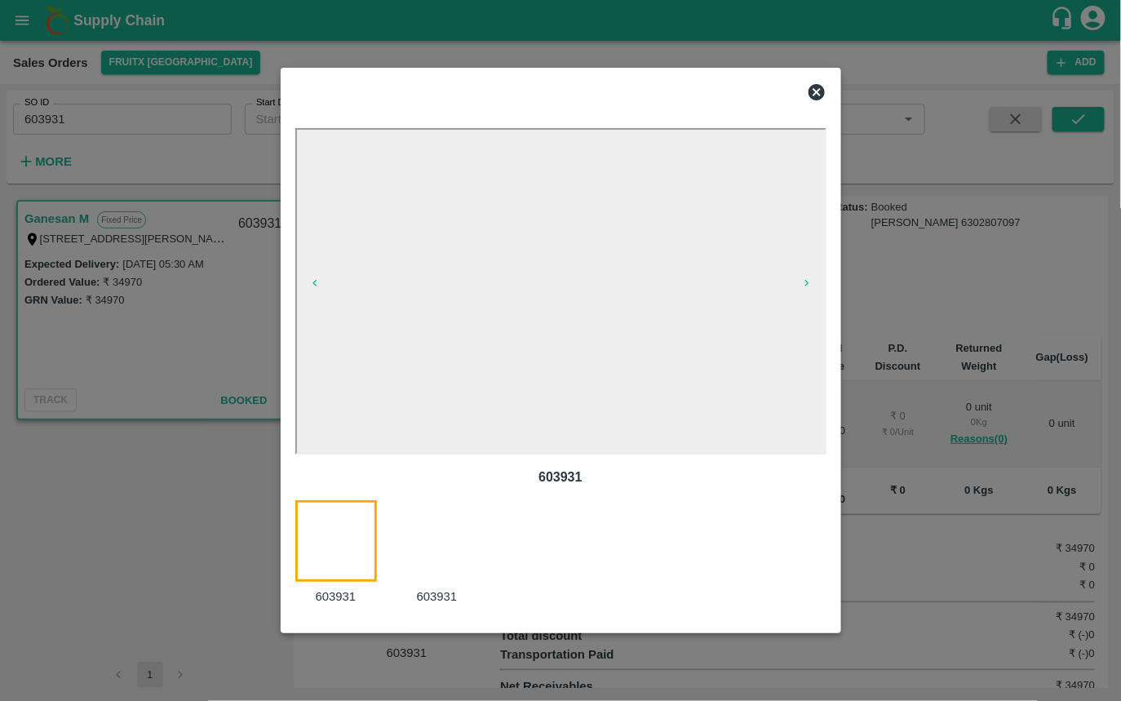
click at [425, 552] on div at bounding box center [447, 552] width 101 height 105
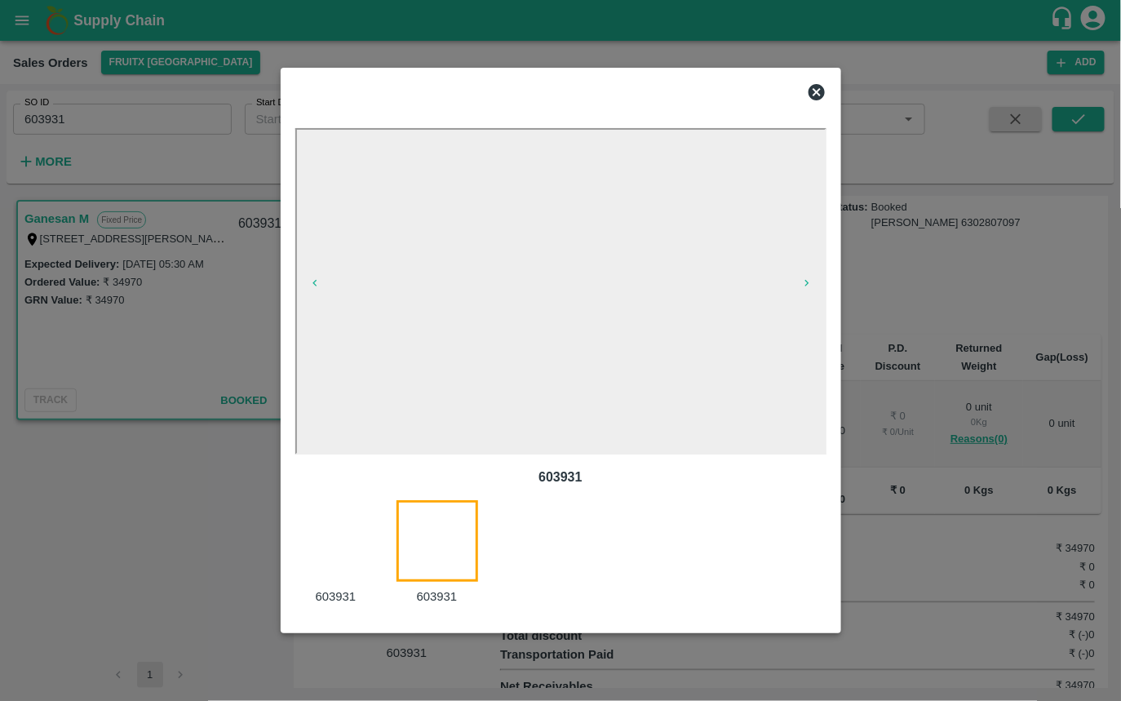
click at [357, 543] on div at bounding box center [345, 552] width 101 height 105
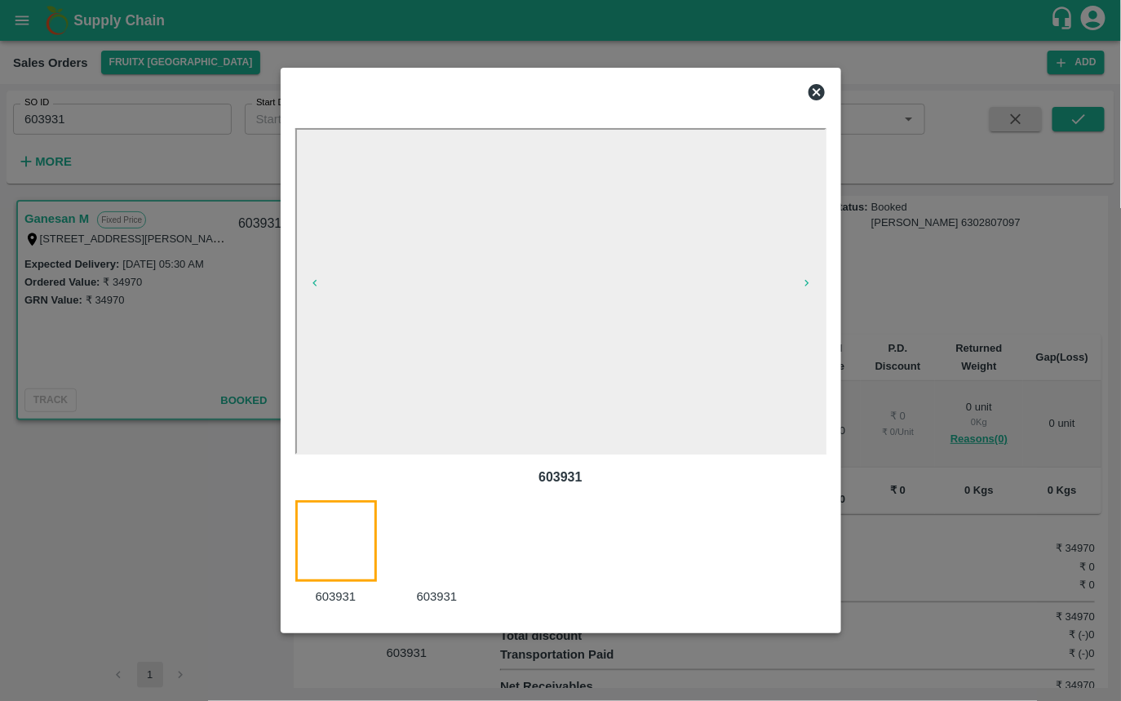
click at [811, 87] on icon at bounding box center [817, 92] width 16 height 16
